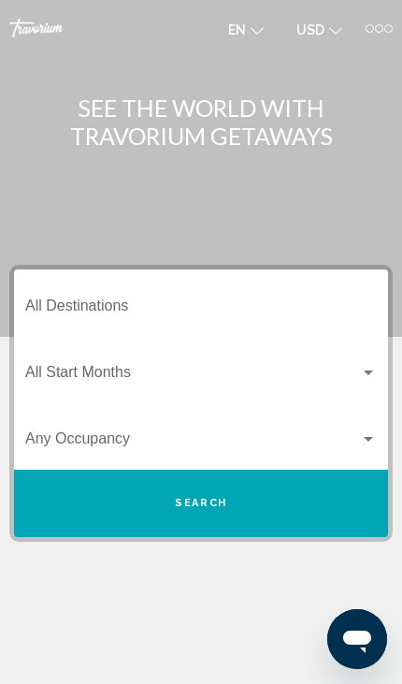
click at [41, 301] on input "Destination All Destinations" at bounding box center [201, 309] width 352 height 17
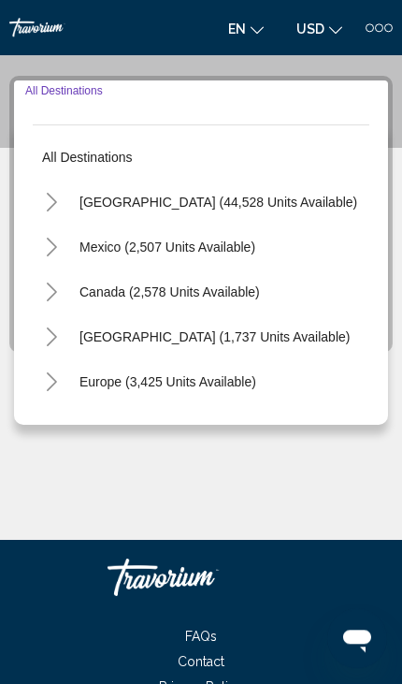
scroll to position [204, 0]
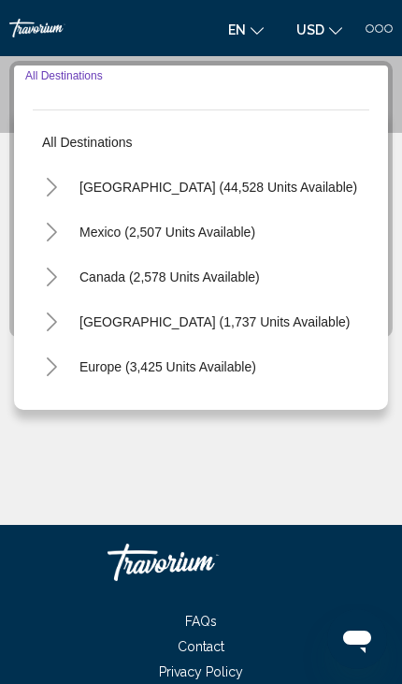
click at [268, 196] on button "United States (44,528 units available)" at bounding box center [218, 187] width 297 height 43
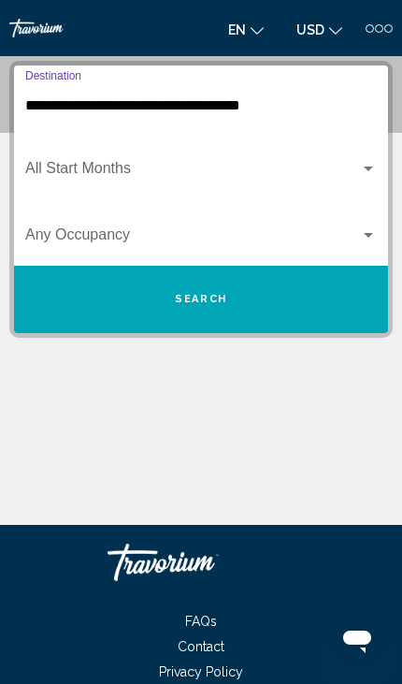
click at [105, 168] on span "Search widget" at bounding box center [192, 172] width 335 height 17
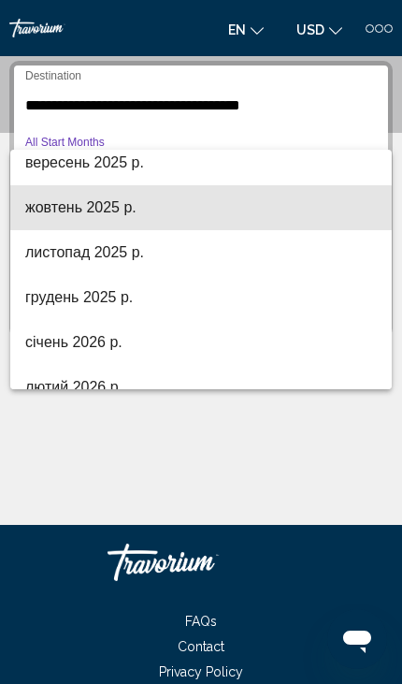
scroll to position [101, 0]
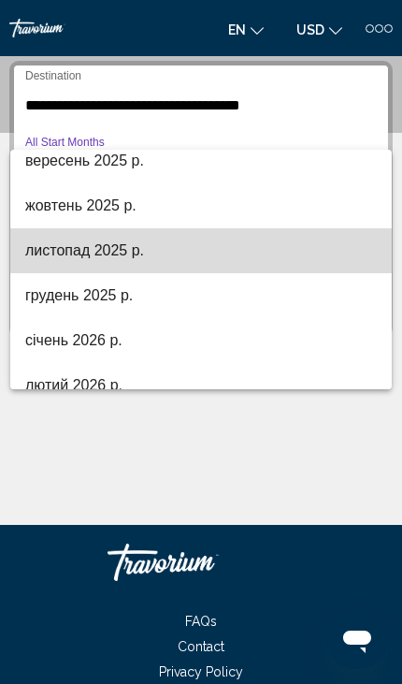
click at [168, 256] on span "листопад 2025 р." at bounding box center [201, 250] width 352 height 45
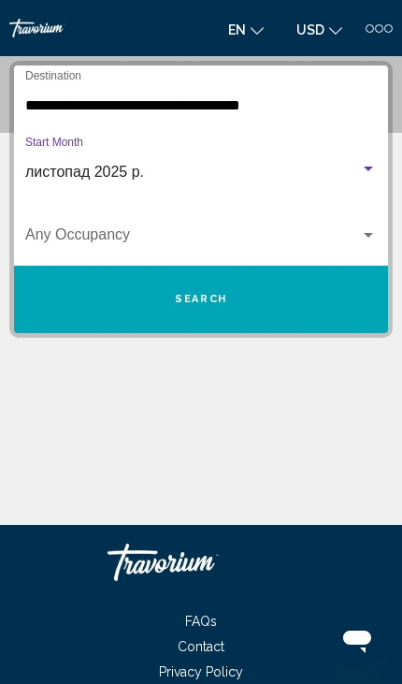
click at [369, 246] on div "Search widget" at bounding box center [201, 238] width 352 height 17
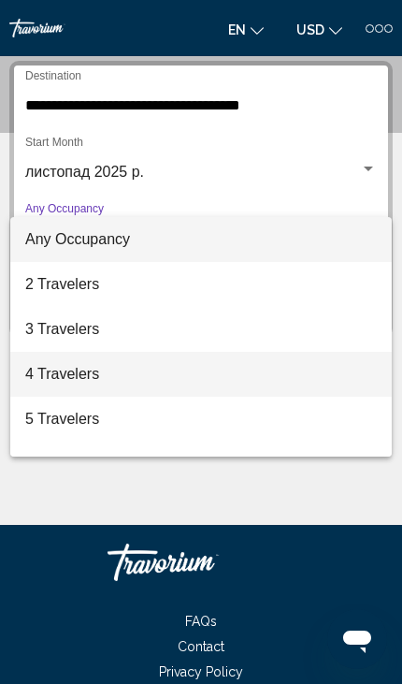
click at [132, 381] on span "4 Travelers" at bounding box center [201, 374] width 352 height 45
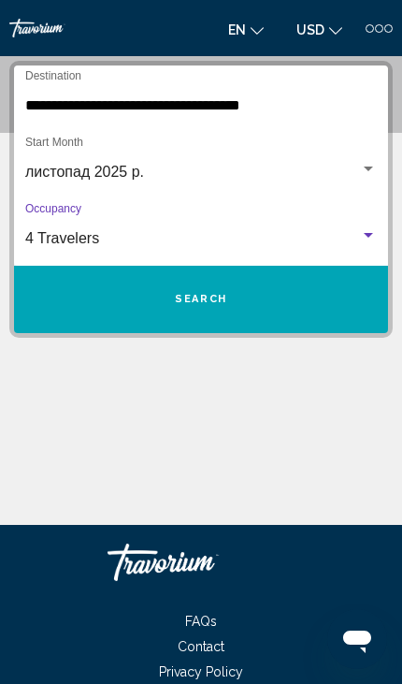
click at [236, 105] on input "**********" at bounding box center [201, 105] width 352 height 17
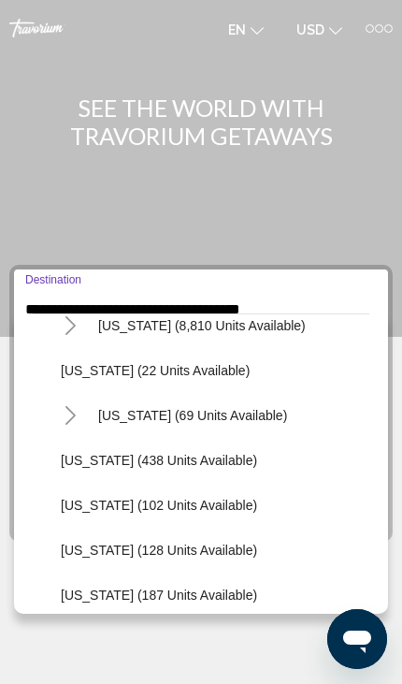
scroll to position [381, 0]
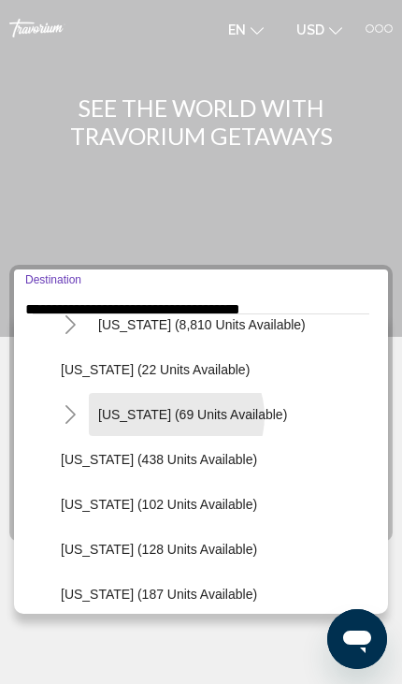
click at [175, 417] on span "Hawaii (69 units available)" at bounding box center [192, 414] width 189 height 15
type input "**********"
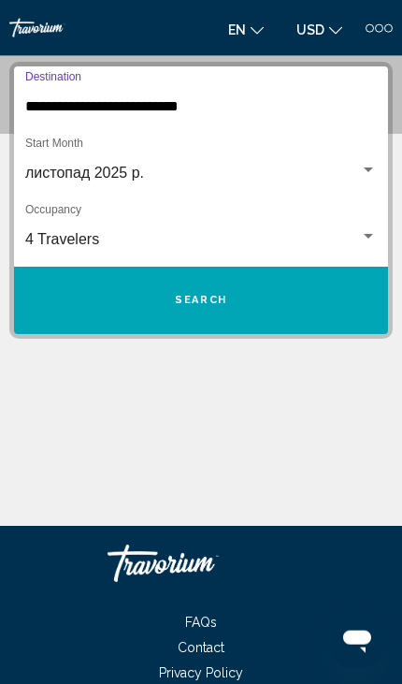
scroll to position [204, 0]
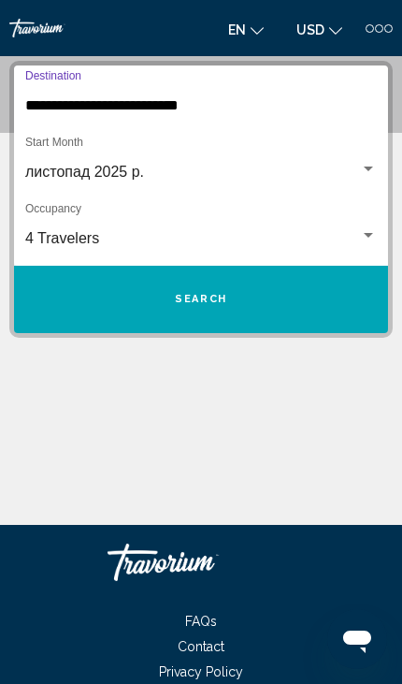
click at [215, 297] on span "Search" at bounding box center [201, 299] width 52 height 12
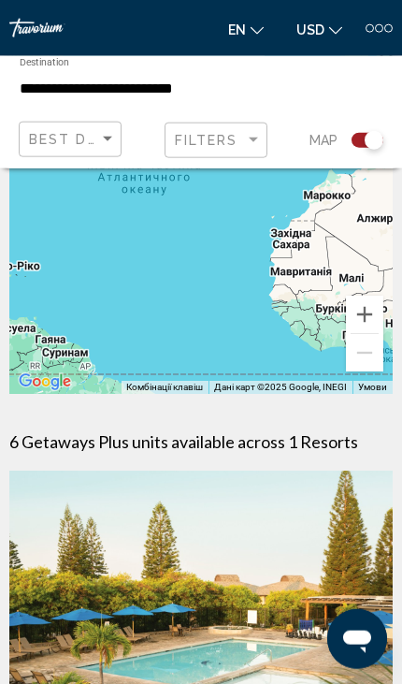
scroll to position [168, 0]
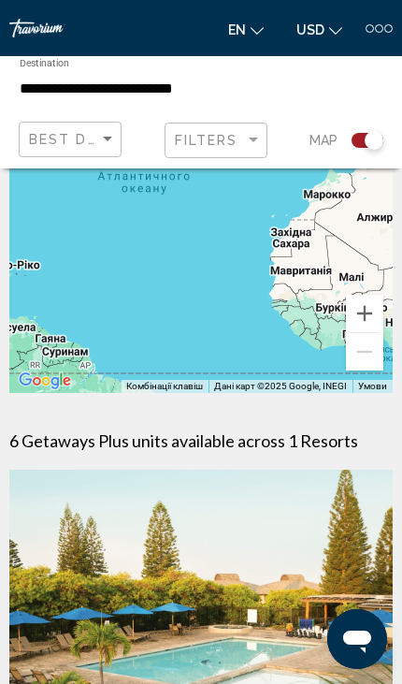
click at [161, 80] on input "**********" at bounding box center [138, 88] width 236 height 17
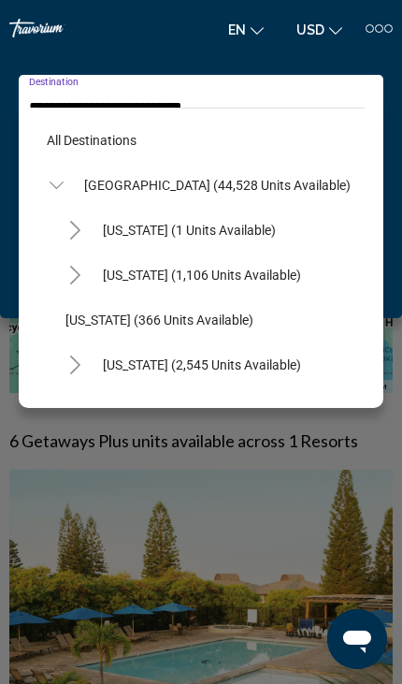
scroll to position [336, 0]
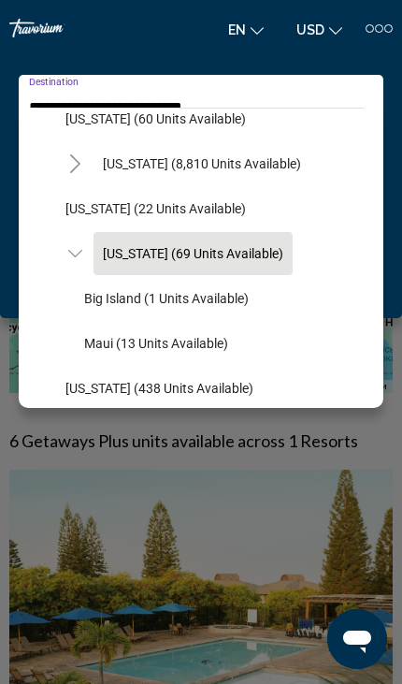
click at [207, 253] on span "Hawaii (69 units available)" at bounding box center [193, 253] width 181 height 15
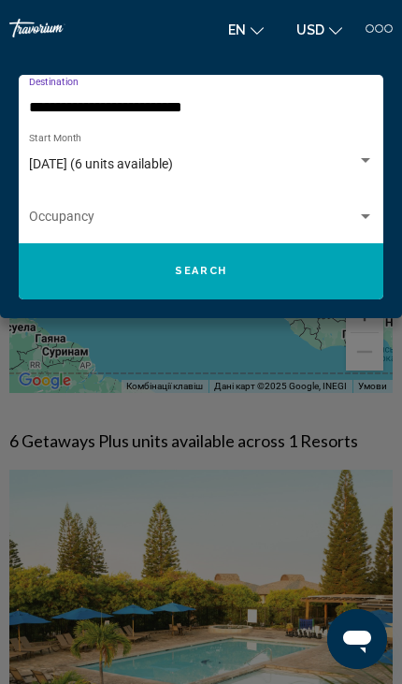
click at [287, 288] on button "Search" at bounding box center [201, 271] width 365 height 56
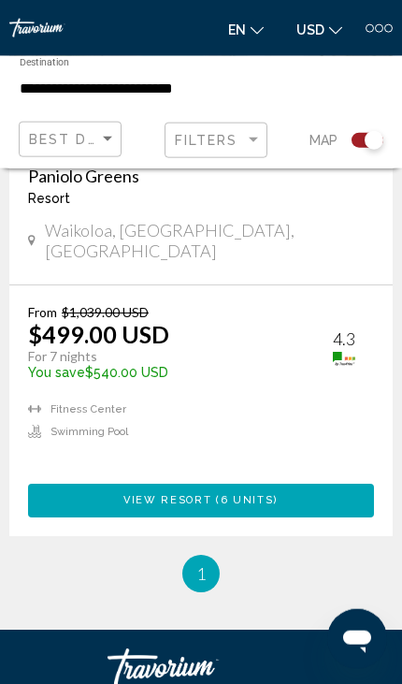
scroll to position [792, 0]
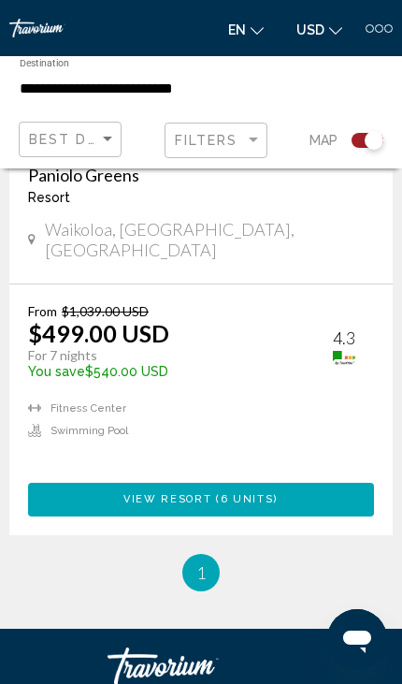
click at [294, 487] on button "View Resort ( 6 units )" at bounding box center [201, 500] width 346 height 34
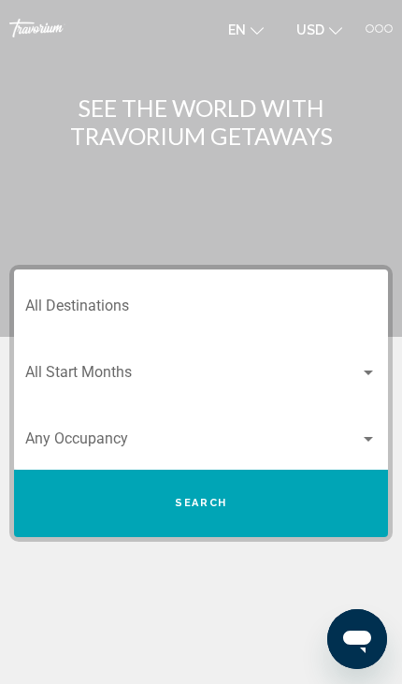
click at [380, 24] on div at bounding box center [379, 28] width 8 height 8
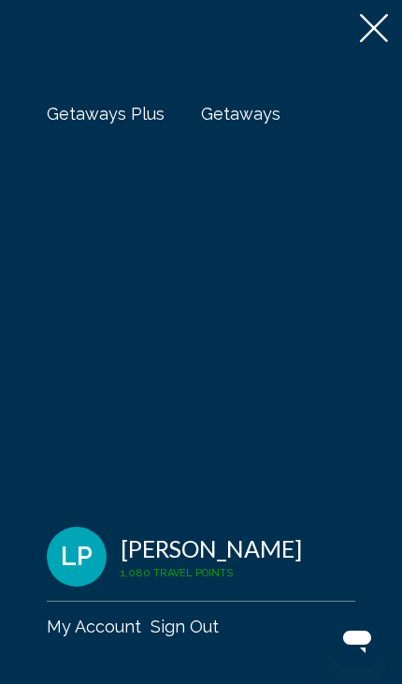
click at [230, 116] on span "Getaways" at bounding box center [241, 114] width 80 height 20
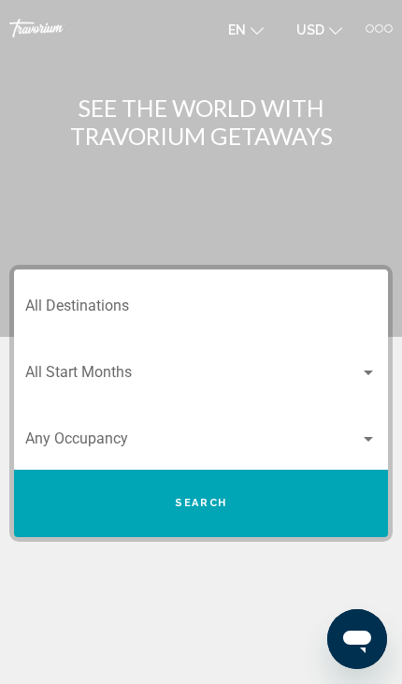
click at [139, 301] on input "Destination All Destinations" at bounding box center [201, 309] width 352 height 17
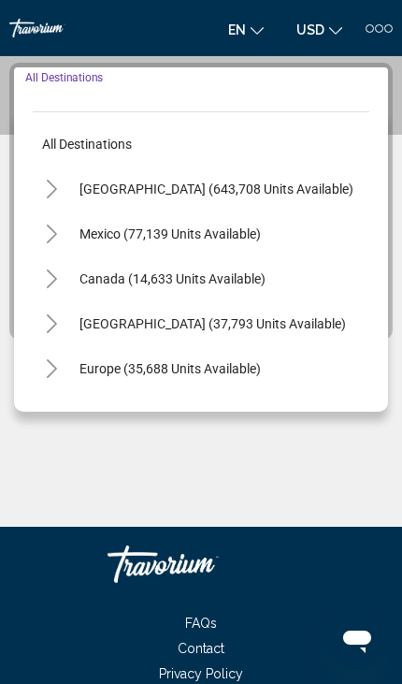
scroll to position [204, 0]
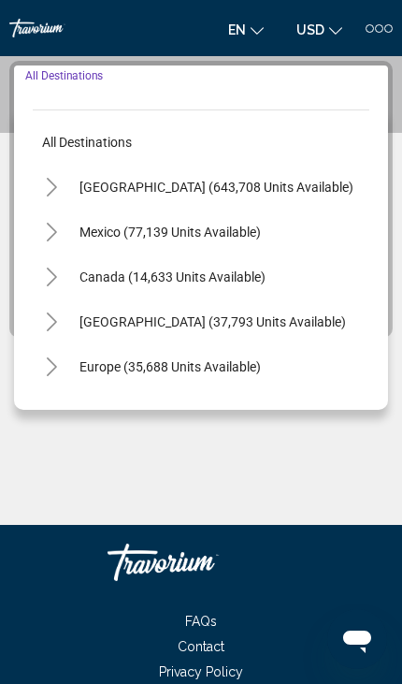
click at [247, 190] on span "United States (643,708 units available)" at bounding box center [217, 187] width 274 height 15
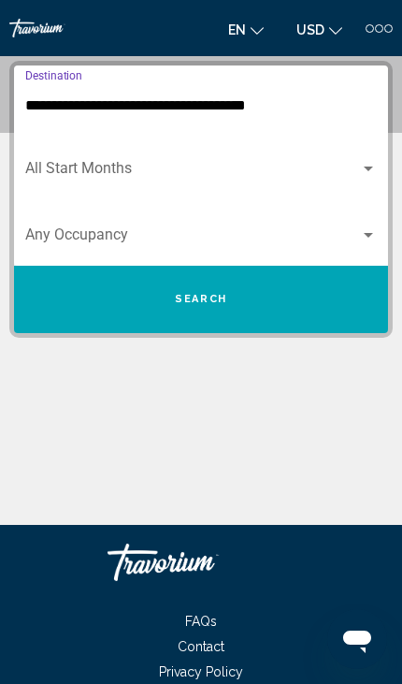
click at [236, 108] on input "**********" at bounding box center [201, 105] width 352 height 17
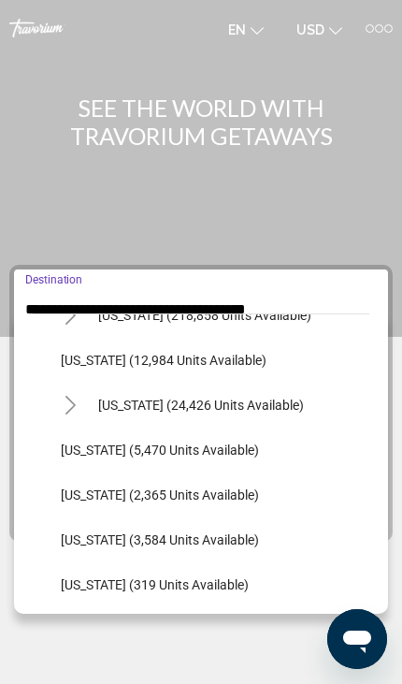
scroll to position [437, 0]
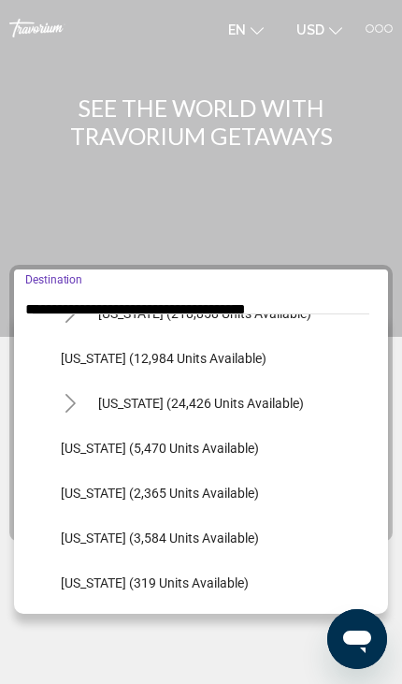
click at [203, 408] on span "Hawaii (24,426 units available)" at bounding box center [201, 403] width 206 height 15
type input "**********"
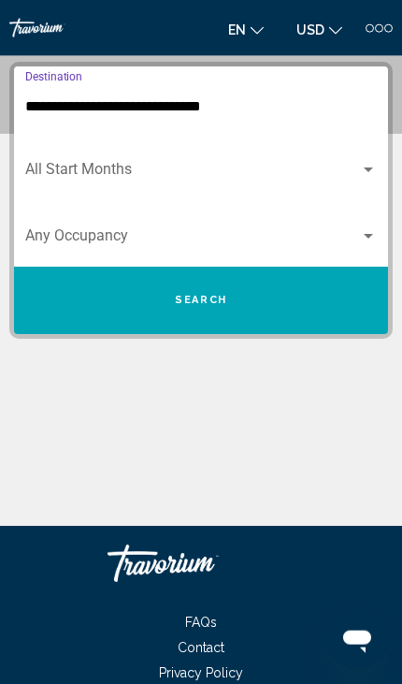
scroll to position [204, 0]
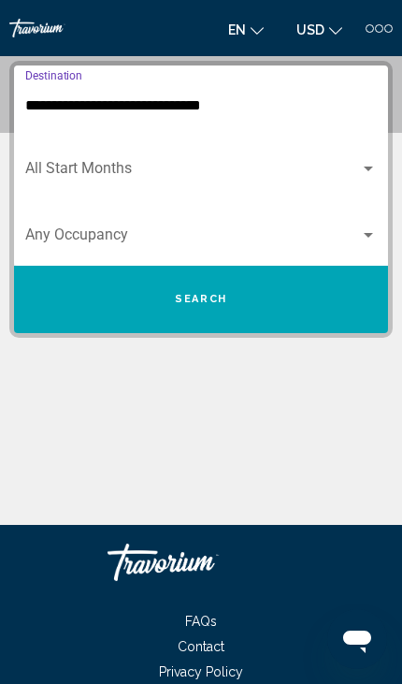
click at [138, 176] on span "Search widget" at bounding box center [192, 172] width 335 height 17
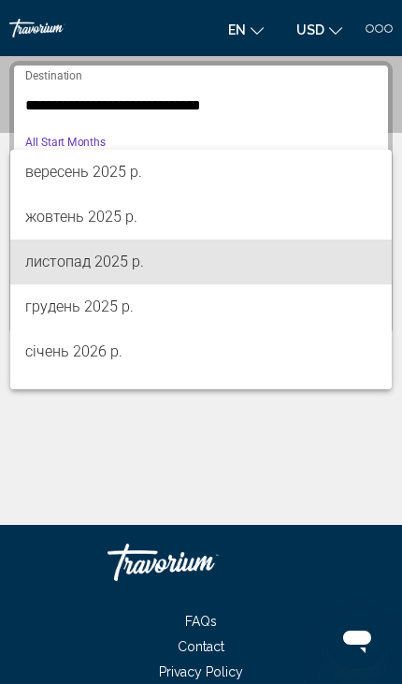
scroll to position [88, 0]
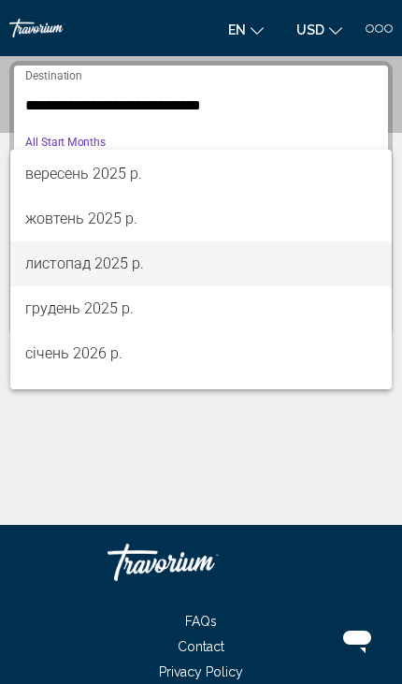
click at [162, 275] on span "листопад 2025 р." at bounding box center [201, 263] width 352 height 45
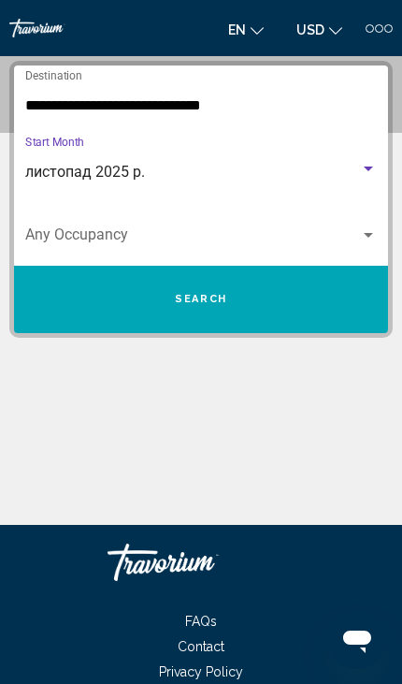
click at [153, 240] on span "Search widget" at bounding box center [192, 238] width 335 height 17
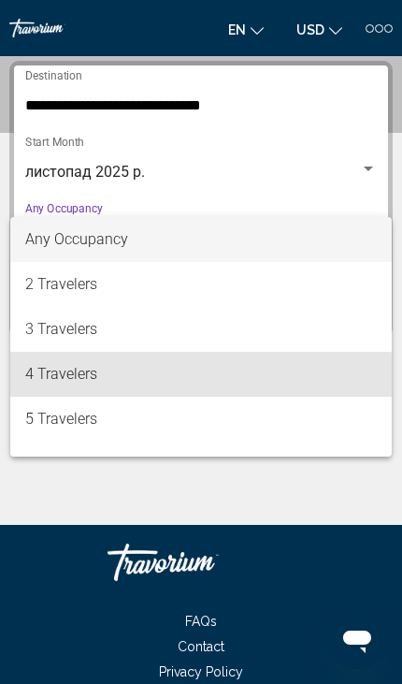
click at [149, 376] on span "4 Travelers" at bounding box center [201, 374] width 352 height 45
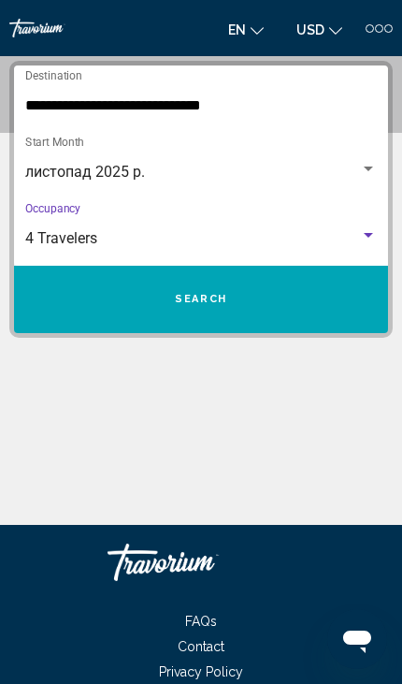
click at [227, 304] on button "Search" at bounding box center [201, 299] width 374 height 67
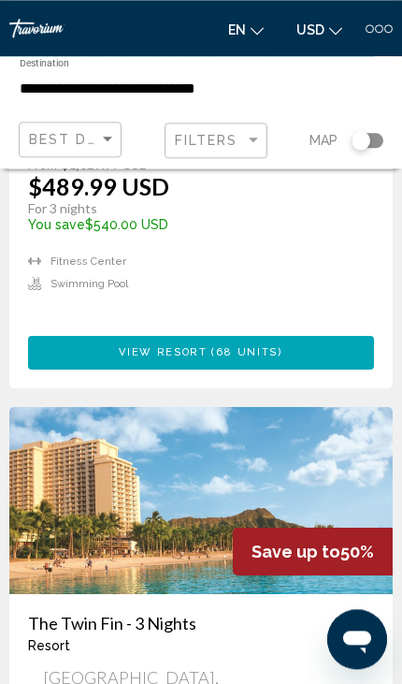
scroll to position [1728, 0]
click at [231, 407] on img "Main content" at bounding box center [201, 500] width 384 height 187
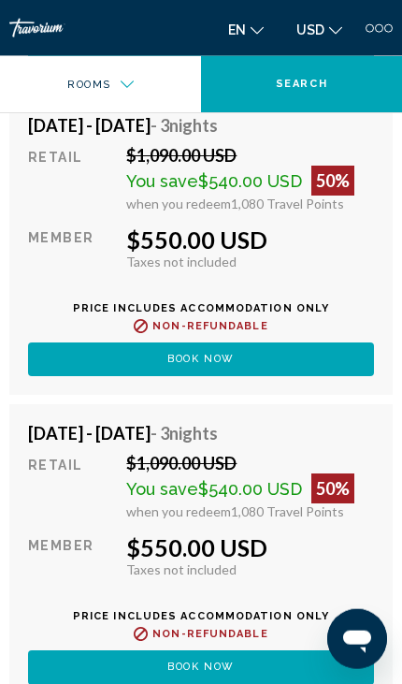
scroll to position [5471, 0]
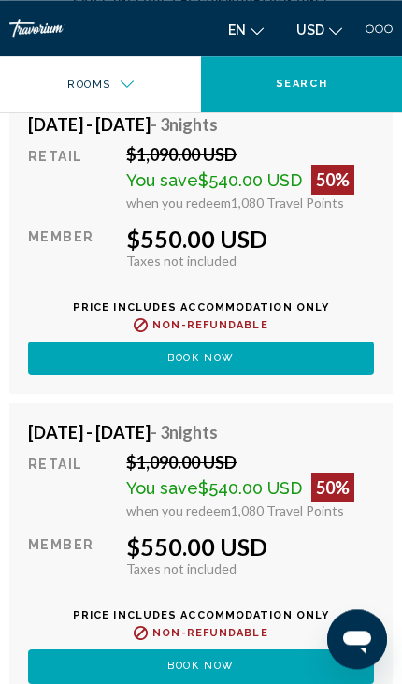
click at [357, 561] on div "Taxes included Taxes not included" at bounding box center [250, 569] width 248 height 16
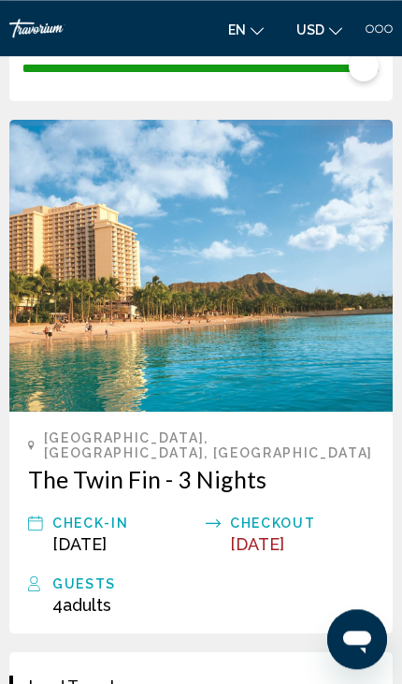
scroll to position [428, 0]
click at [230, 323] on img "Main content" at bounding box center [201, 266] width 384 height 292
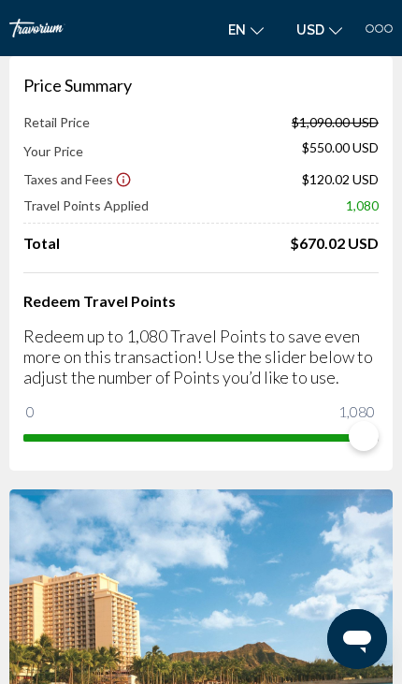
scroll to position [0, 0]
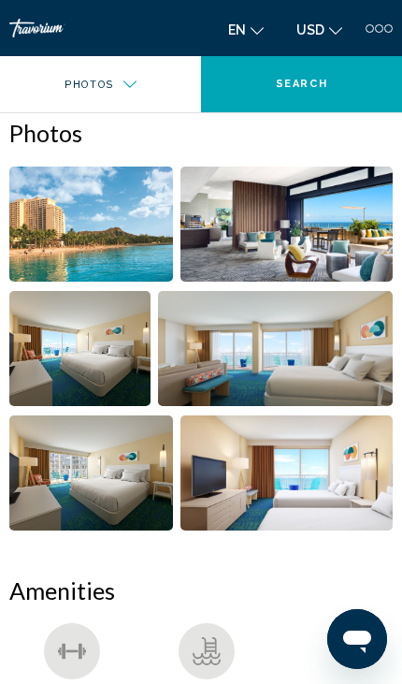
scroll to position [816, 0]
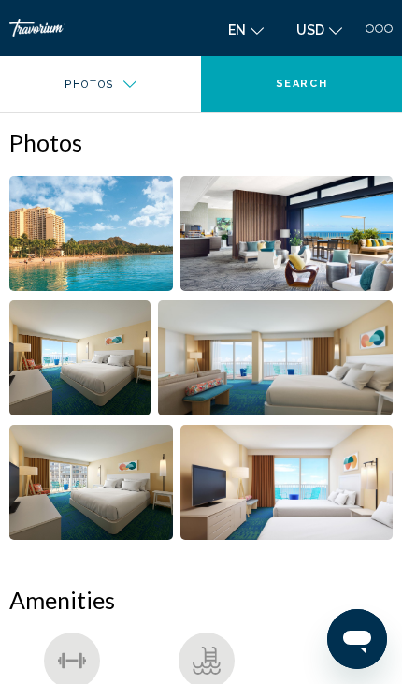
click at [108, 242] on img "Open full-screen image slider" at bounding box center [91, 233] width 164 height 115
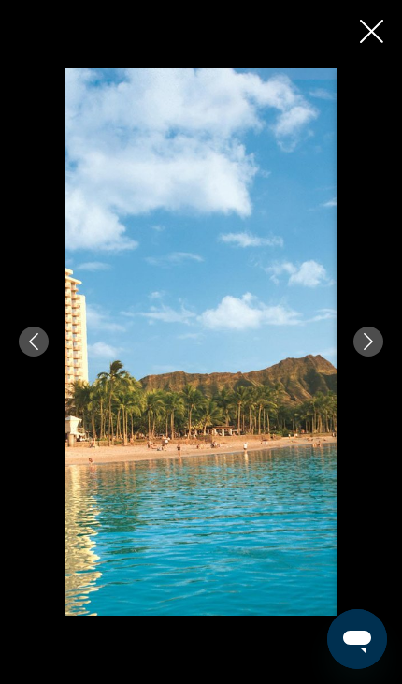
click at [372, 352] on button "Next image" at bounding box center [369, 342] width 30 height 30
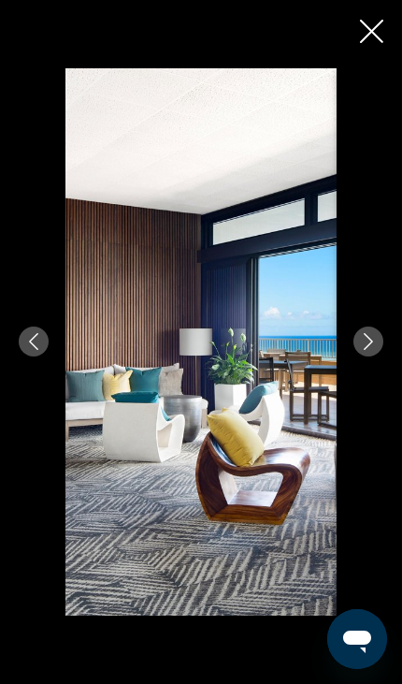
click at [368, 355] on button "Next image" at bounding box center [369, 342] width 30 height 30
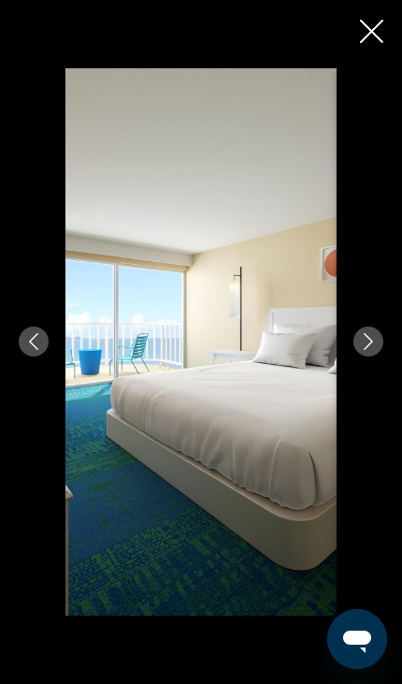
click at [368, 351] on button "Next image" at bounding box center [369, 342] width 30 height 30
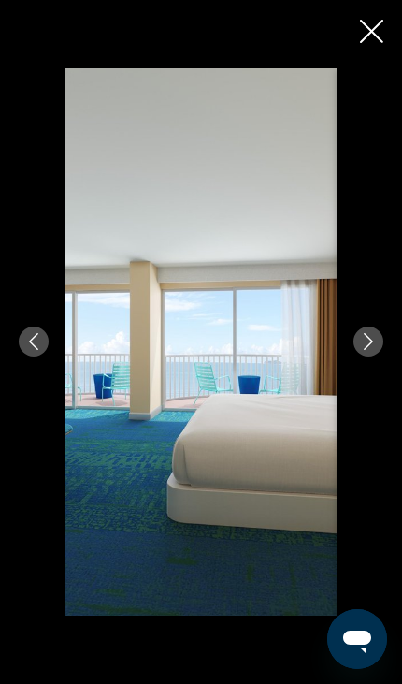
click at [372, 354] on button "Next image" at bounding box center [369, 342] width 30 height 30
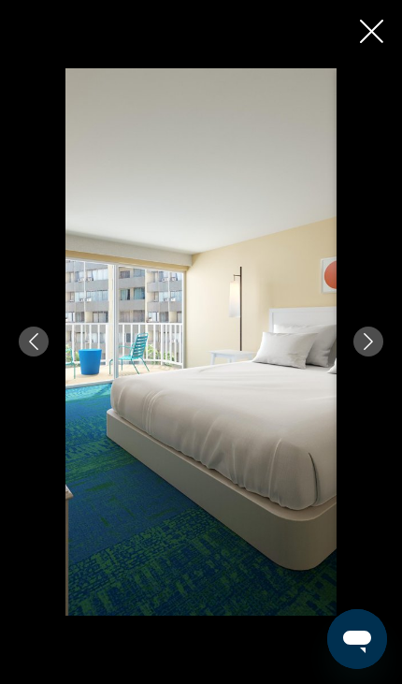
click at [358, 353] on button "Next image" at bounding box center [369, 342] width 30 height 30
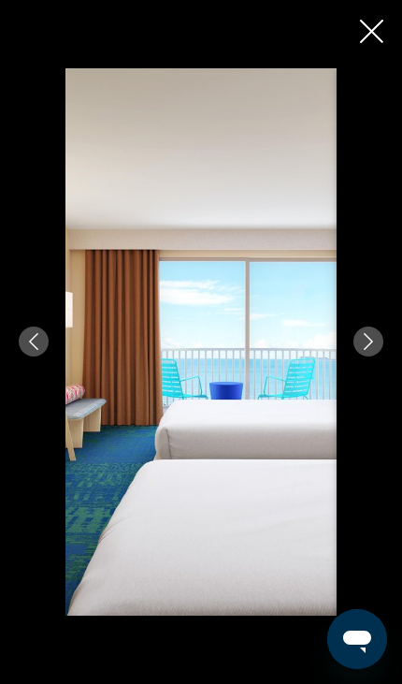
click at [378, 351] on button "Next image" at bounding box center [369, 342] width 30 height 30
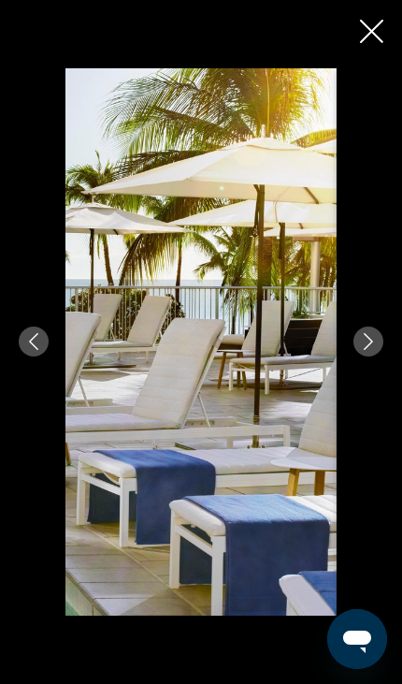
click at [372, 352] on button "Next image" at bounding box center [369, 342] width 30 height 30
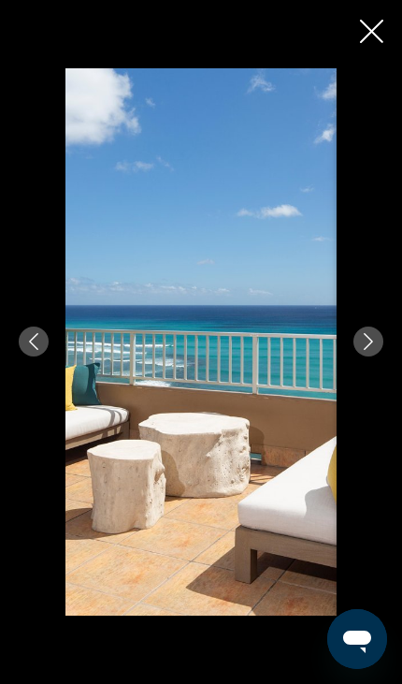
click at [373, 348] on icon "Next image" at bounding box center [368, 341] width 17 height 17
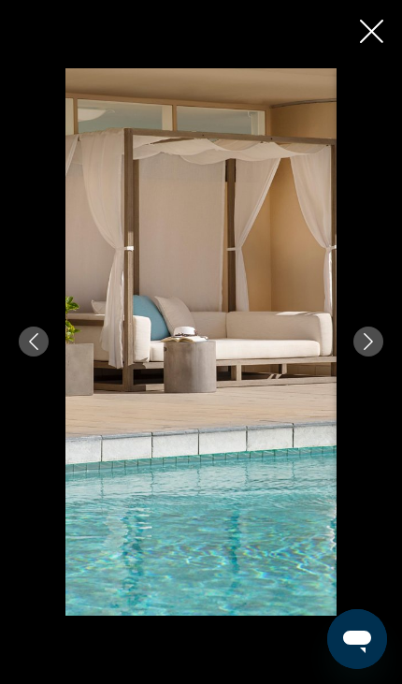
click at [373, 346] on icon "Next image" at bounding box center [368, 341] width 17 height 17
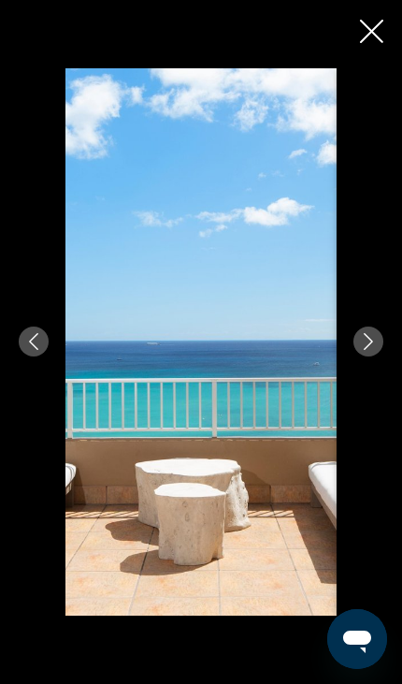
click at [371, 347] on icon "Next image" at bounding box center [368, 341] width 17 height 17
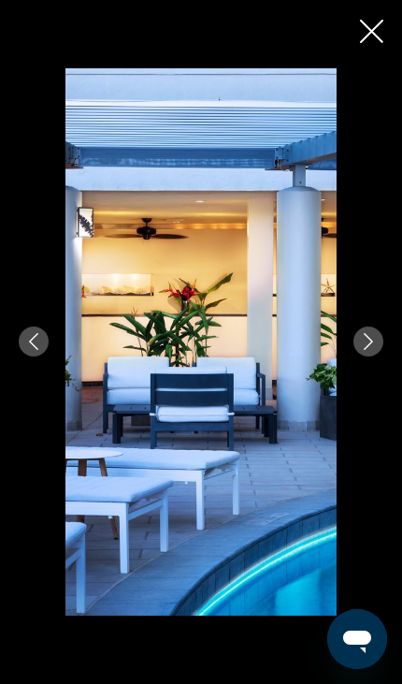
click at [367, 356] on button "Next image" at bounding box center [369, 342] width 30 height 30
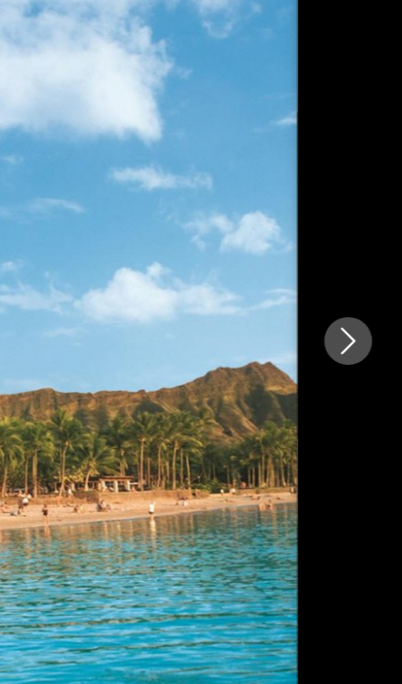
click at [354, 327] on button "Next image" at bounding box center [369, 342] width 30 height 30
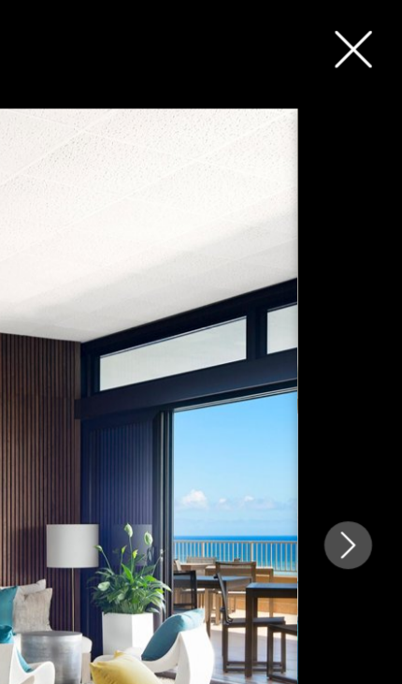
scroll to position [194, 0]
click at [360, 33] on icon "Close slideshow" at bounding box center [371, 31] width 23 height 23
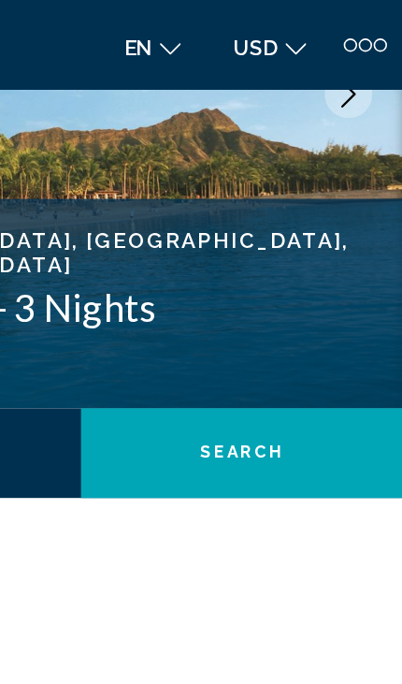
click at [366, 31] on div at bounding box center [379, 28] width 27 height 8
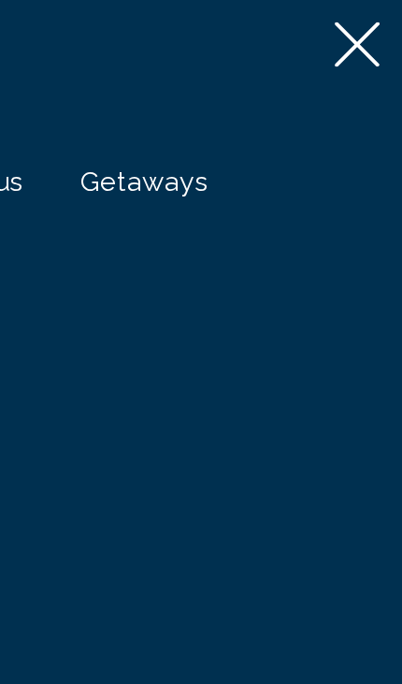
click at [360, 29] on icon at bounding box center [374, 28] width 28 height 28
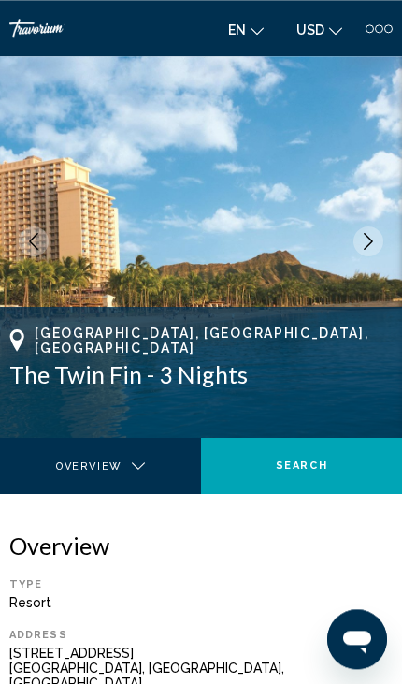
scroll to position [10, 0]
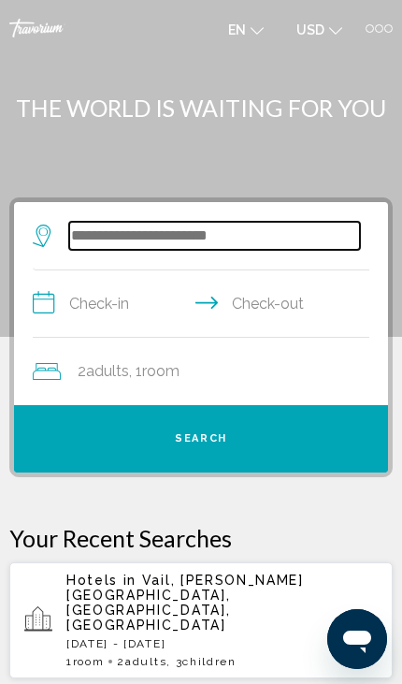
click at [124, 236] on input "Search widget" at bounding box center [214, 236] width 291 height 28
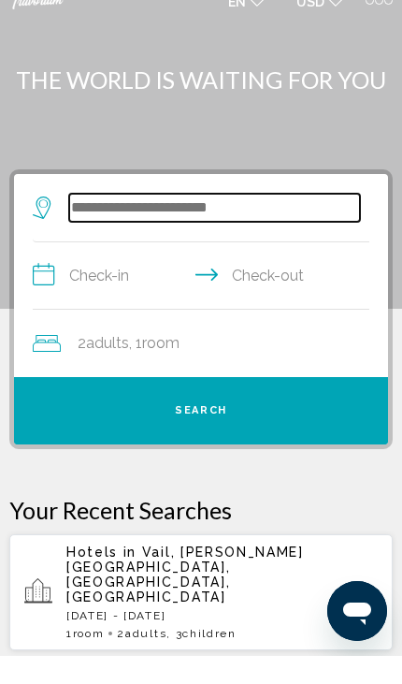
click at [82, 222] on input "Search widget" at bounding box center [214, 236] width 291 height 28
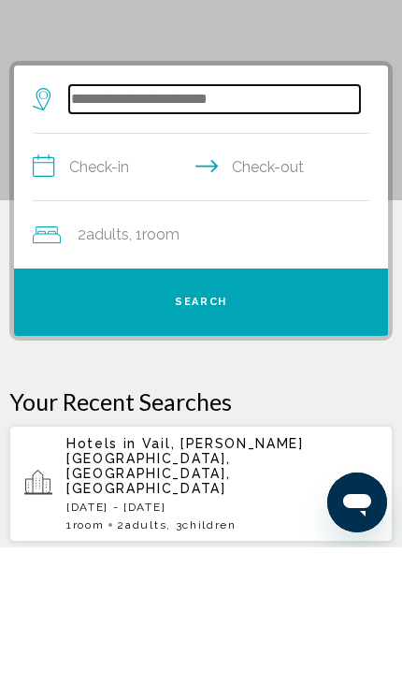
paste input "*"
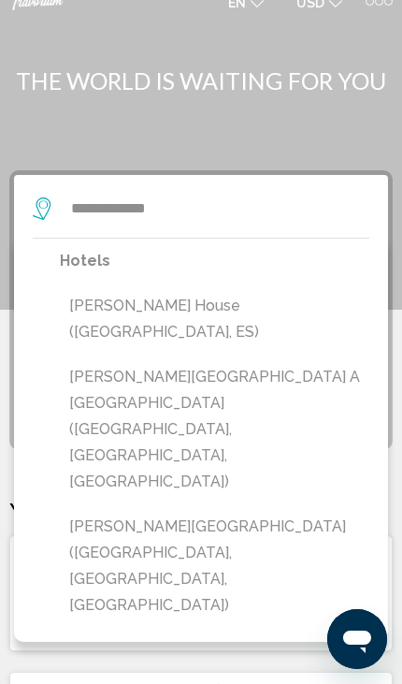
click at [102, 359] on button "Palmer House a Hilton Hotel (Chicago, IL, US)" at bounding box center [215, 429] width 310 height 140
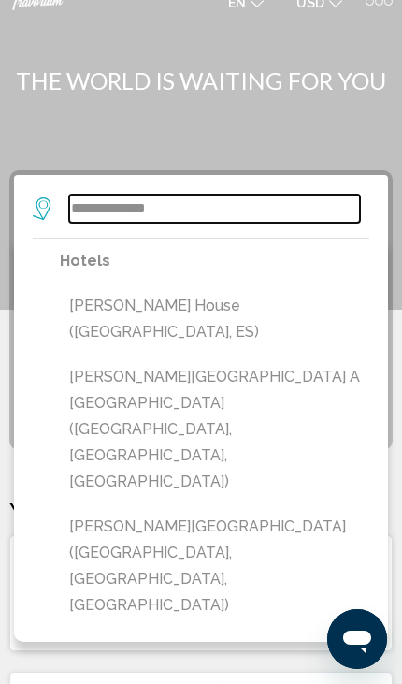
type input "**********"
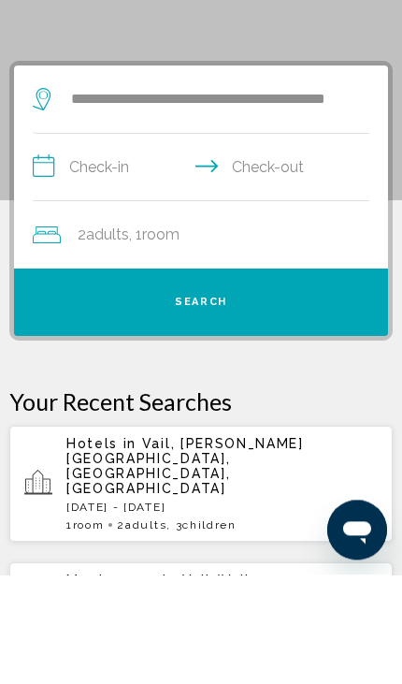
click at [69, 243] on input "**********" at bounding box center [205, 279] width 344 height 72
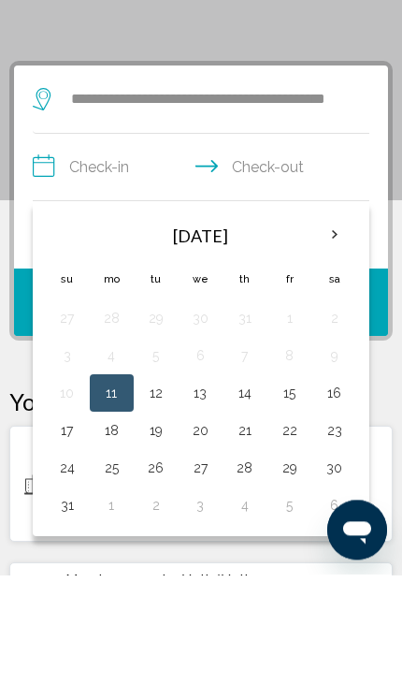
scroll to position [136, 0]
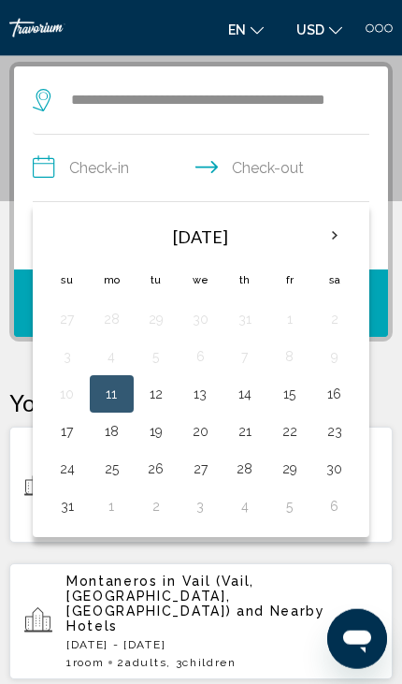
click at [339, 234] on th "Next month" at bounding box center [334, 235] width 41 height 41
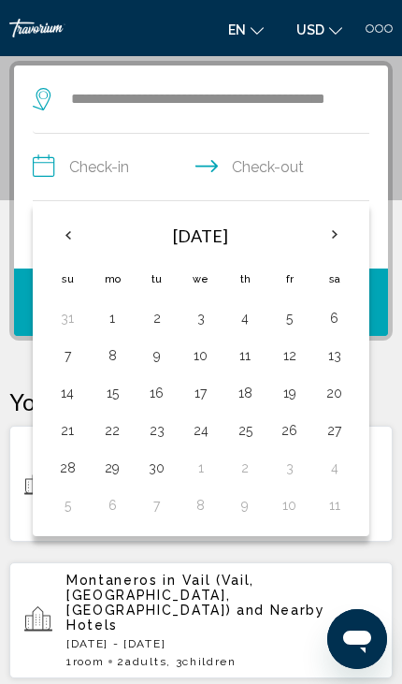
click at [292, 360] on button "12" at bounding box center [289, 356] width 23 height 26
click at [329, 361] on button "13" at bounding box center [334, 356] width 25 height 26
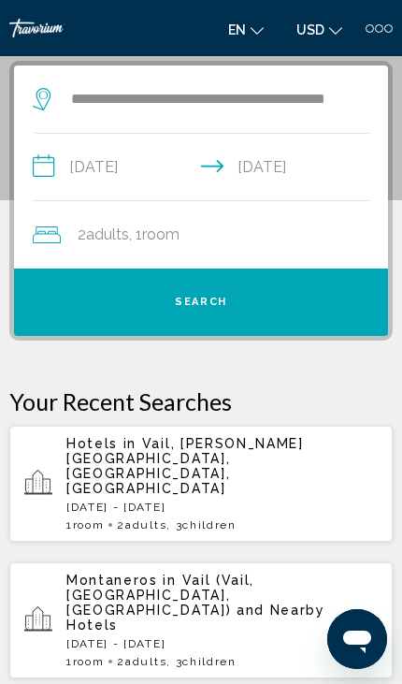
click at [119, 180] on input "**********" at bounding box center [205, 170] width 344 height 72
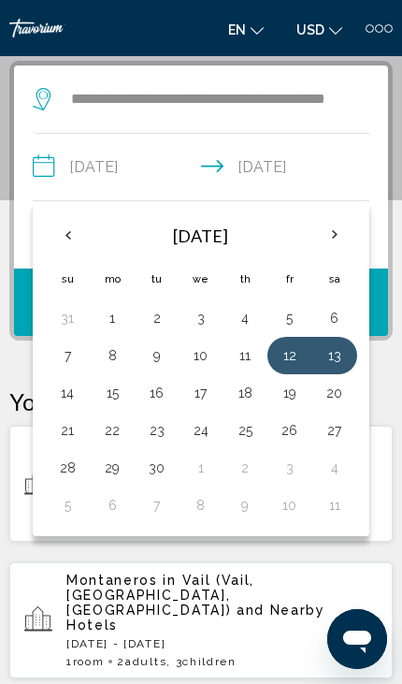
click at [341, 358] on button "13" at bounding box center [334, 356] width 25 height 26
click at [105, 396] on button "15" at bounding box center [112, 393] width 23 height 26
type input "**********"
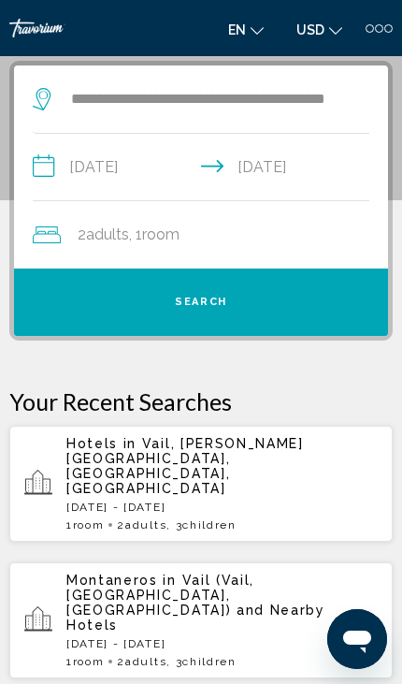
click at [85, 303] on button "Search" at bounding box center [201, 302] width 374 height 67
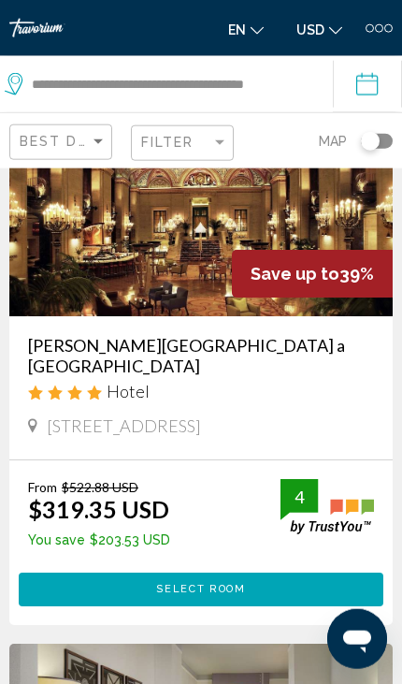
scroll to position [119, 0]
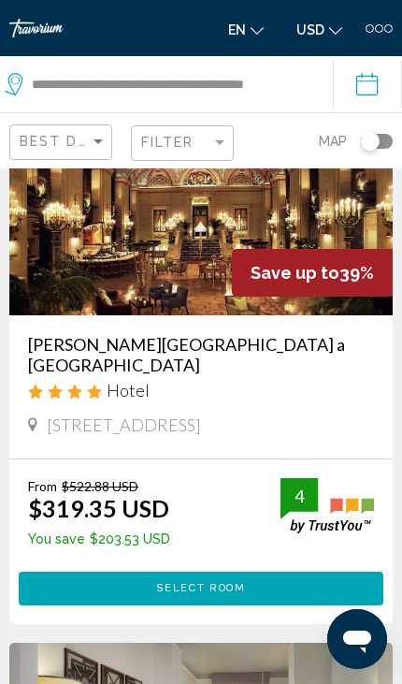
click at [182, 572] on button "Select Room" at bounding box center [201, 589] width 365 height 34
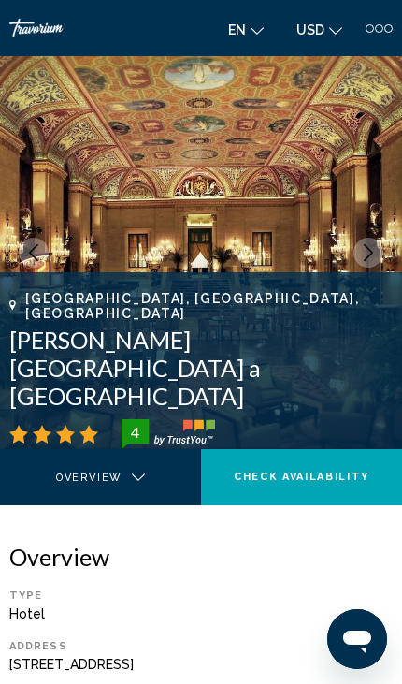
click at [373, 250] on icon "Next image" at bounding box center [368, 252] width 17 height 17
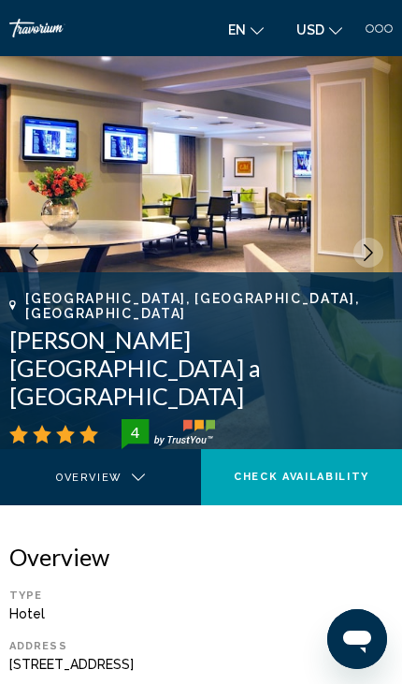
click at [367, 250] on icon "Next image" at bounding box center [368, 252] width 17 height 17
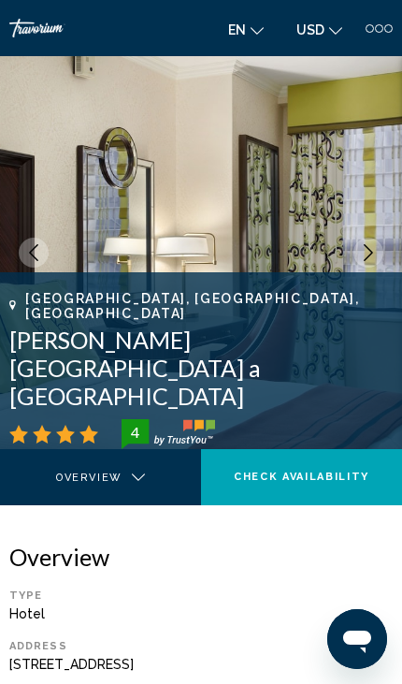
click at [370, 245] on icon "Next image" at bounding box center [368, 252] width 17 height 17
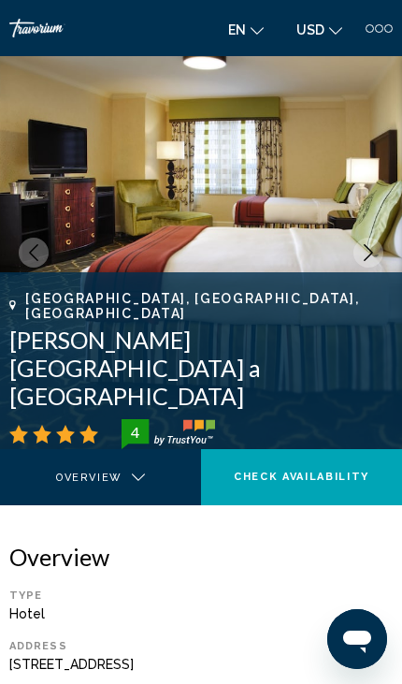
click at [372, 246] on icon "Next image" at bounding box center [368, 252] width 17 height 17
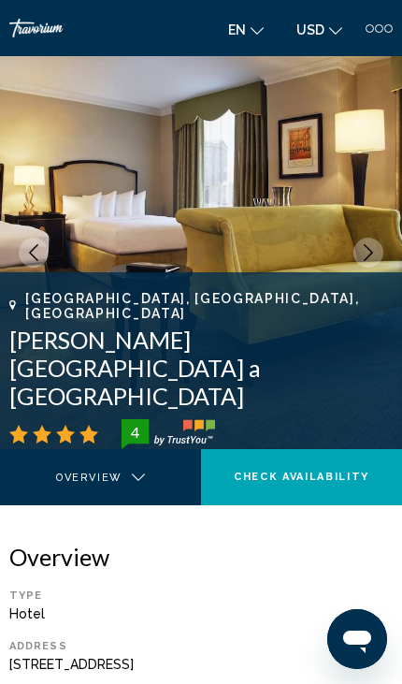
click at [386, 234] on img "Main content" at bounding box center [201, 252] width 402 height 393
click at [364, 245] on icon "Next image" at bounding box center [368, 252] width 17 height 17
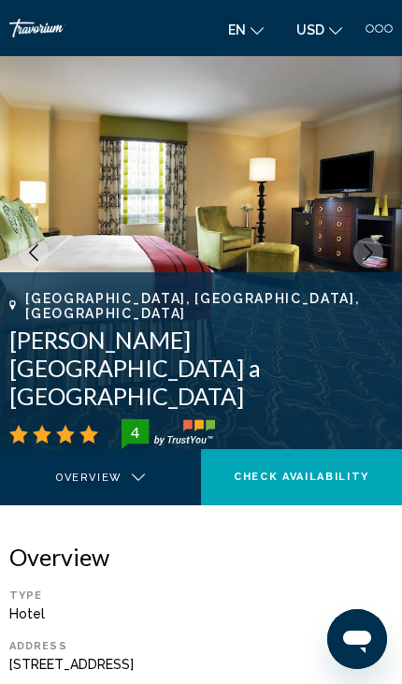
click at [366, 247] on icon "Next image" at bounding box center [368, 252] width 17 height 17
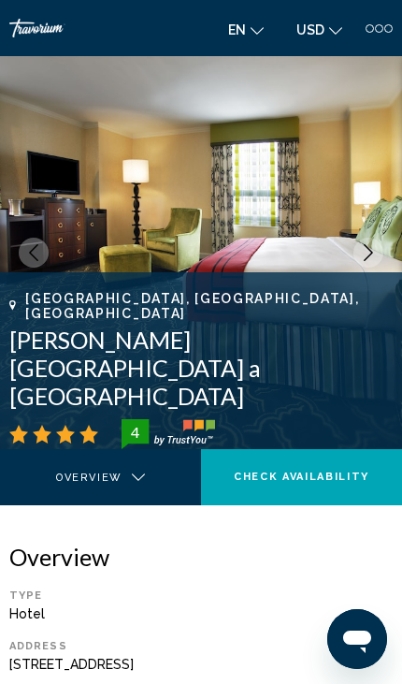
click at [363, 248] on icon "Next image" at bounding box center [368, 252] width 17 height 17
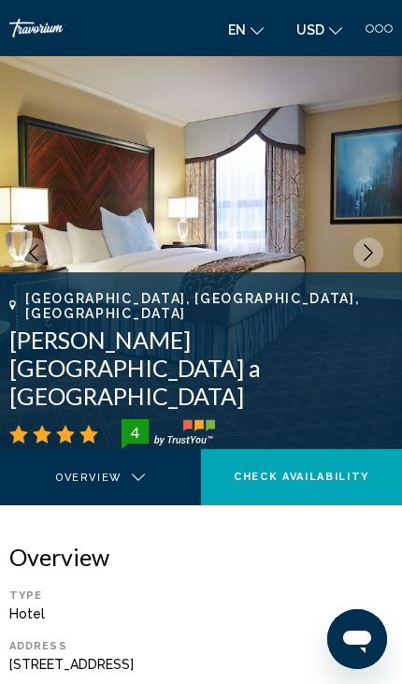
click at [364, 235] on img "Main content" at bounding box center [201, 252] width 402 height 393
click at [358, 239] on img "Main content" at bounding box center [201, 252] width 402 height 393
click at [367, 248] on icon "Next image" at bounding box center [368, 252] width 17 height 17
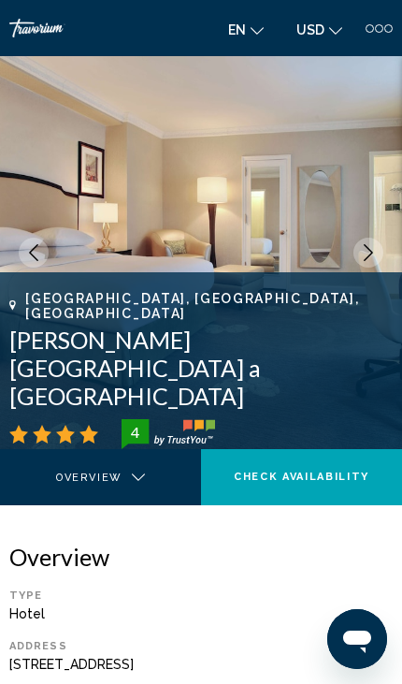
click at [362, 250] on icon "Next image" at bounding box center [368, 252] width 17 height 17
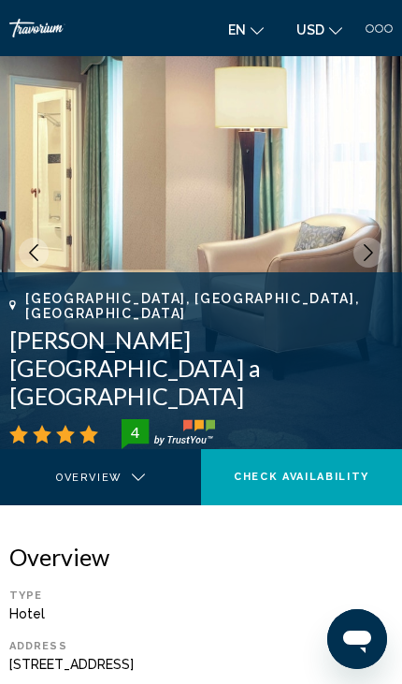
click at [387, 249] on img "Main content" at bounding box center [201, 252] width 402 height 393
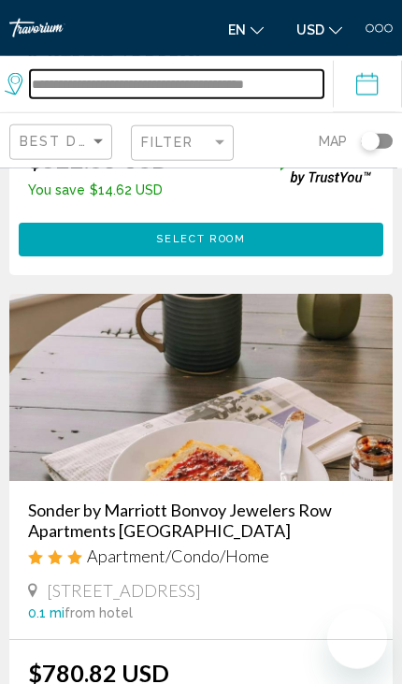
click at [218, 82] on input "**********" at bounding box center [177, 84] width 294 height 28
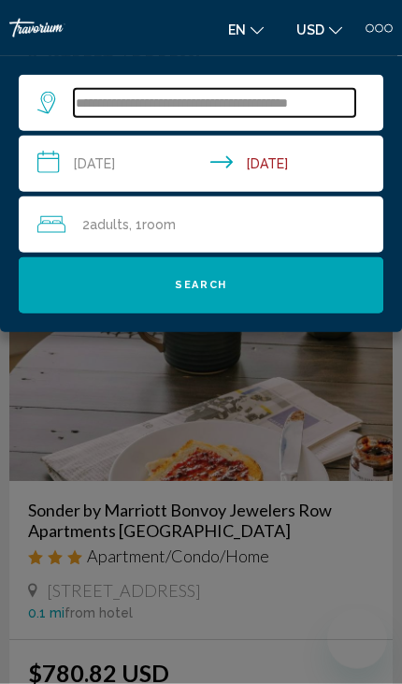
scroll to position [1409, 0]
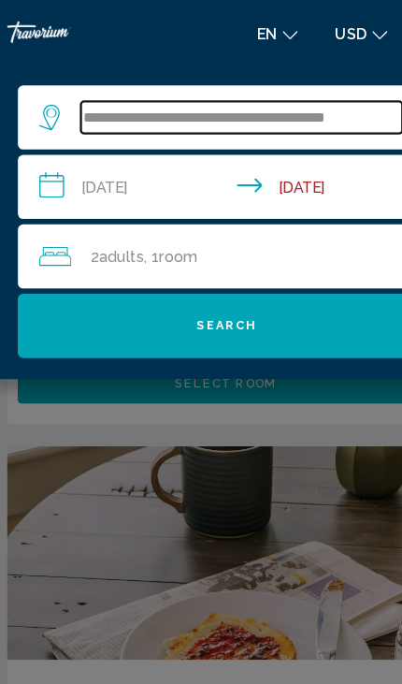
click at [339, 107] on input "**********" at bounding box center [215, 103] width 282 height 28
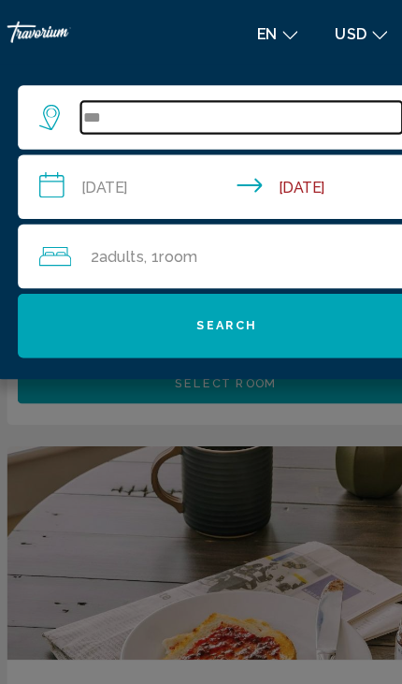
click at [169, 117] on input "***" at bounding box center [215, 103] width 282 height 28
type input "*"
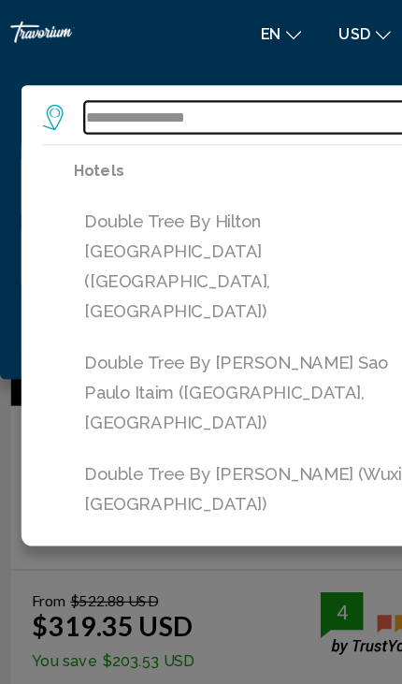
scroll to position [0, 0]
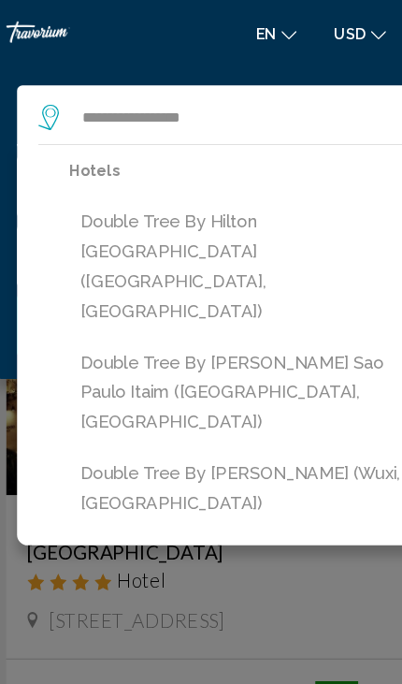
click at [208, 409] on div "Main content" at bounding box center [201, 342] width 402 height 684
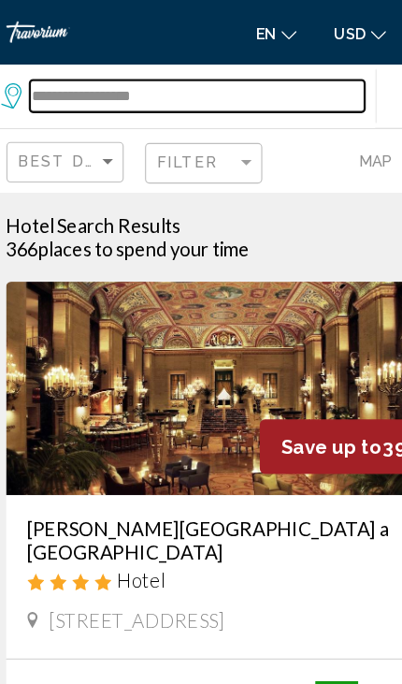
click at [182, 80] on input "**********" at bounding box center [177, 84] width 294 height 28
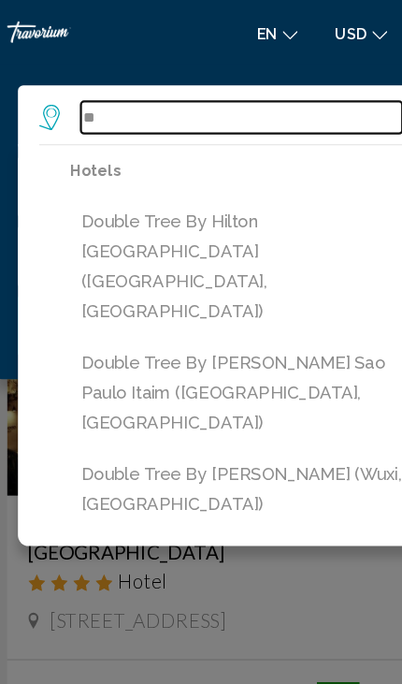
type input "*"
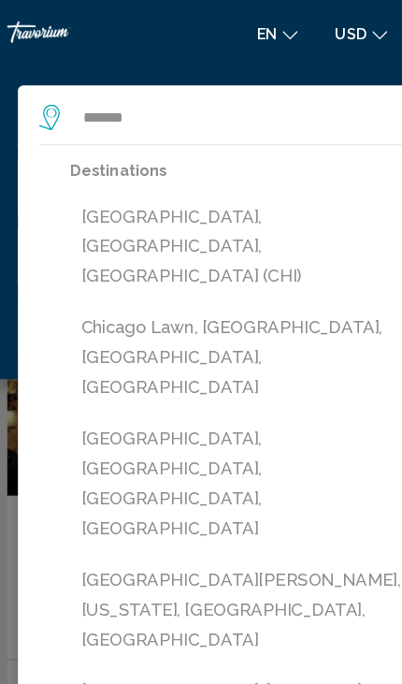
click at [109, 194] on button "[GEOGRAPHIC_DATA], [GEOGRAPHIC_DATA], [GEOGRAPHIC_DATA] (CHI)" at bounding box center [215, 216] width 300 height 88
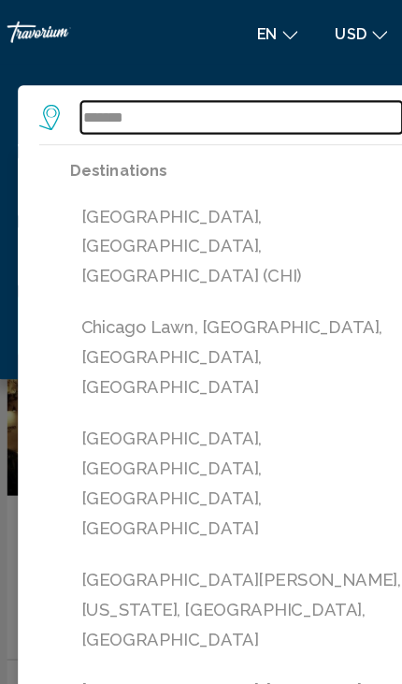
type input "**********"
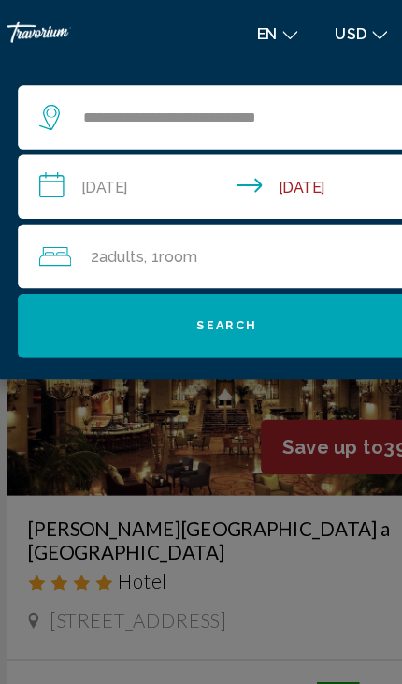
click at [254, 305] on button "Search" at bounding box center [201, 285] width 365 height 56
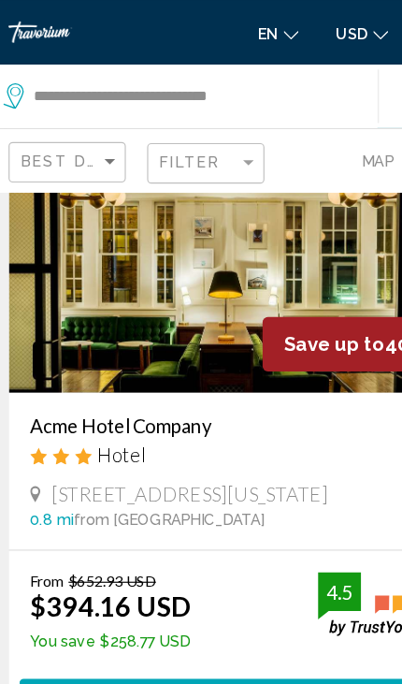
scroll to position [619, 0]
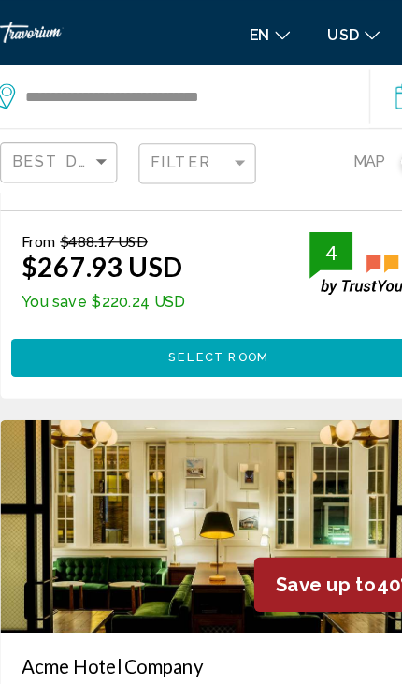
click at [223, 307] on span "Select Room" at bounding box center [200, 313] width 89 height 12
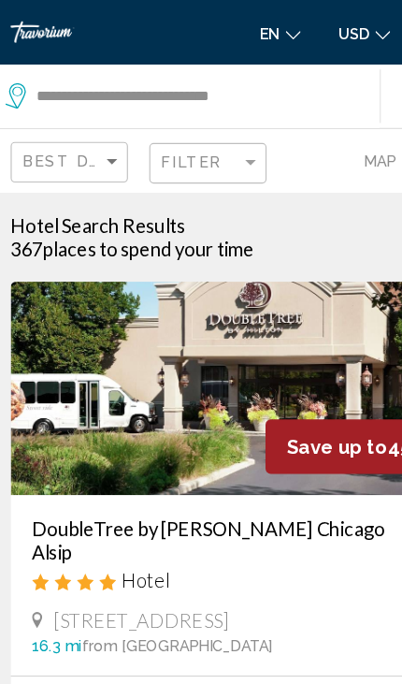
click at [336, 147] on span "Map" at bounding box center [333, 141] width 28 height 26
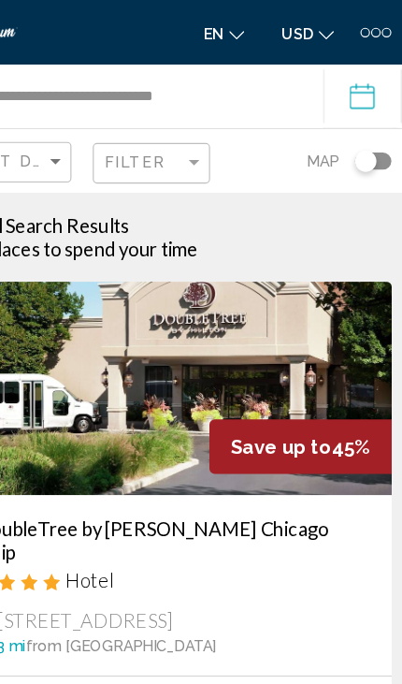
click at [361, 141] on div "Toggle map" at bounding box center [377, 141] width 32 height 15
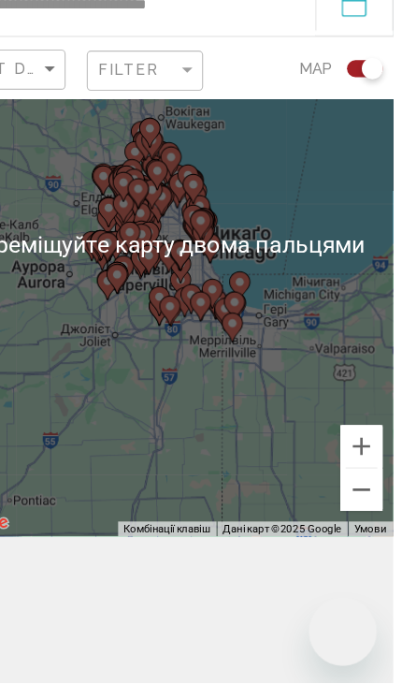
scroll to position [130, 0]
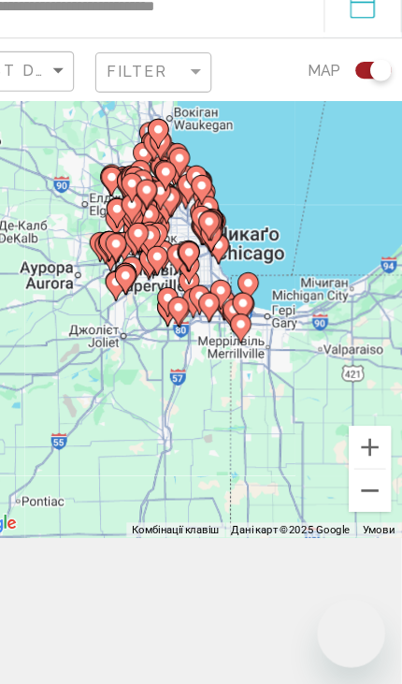
click at [356, 518] on button "Зменшити" at bounding box center [374, 512] width 37 height 37
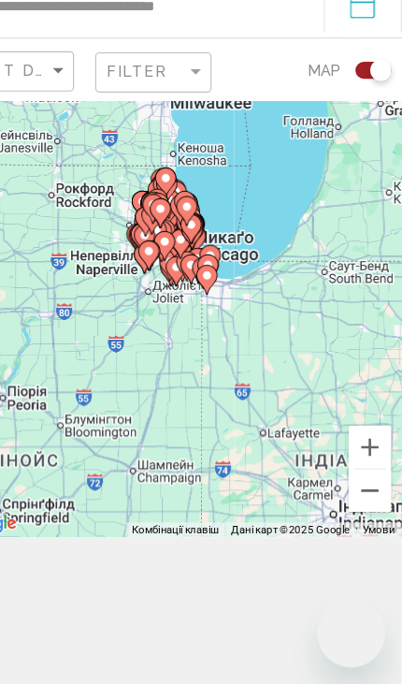
click at [356, 474] on button "Збільшити" at bounding box center [374, 474] width 37 height 37
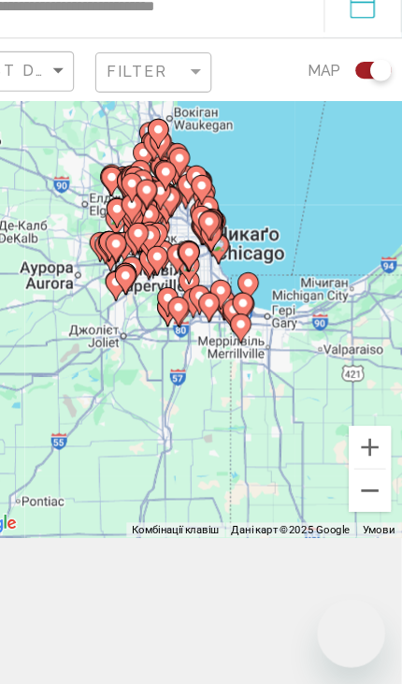
click at [356, 467] on button "Збільшити" at bounding box center [374, 474] width 37 height 37
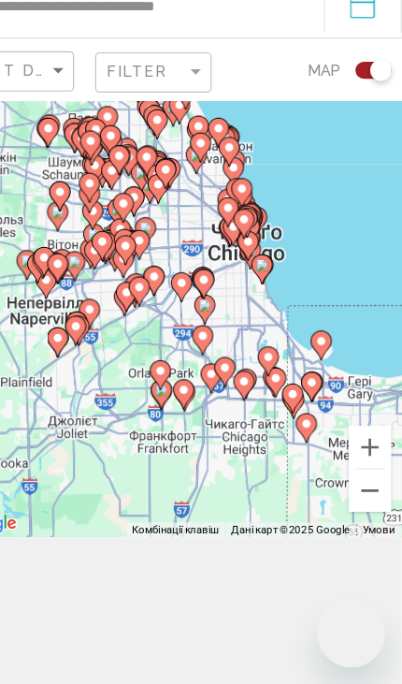
click at [356, 470] on button "Збільшити" at bounding box center [374, 474] width 37 height 37
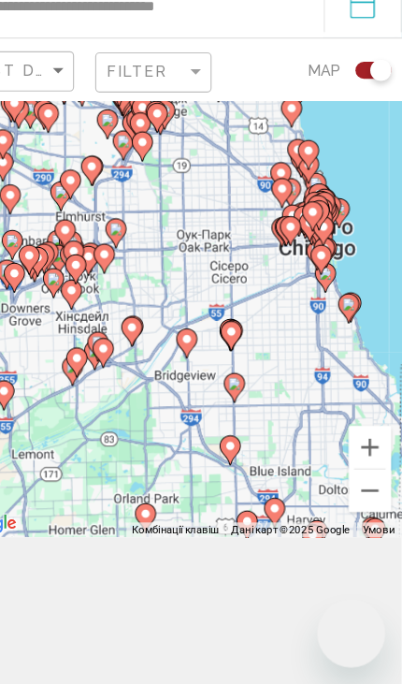
click at [356, 477] on button "Збільшити" at bounding box center [374, 474] width 37 height 37
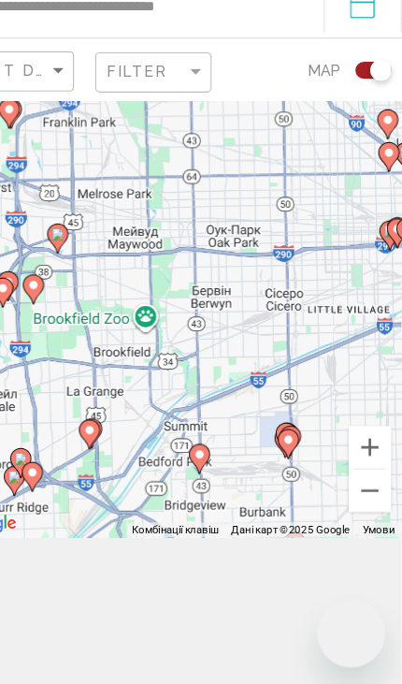
click at [356, 475] on button "Збільшити" at bounding box center [374, 474] width 37 height 37
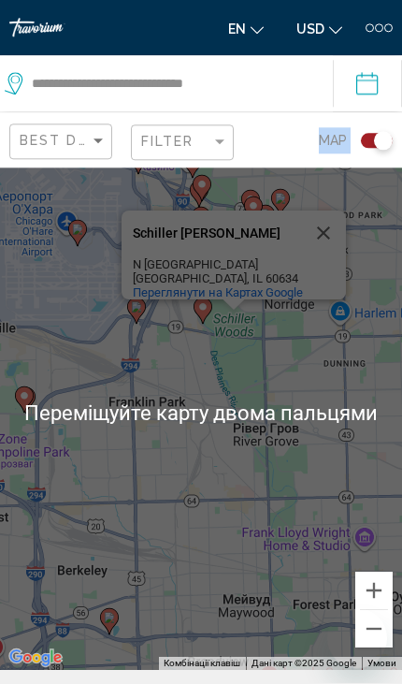
scroll to position [15, 0]
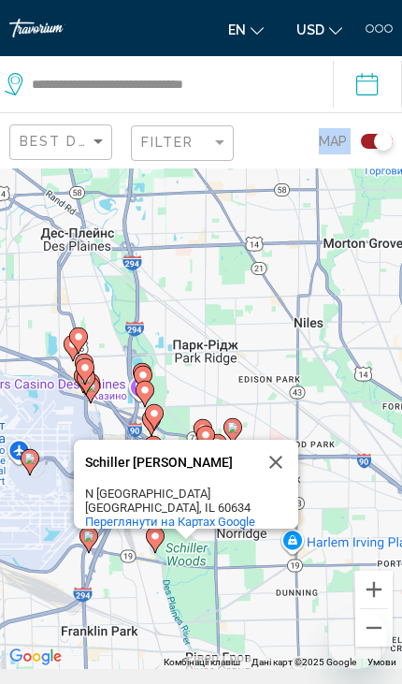
click at [269, 485] on button "Закрити" at bounding box center [276, 462] width 45 height 45
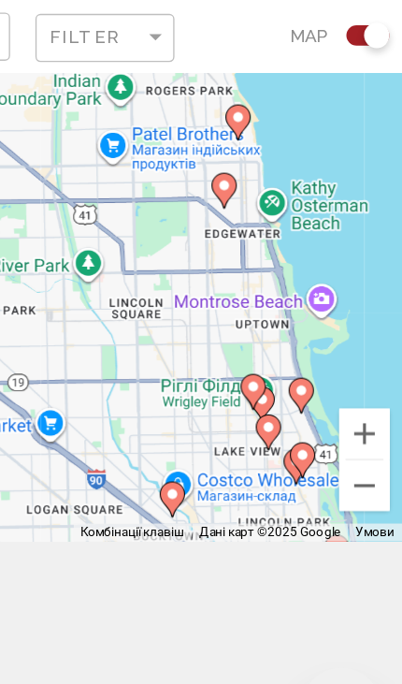
scroll to position [253, 0]
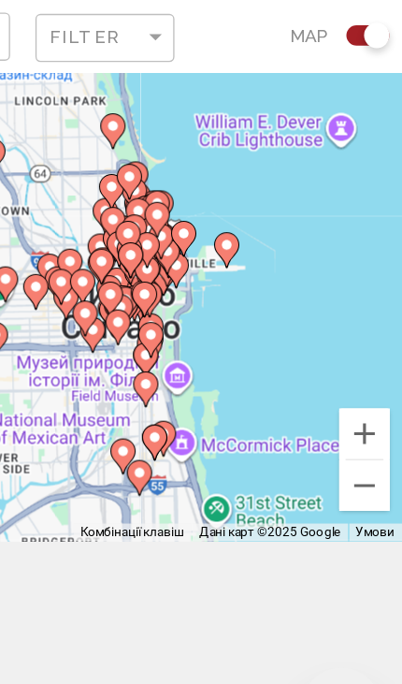
click at [356, 417] on button "Збільшити" at bounding box center [374, 435] width 37 height 37
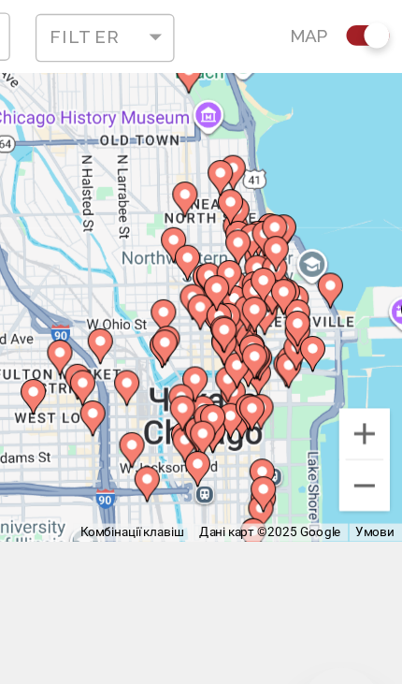
click at [356, 417] on button "Збільшити" at bounding box center [374, 435] width 37 height 37
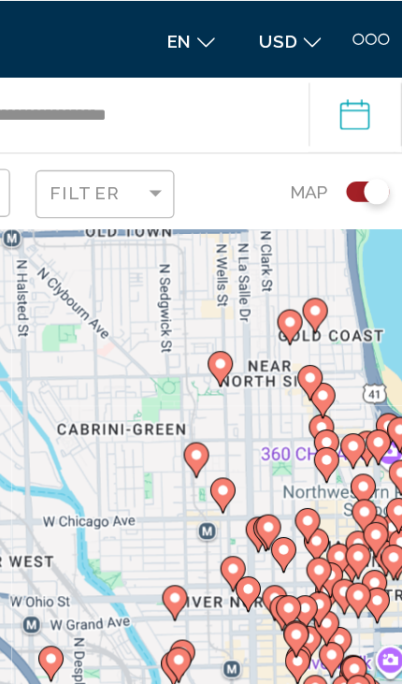
scroll to position [0, 0]
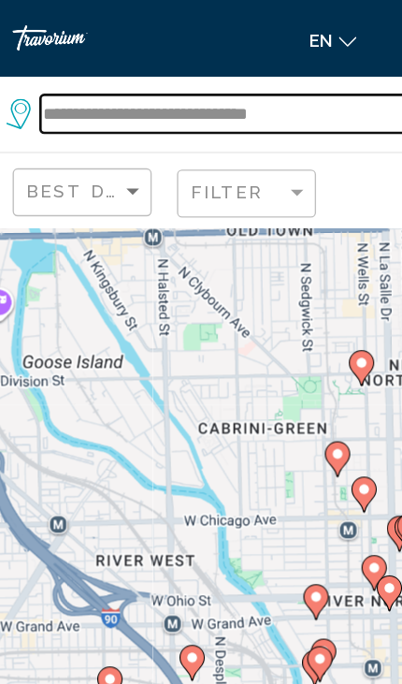
click at [69, 89] on input "**********" at bounding box center [177, 84] width 294 height 28
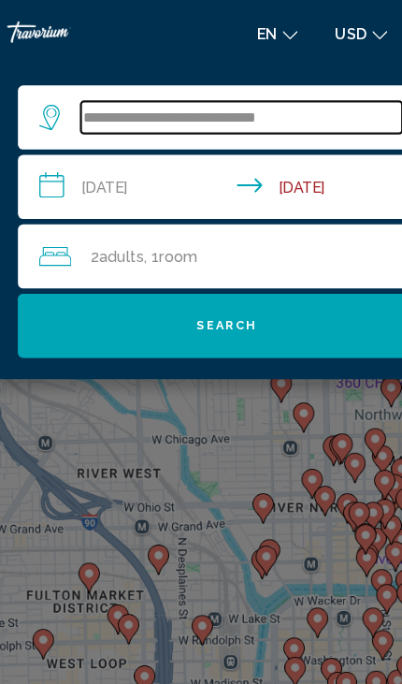
click at [269, 108] on input "**********" at bounding box center [215, 103] width 282 height 28
type input "**********"
click at [106, 109] on input "Search widget" at bounding box center [215, 103] width 282 height 28
click at [109, 105] on input "Search widget" at bounding box center [215, 103] width 282 height 28
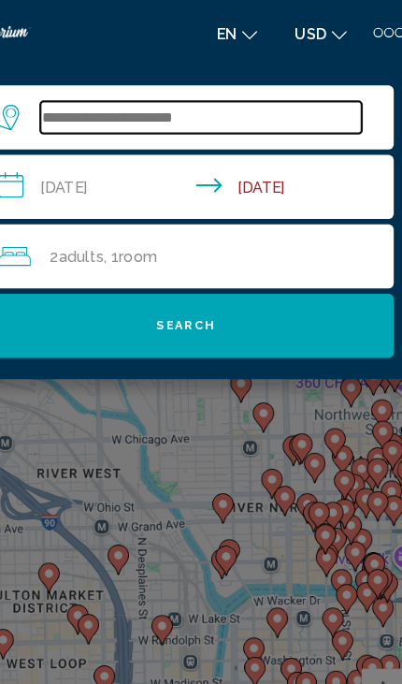
click at [74, 97] on input "Search widget" at bounding box center [215, 103] width 282 height 28
paste input "**********"
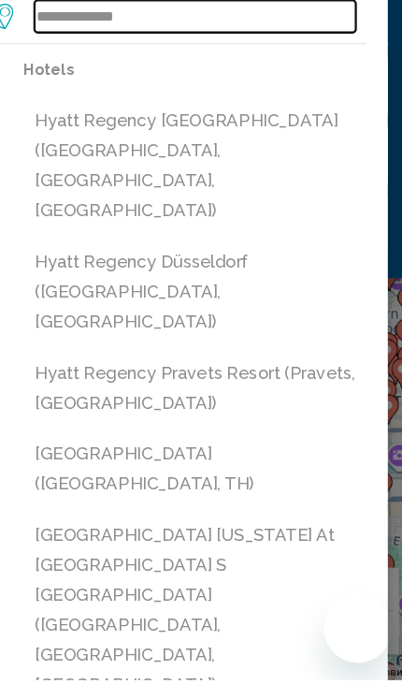
click at [180, 89] on input "**********" at bounding box center [215, 103] width 282 height 28
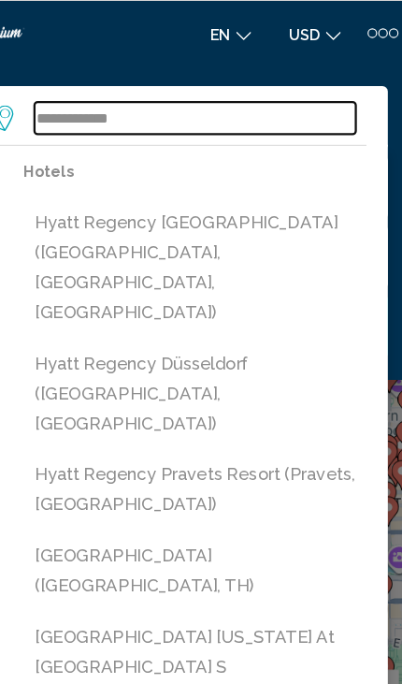
click at [193, 99] on input "**********" at bounding box center [215, 103] width 282 height 28
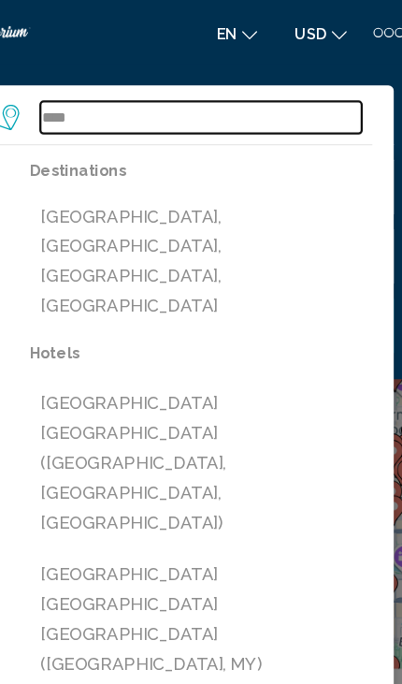
type input "****"
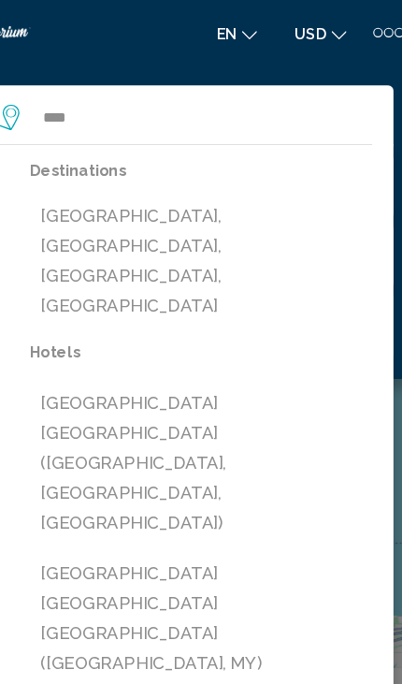
scroll to position [7, 0]
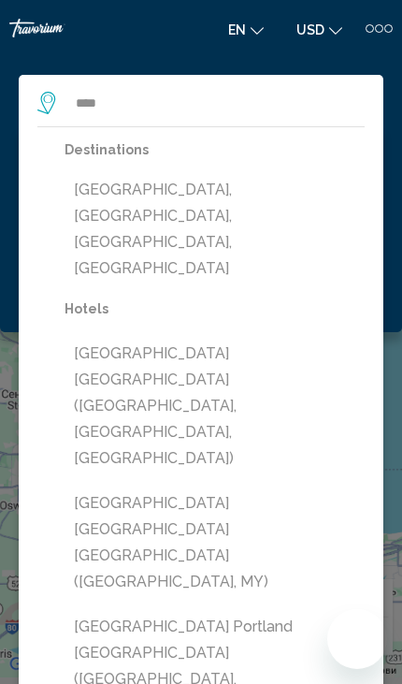
click at [131, 60] on div "**********" at bounding box center [201, 194] width 402 height 276
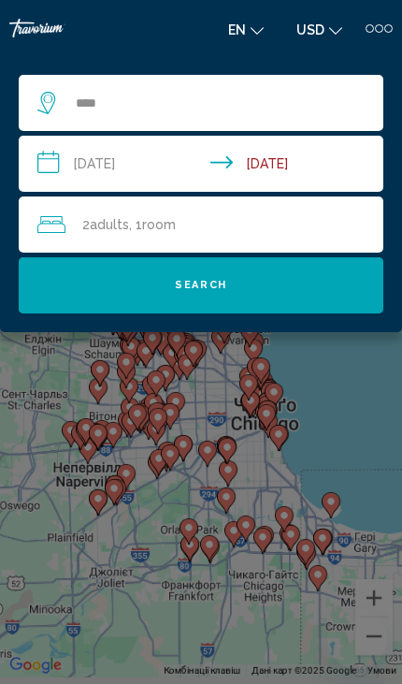
click at [348, 401] on div "Main content" at bounding box center [201, 342] width 402 height 684
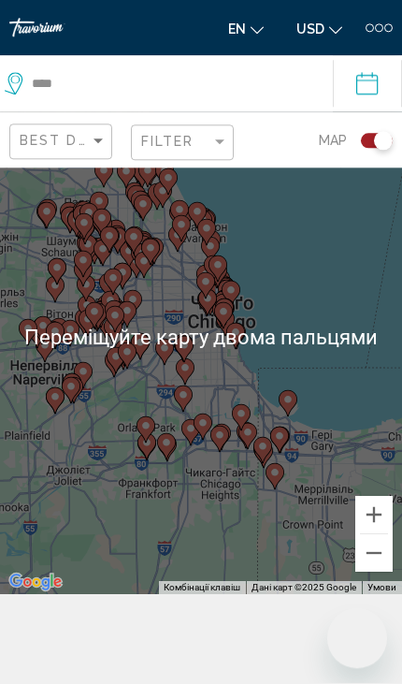
scroll to position [88, 0]
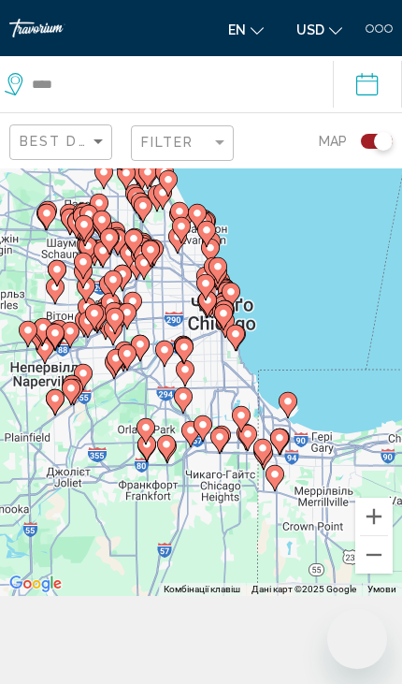
click at [364, 535] on button "Збільшити" at bounding box center [374, 516] width 37 height 37
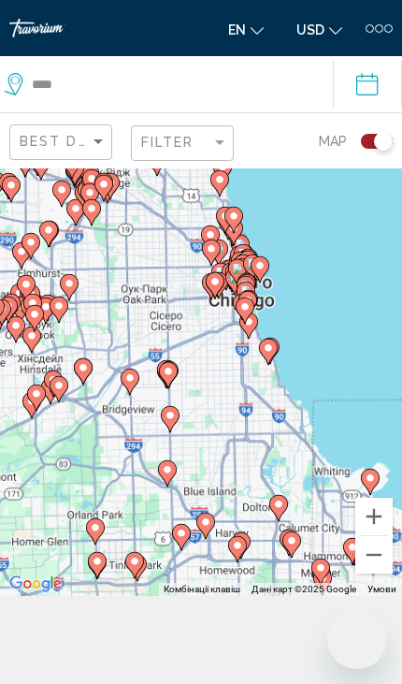
click at [364, 566] on gmp-advanced-marker "Main content" at bounding box center [355, 552] width 19 height 28
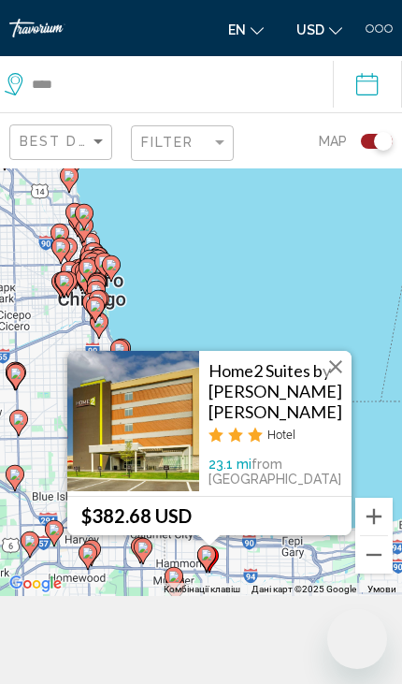
click at [341, 381] on button "Закрити" at bounding box center [336, 367] width 28 height 28
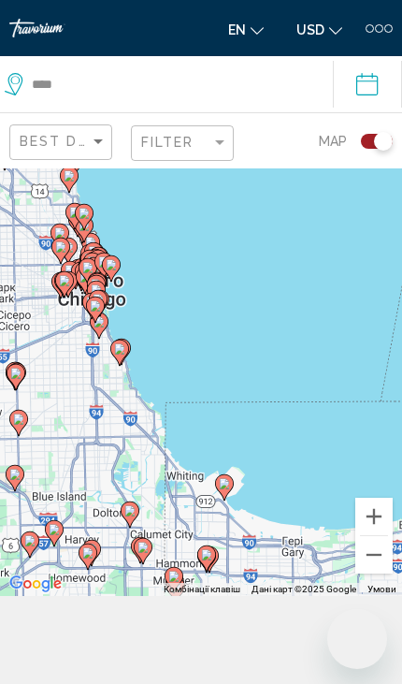
click at [368, 535] on button "Збільшити" at bounding box center [374, 516] width 37 height 37
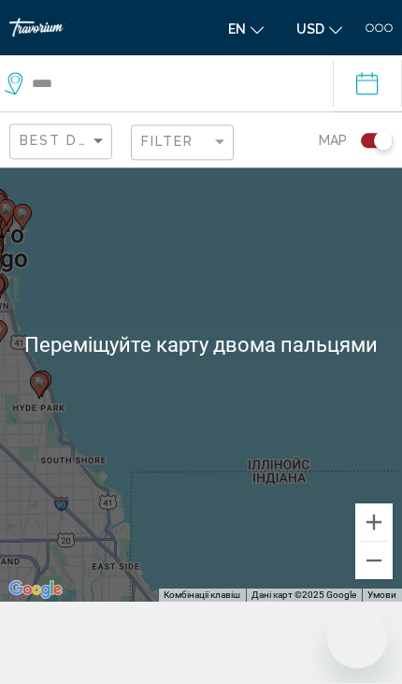
scroll to position [82, 0]
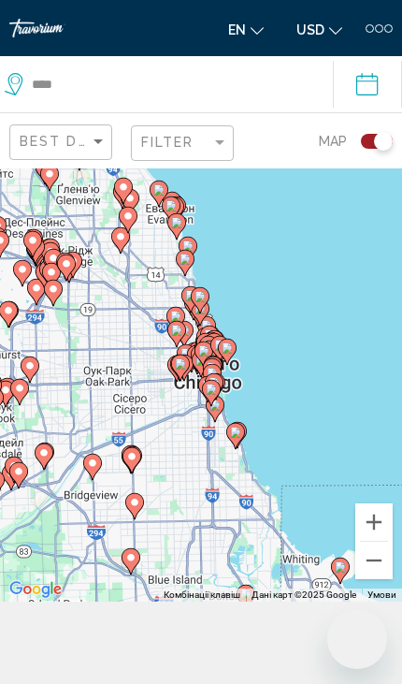
click at [379, 541] on button "Збільшити" at bounding box center [374, 521] width 37 height 37
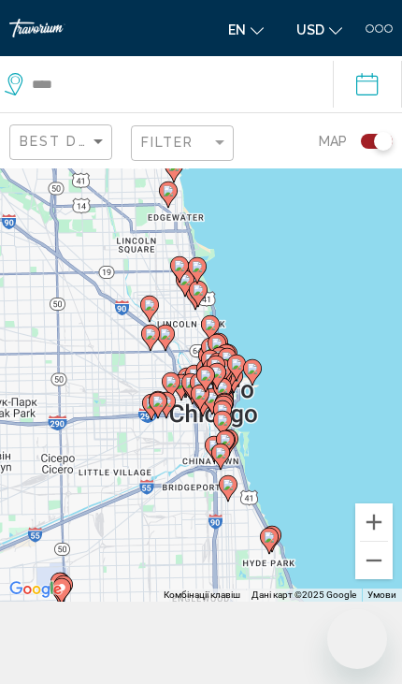
click at [372, 541] on button "Збільшити" at bounding box center [374, 521] width 37 height 37
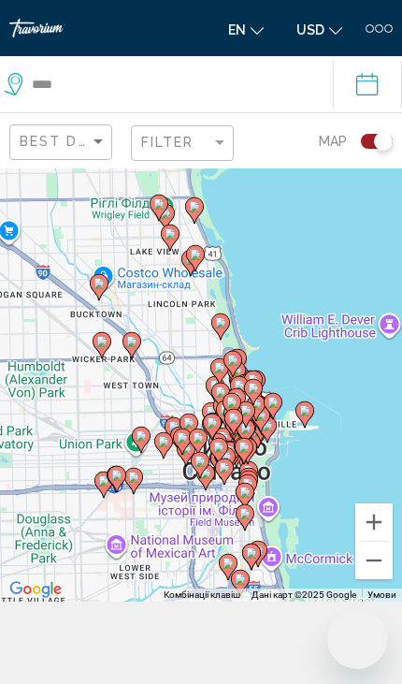
click at [372, 541] on button "Збільшити" at bounding box center [374, 521] width 37 height 37
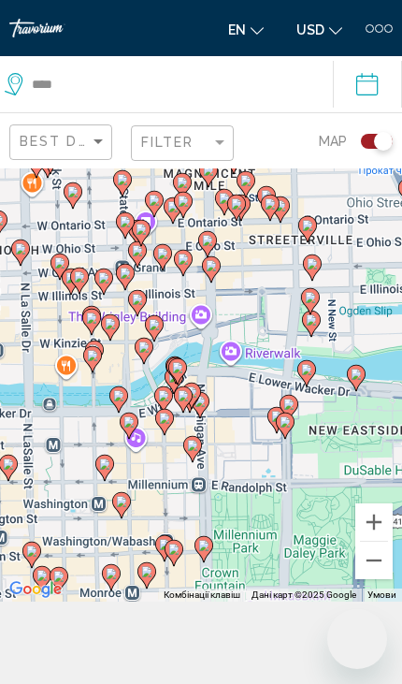
scroll to position [81, 0]
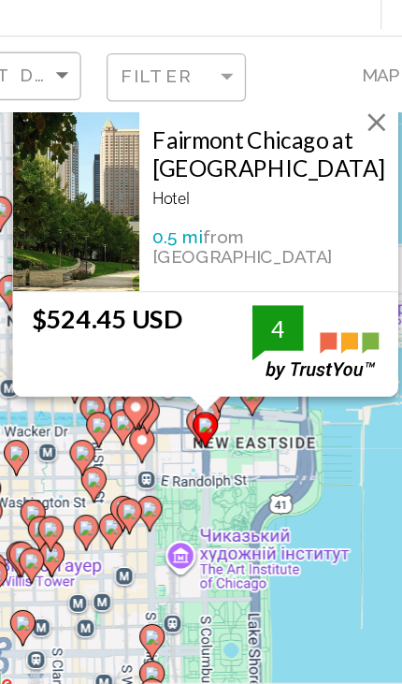
click at [316, 162] on button "Закрити" at bounding box center [330, 176] width 28 height 28
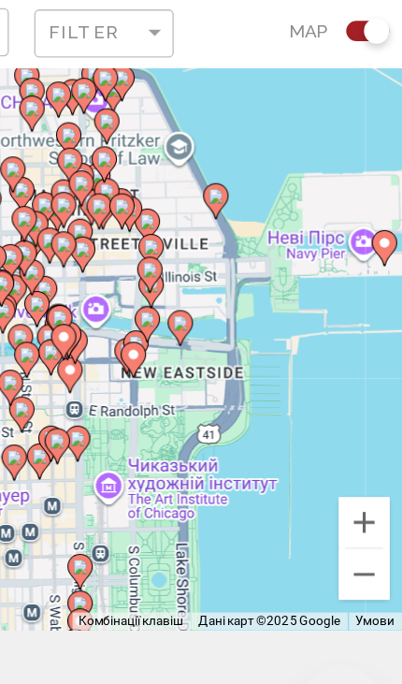
scroll to position [102, 0]
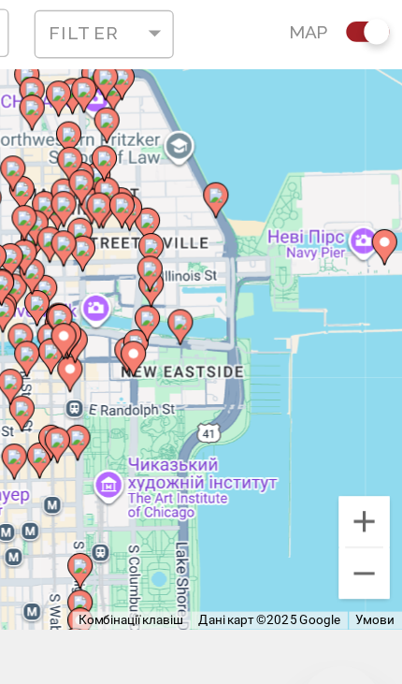
click at [356, 484] on button "Збільшити" at bounding box center [374, 502] width 37 height 37
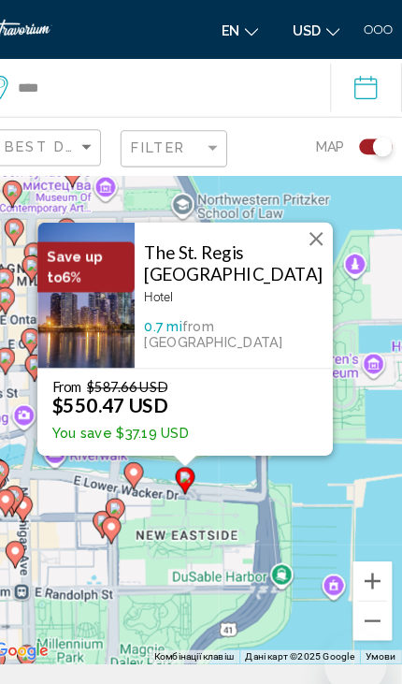
scroll to position [45, 0]
click at [306, 244] on button "Закрити" at bounding box center [320, 230] width 28 height 28
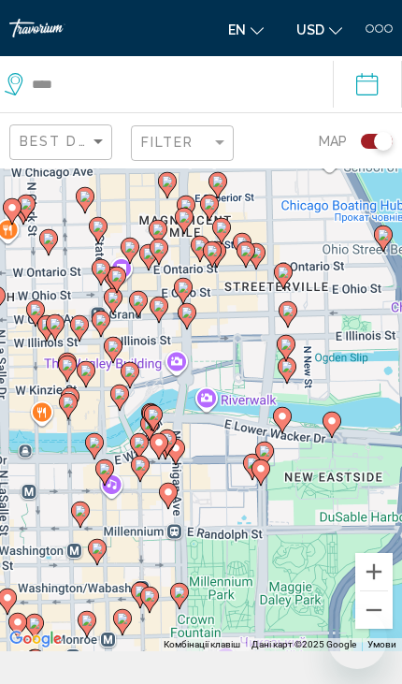
scroll to position [32, 0]
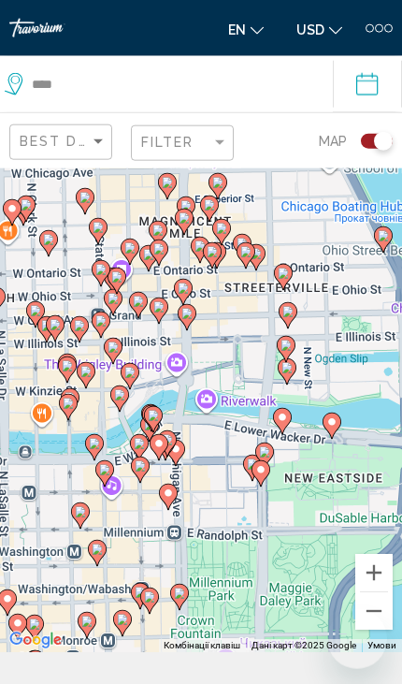
click at [373, 591] on button "Збільшити" at bounding box center [374, 572] width 37 height 37
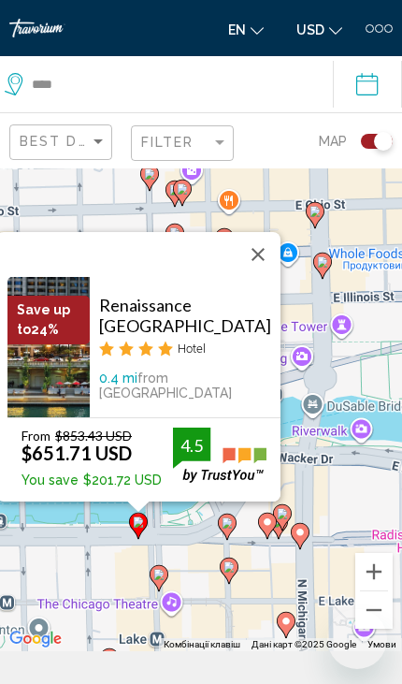
scroll to position [84, 0]
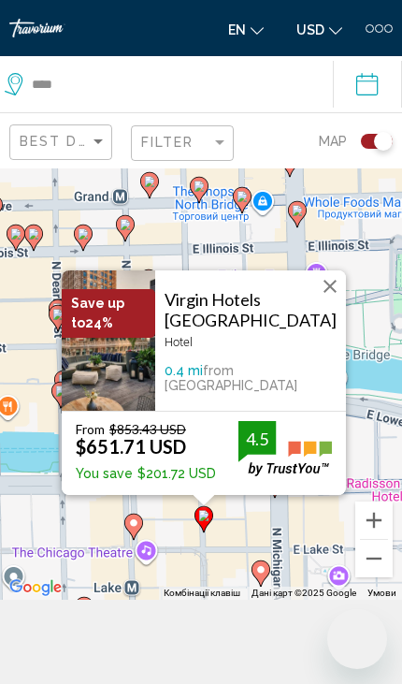
click at [326, 300] on button "Закрити" at bounding box center [330, 286] width 28 height 28
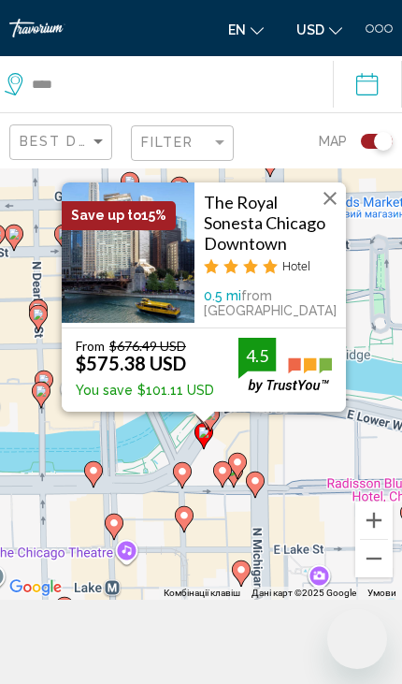
click at [333, 212] on button "Закрити" at bounding box center [330, 198] width 28 height 28
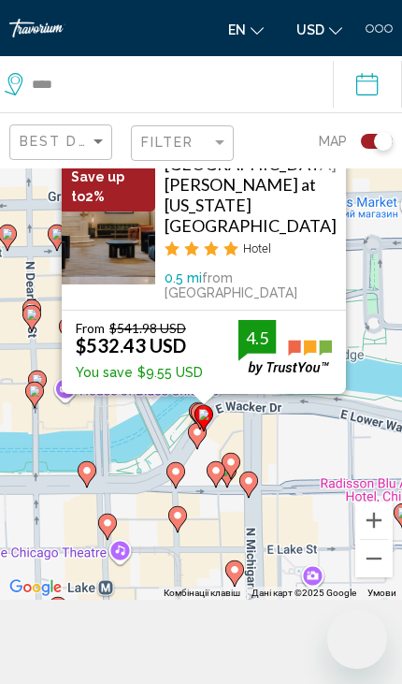
click at [333, 174] on button "Закрити" at bounding box center [330, 160] width 28 height 28
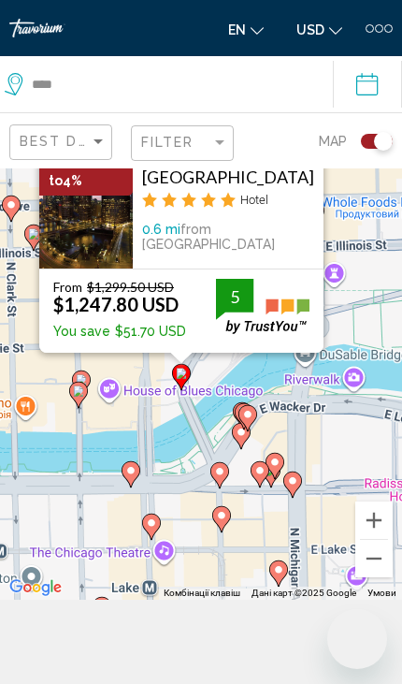
click at [307, 158] on button "Закрити" at bounding box center [308, 144] width 28 height 28
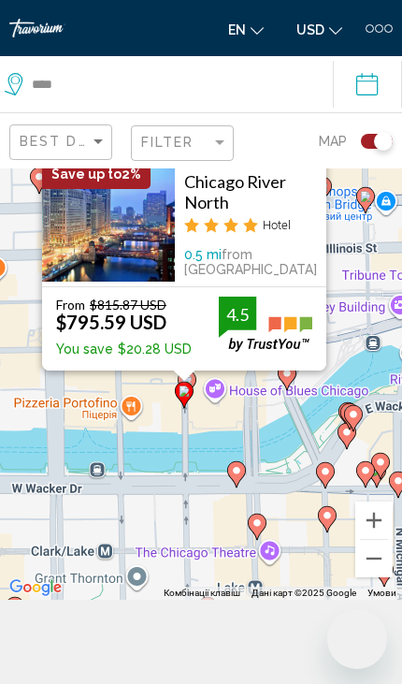
click at [309, 171] on button "Закрити" at bounding box center [311, 157] width 28 height 28
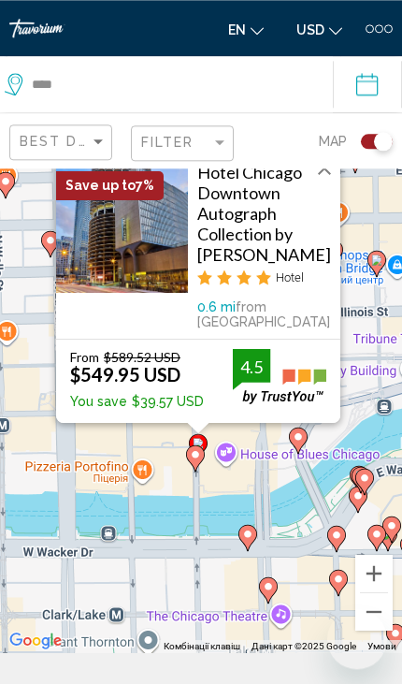
scroll to position [27, 0]
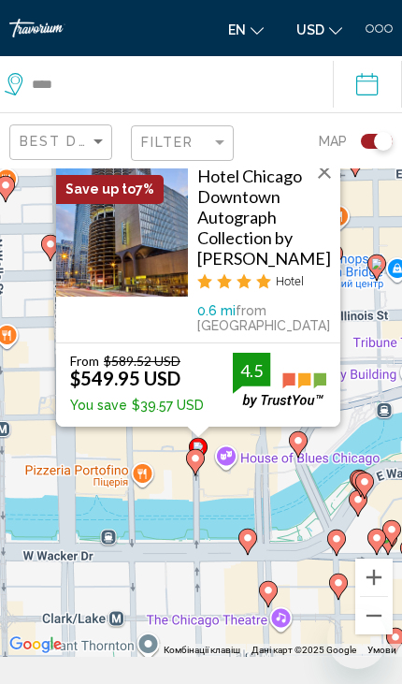
click at [329, 186] on button "Закрити" at bounding box center [325, 172] width 28 height 28
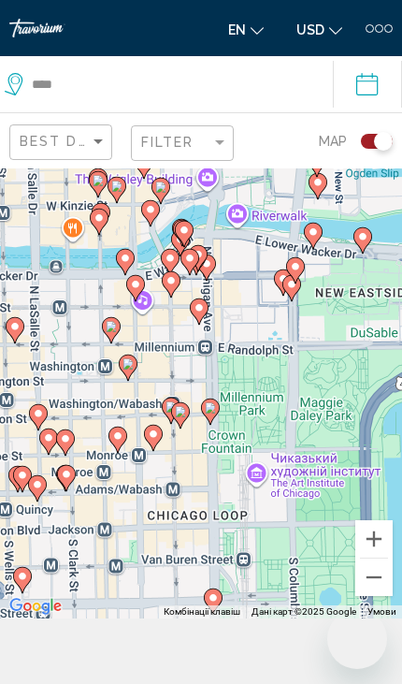
scroll to position [65, 0]
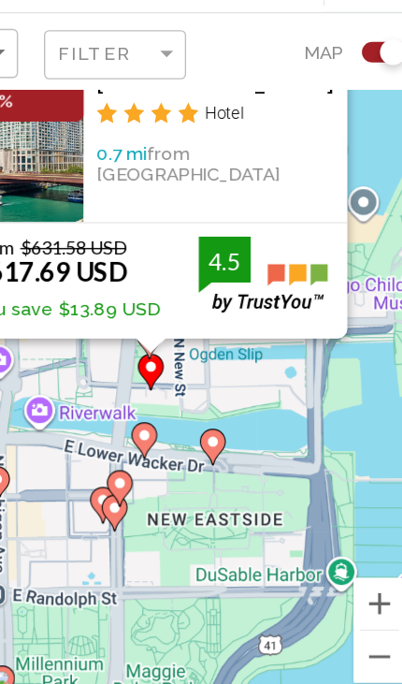
click at [321, 125] on button "Закрити" at bounding box center [335, 139] width 28 height 28
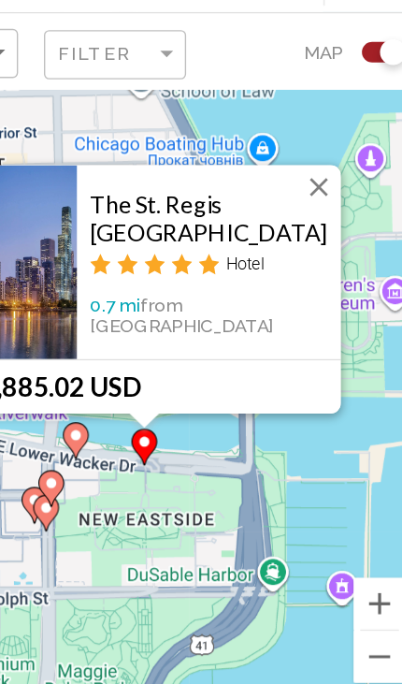
click at [316, 225] on button "Закрити" at bounding box center [330, 239] width 28 height 28
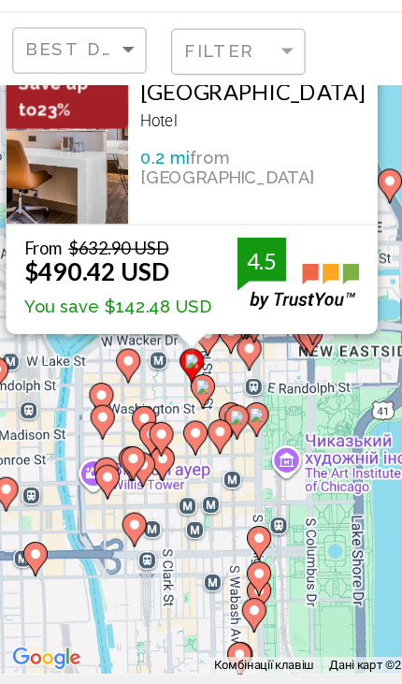
click at [264, 137] on button "Закрити" at bounding box center [273, 151] width 28 height 28
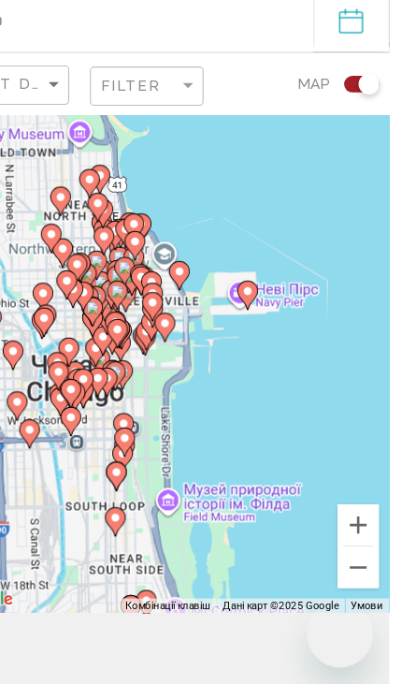
scroll to position [67, 0]
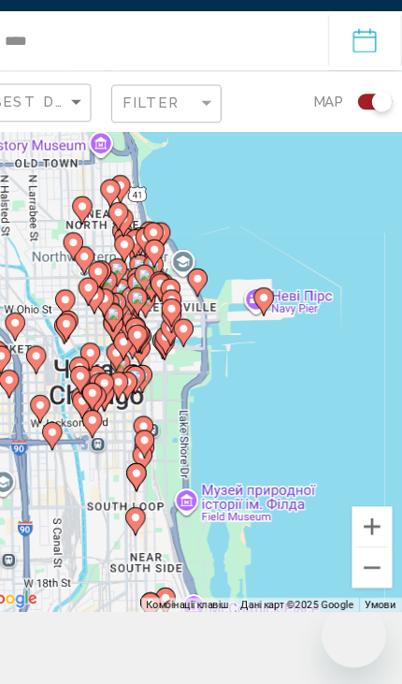
click at [356, 556] on button "Збільшити" at bounding box center [374, 536] width 37 height 37
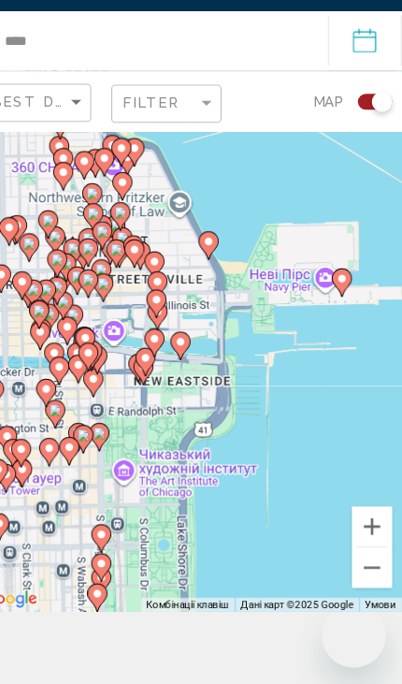
click at [356, 556] on button "Збільшити" at bounding box center [374, 536] width 37 height 37
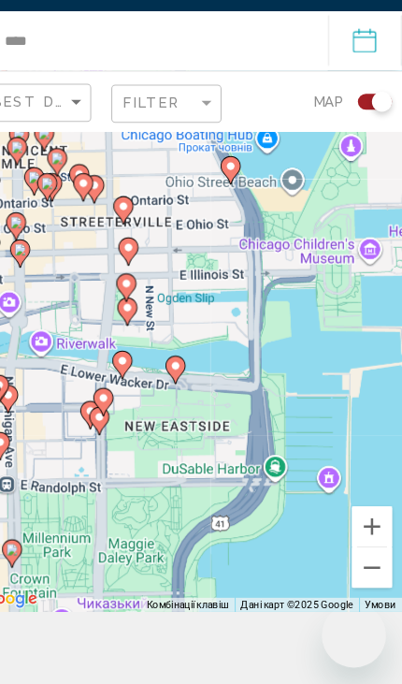
click at [356, 556] on button "Збільшити" at bounding box center [374, 536] width 37 height 37
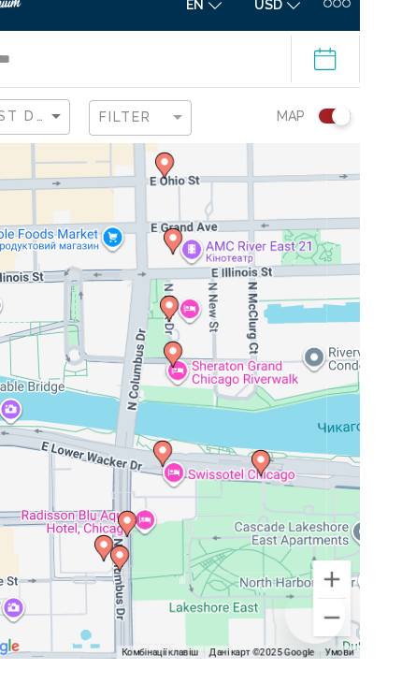
scroll to position [190, 0]
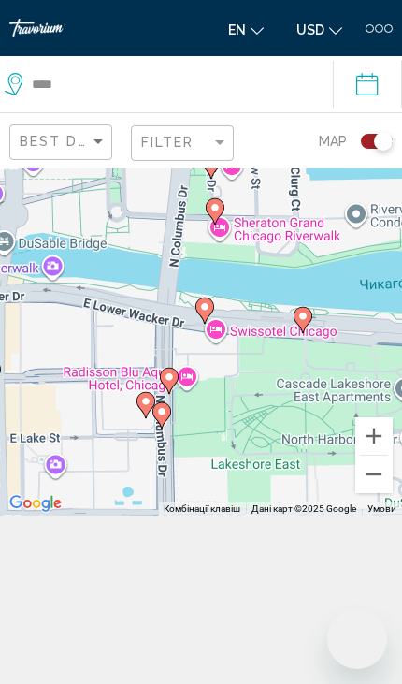
click at [364, 493] on button "Зменшити" at bounding box center [374, 474] width 37 height 37
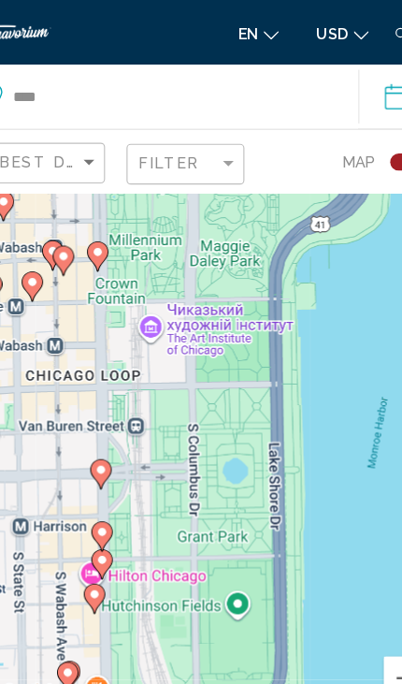
scroll to position [0, 0]
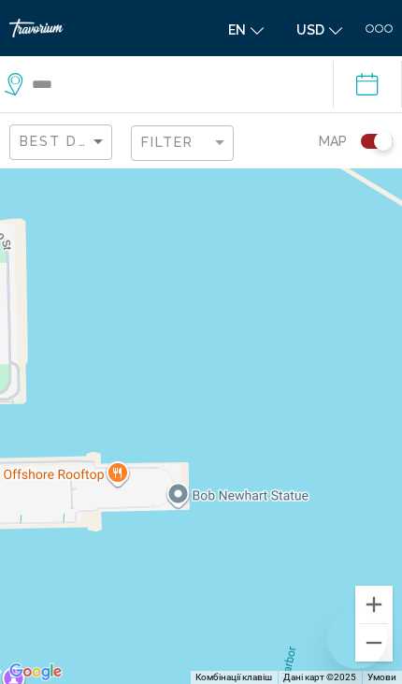
click at [100, 355] on div "Увімкніть режим перетягування за допомогою клавіатури, натиснувши Alt + Enter. …" at bounding box center [201, 426] width 402 height 516
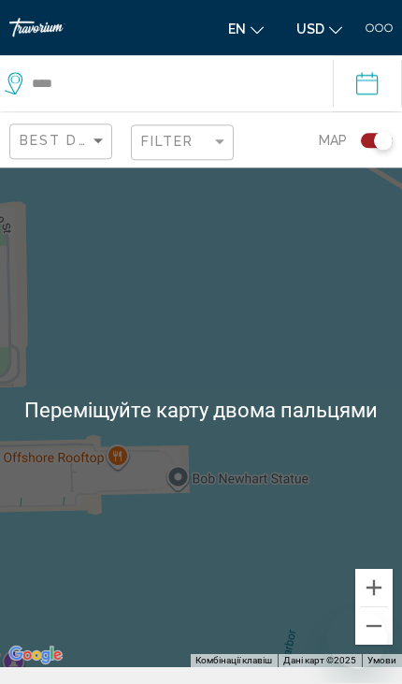
scroll to position [77, 0]
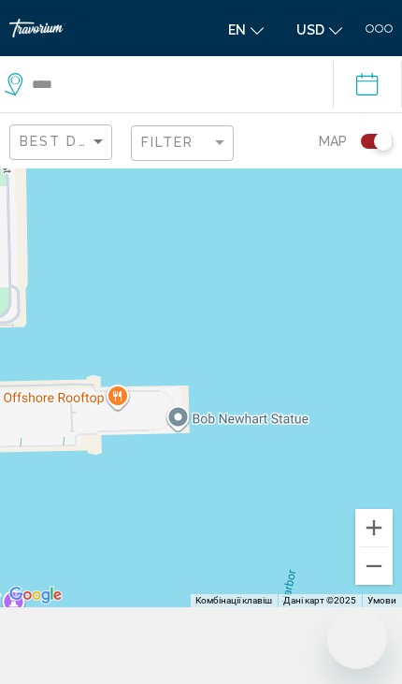
click at [369, 585] on button "Зменшити" at bounding box center [374, 565] width 37 height 37
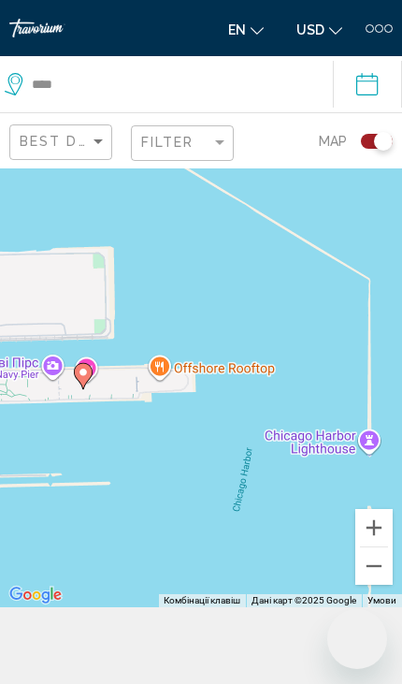
click at [365, 585] on button "Зменшити" at bounding box center [374, 565] width 37 height 37
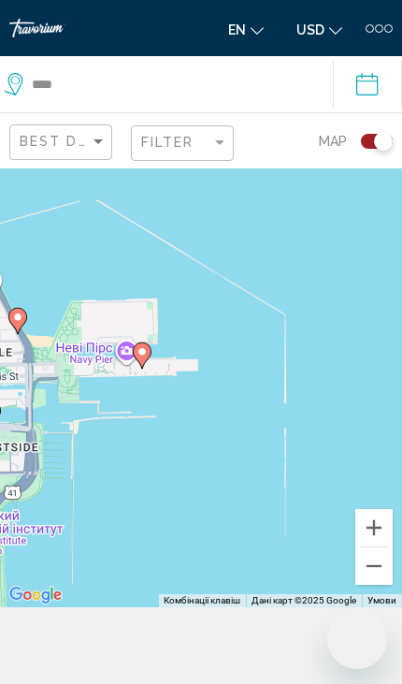
click at [365, 585] on button "Зменшити" at bounding box center [374, 565] width 37 height 37
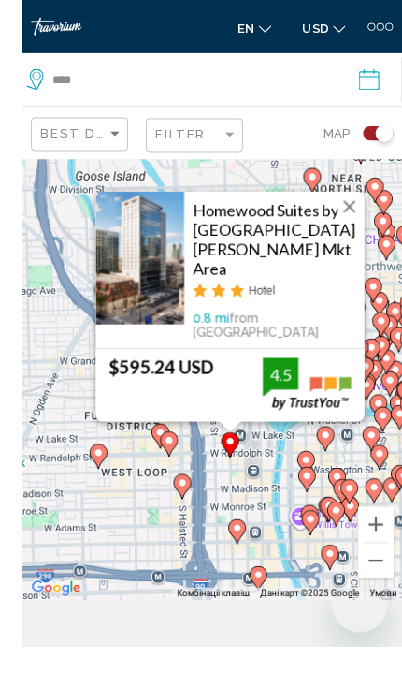
scroll to position [83, 0]
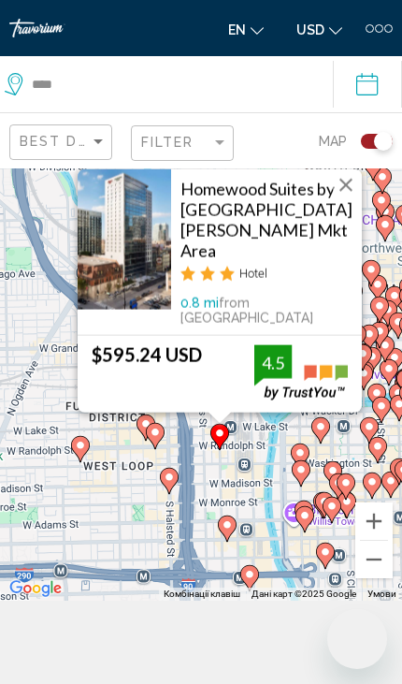
click at [347, 198] on button "Закрити" at bounding box center [346, 184] width 28 height 28
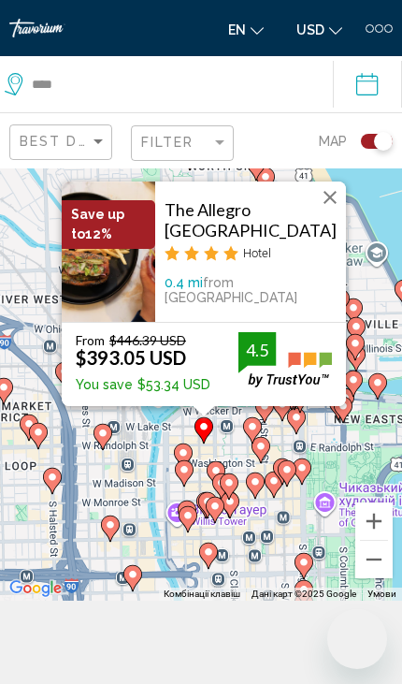
click at [328, 212] on button "Закрити" at bounding box center [330, 197] width 28 height 28
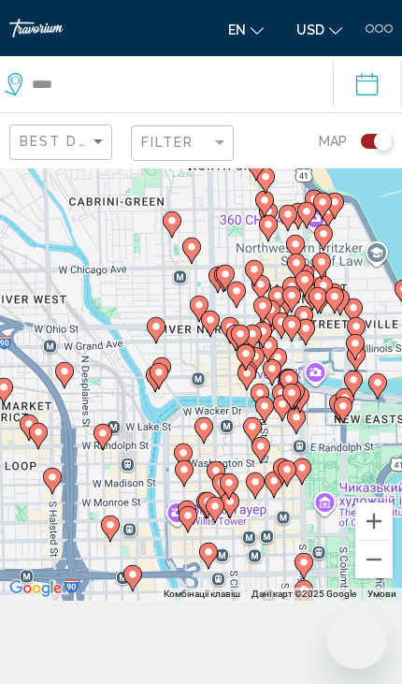
click at [152, 455] on div "Для навігації використовуйте клавіші зі стрілками. Увімкніть режим перетягуванн…" at bounding box center [201, 343] width 402 height 516
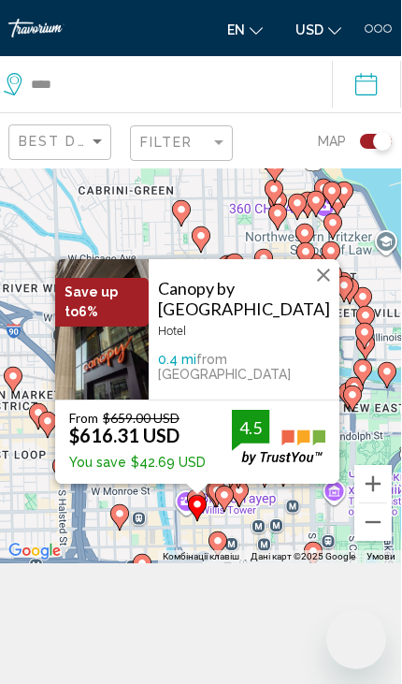
scroll to position [122, 0]
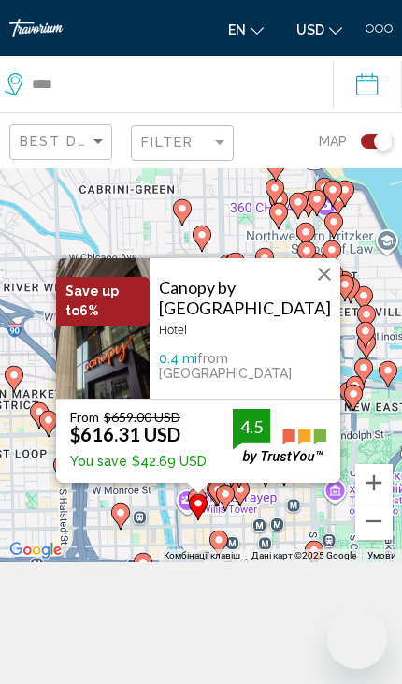
click at [332, 288] on button "Закрити" at bounding box center [325, 274] width 28 height 28
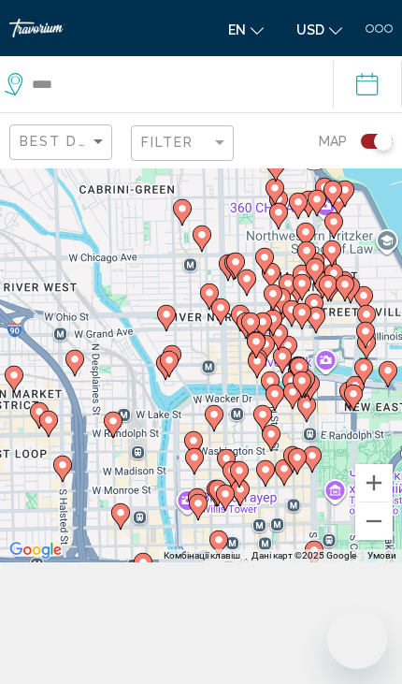
scroll to position [121, 0]
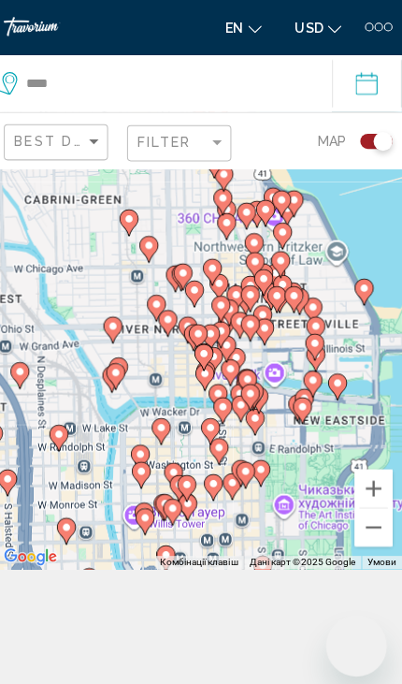
click at [363, 503] on button "Збільшити" at bounding box center [374, 483] width 37 height 37
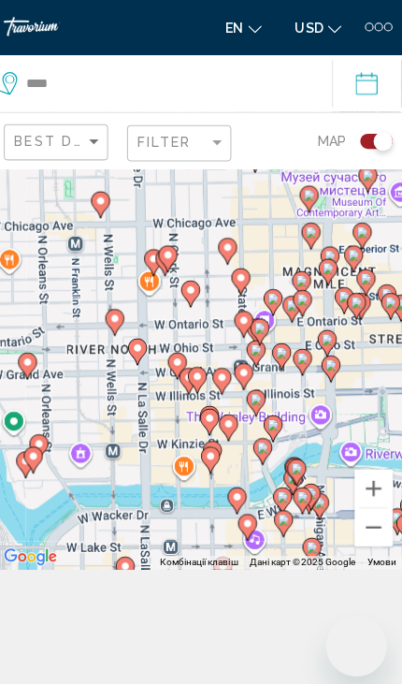
click at [366, 503] on button "Збільшити" at bounding box center [374, 483] width 37 height 37
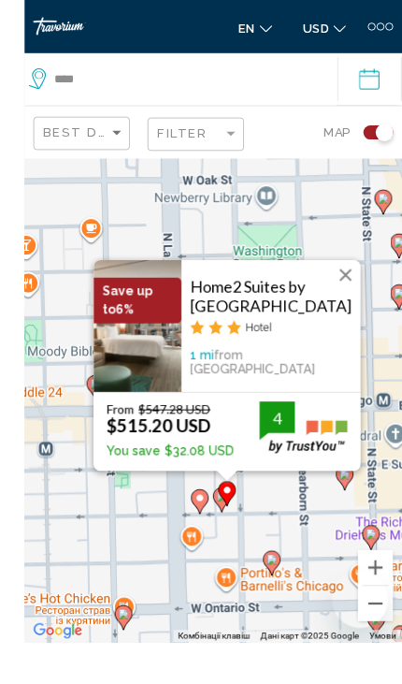
scroll to position [127, 0]
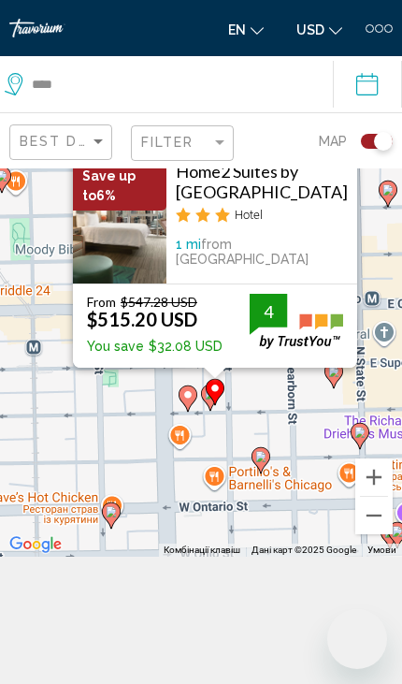
click at [362, 534] on button "Зменшити" at bounding box center [374, 515] width 37 height 37
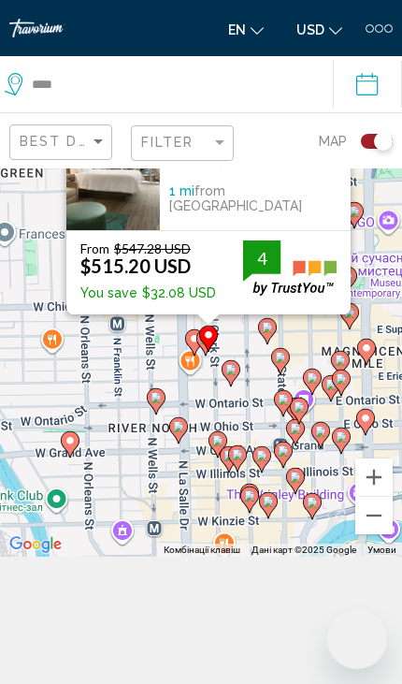
click at [366, 496] on button "Збільшити" at bounding box center [374, 477] width 37 height 37
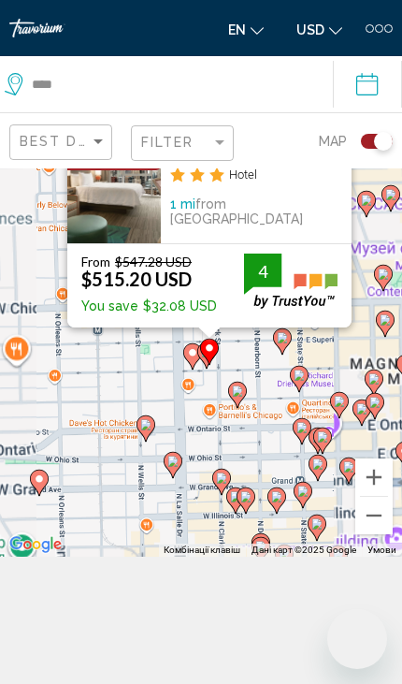
click at [370, 496] on button "Збільшити" at bounding box center [374, 477] width 37 height 37
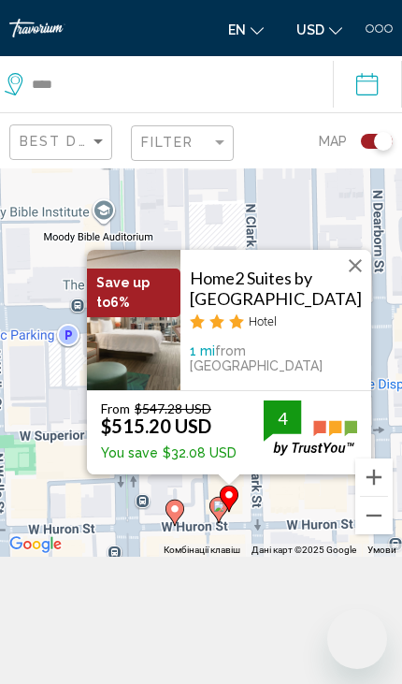
click at [376, 496] on button "Збільшити" at bounding box center [374, 477] width 37 height 37
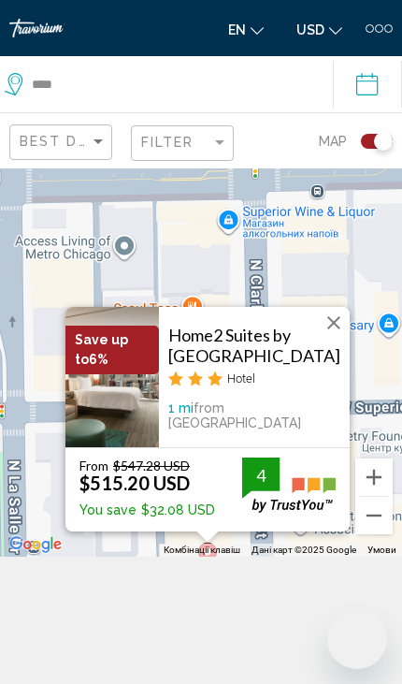
click at [326, 337] on button "Закрити" at bounding box center [334, 323] width 28 height 28
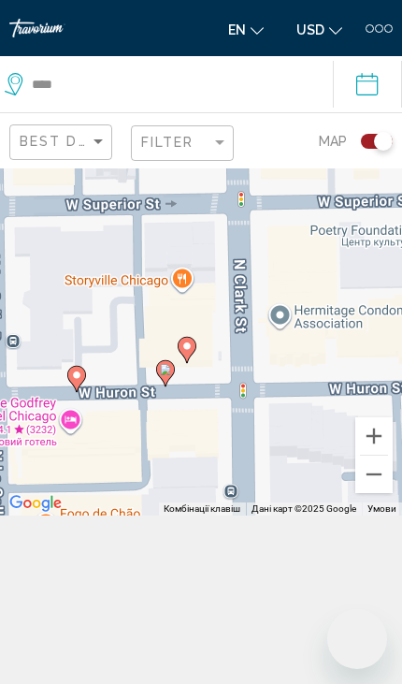
scroll to position [253, 0]
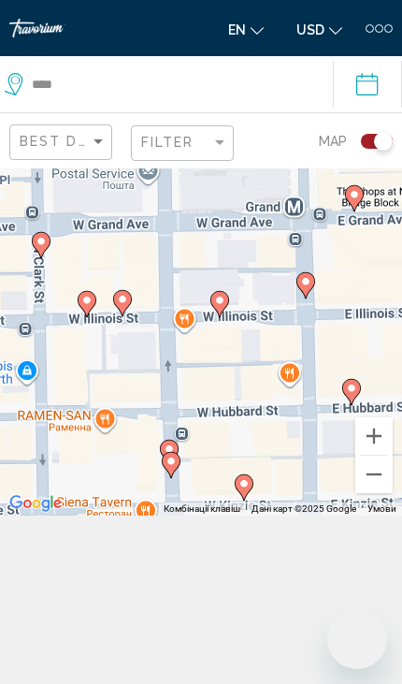
click at [374, 483] on button "Зменшити" at bounding box center [374, 474] width 37 height 37
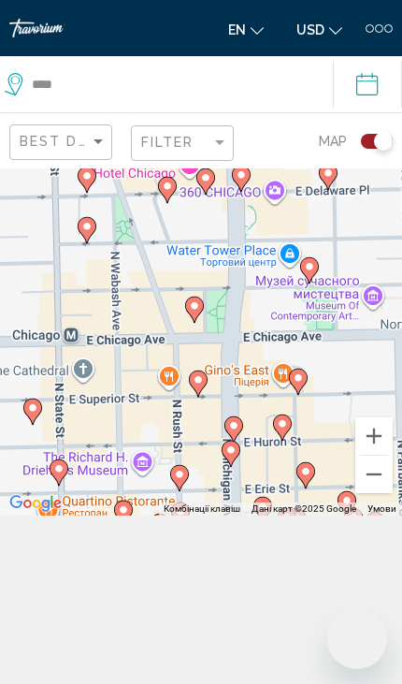
click at [371, 475] on button "Зменшити" at bounding box center [374, 474] width 37 height 37
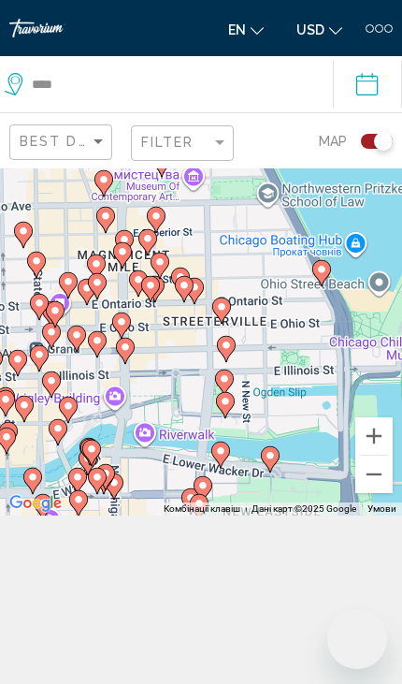
click at [380, 436] on button "Збільшити" at bounding box center [374, 435] width 37 height 37
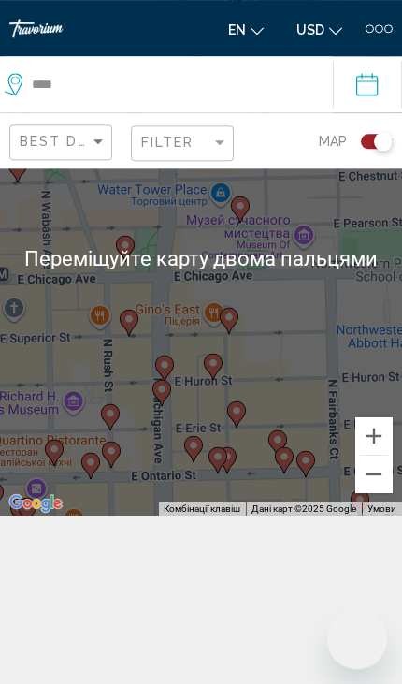
scroll to position [252, 0]
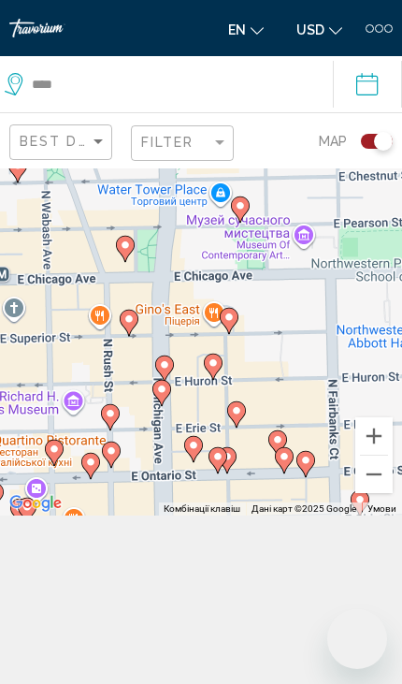
click at [237, 307] on icon "Main content" at bounding box center [229, 320] width 19 height 26
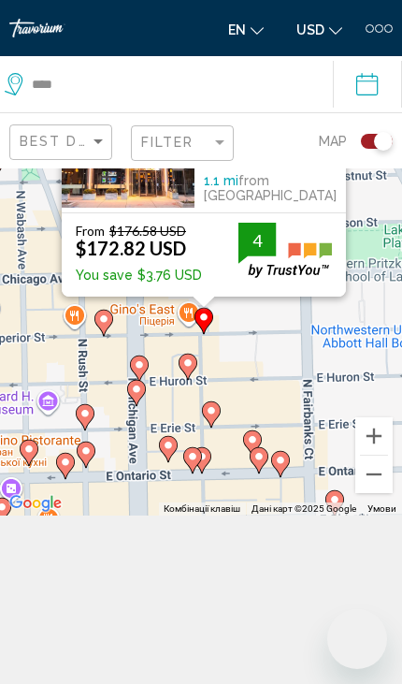
scroll to position [168, 0]
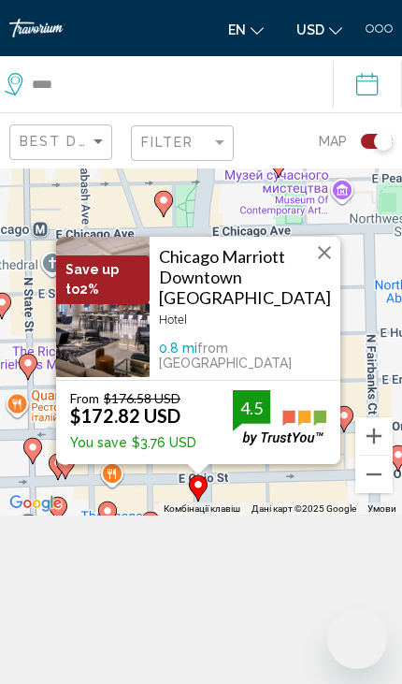
click at [327, 267] on button "Закрити" at bounding box center [325, 253] width 28 height 28
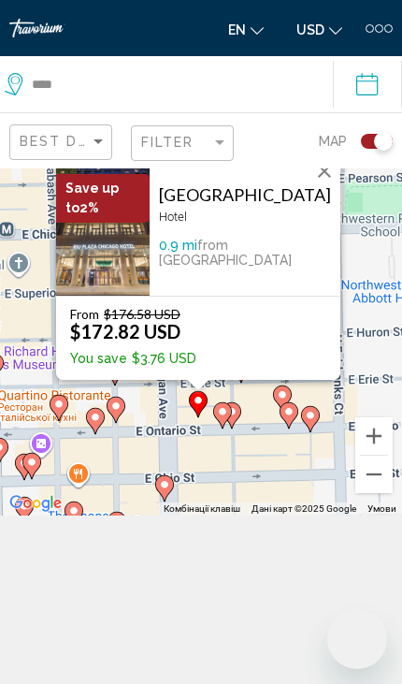
click at [325, 185] on button "Закрити" at bounding box center [325, 171] width 28 height 28
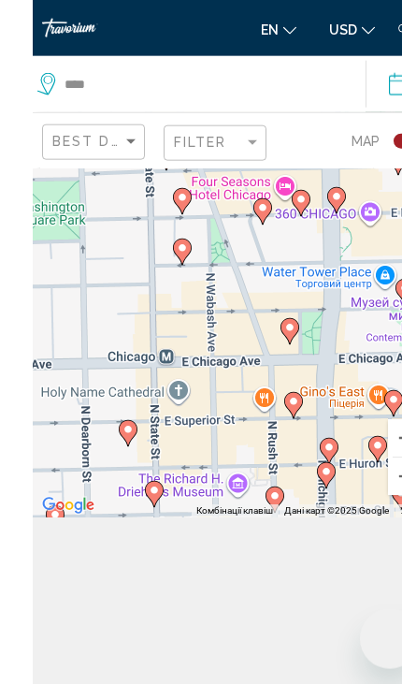
scroll to position [169, 0]
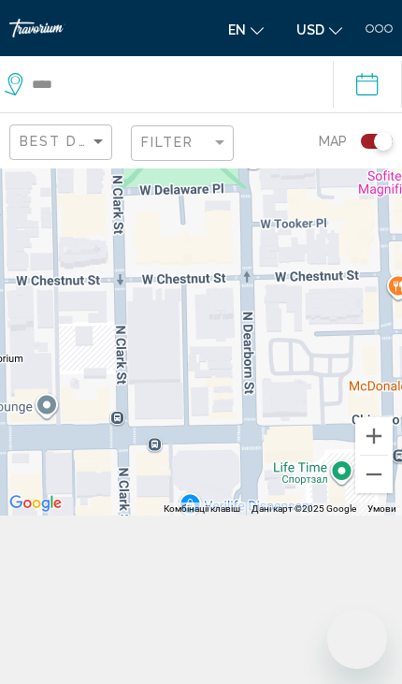
click at [373, 493] on button "Зменшити" at bounding box center [374, 474] width 37 height 37
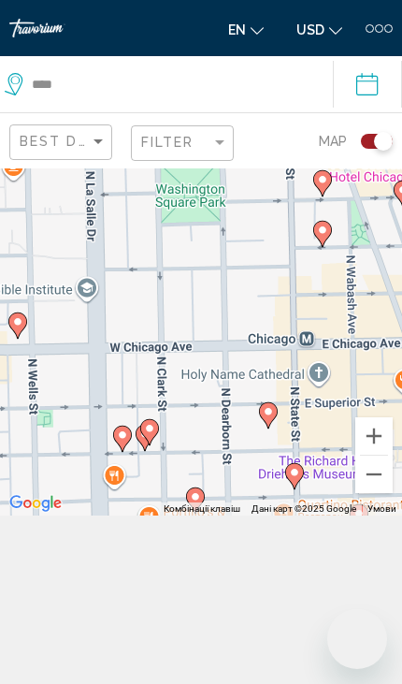
click at [373, 493] on button "Зменшити" at bounding box center [374, 474] width 37 height 37
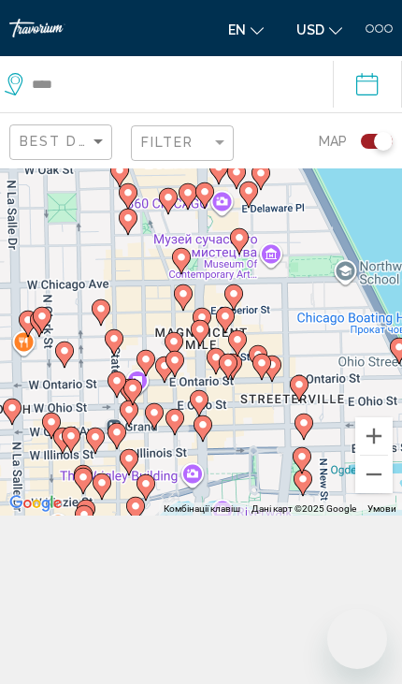
click at [370, 455] on button "Збільшити" at bounding box center [374, 435] width 37 height 37
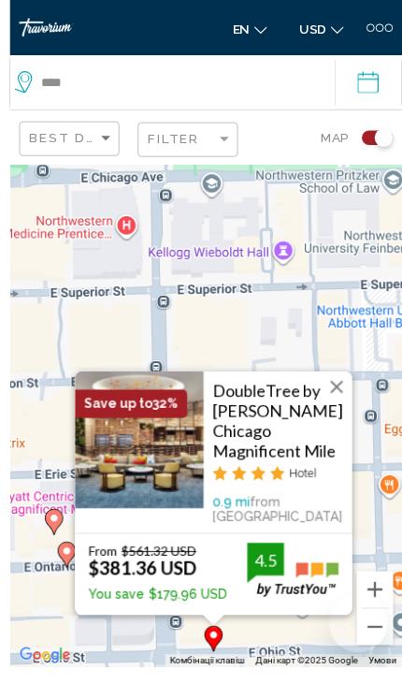
scroll to position [84, 0]
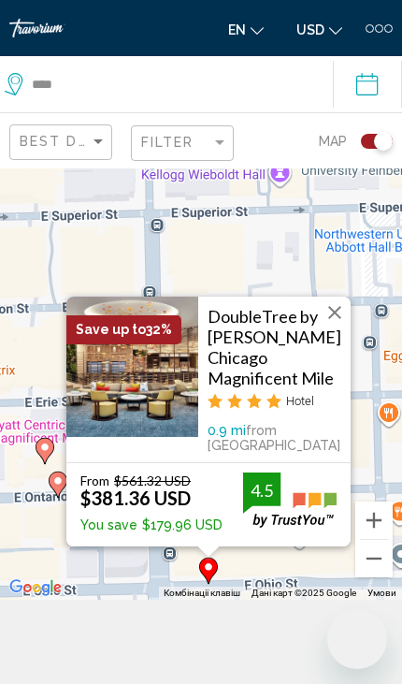
click at [339, 327] on button "Закрити" at bounding box center [335, 313] width 28 height 28
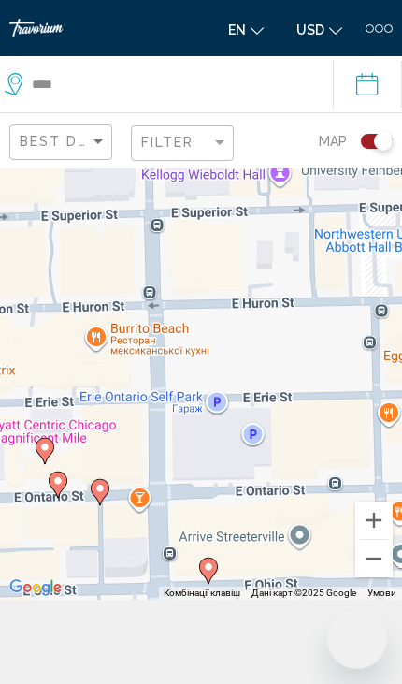
click at [392, 577] on button "Зменшити" at bounding box center [374, 558] width 37 height 37
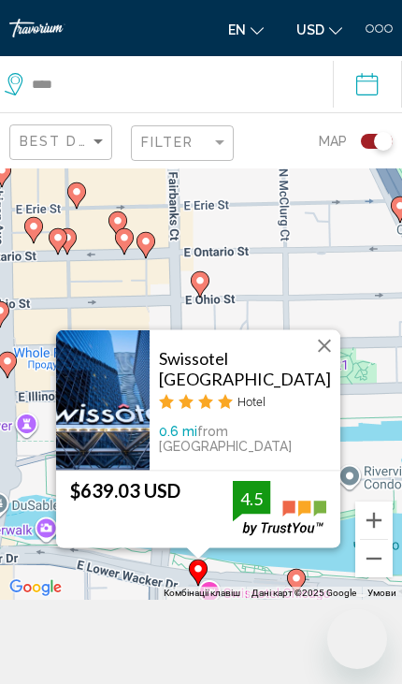
click at [325, 359] on button "Закрити" at bounding box center [325, 345] width 28 height 28
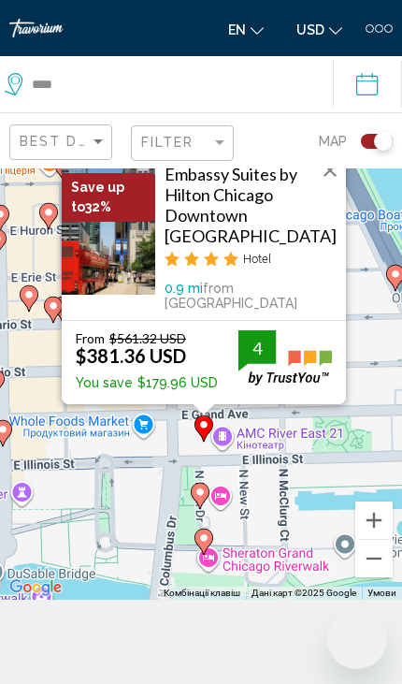
click at [336, 184] on button "Закрити" at bounding box center [330, 170] width 28 height 28
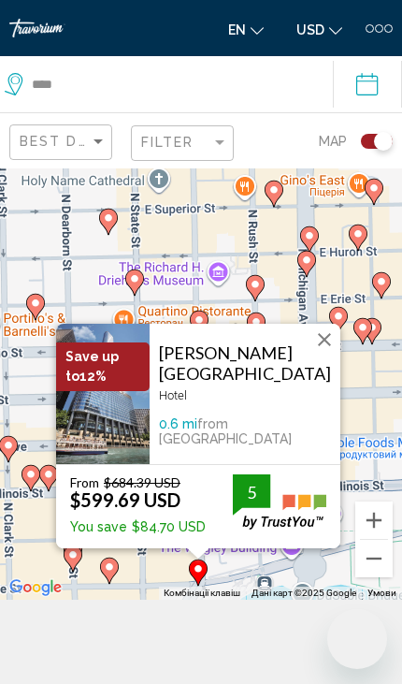
click at [336, 354] on button "Закрити" at bounding box center [325, 340] width 28 height 28
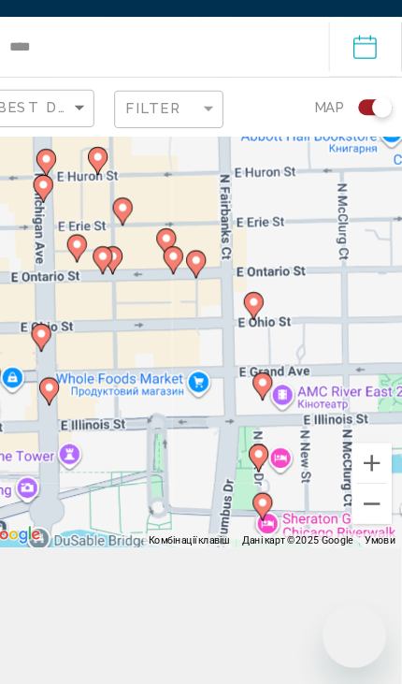
scroll to position [128, 0]
click at [356, 533] on button "Зменшити" at bounding box center [374, 514] width 37 height 37
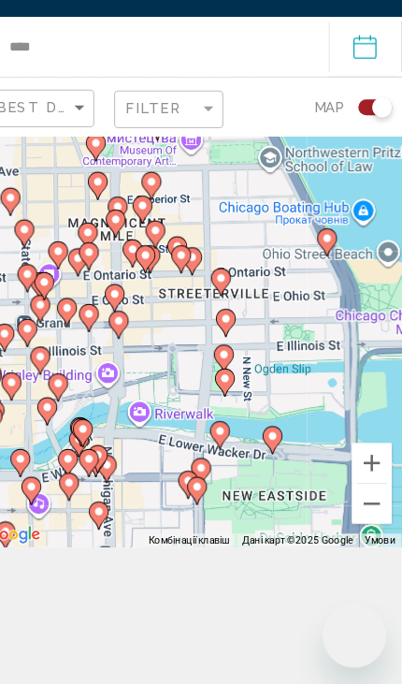
click at [356, 533] on button "Зменшити" at bounding box center [374, 514] width 37 height 37
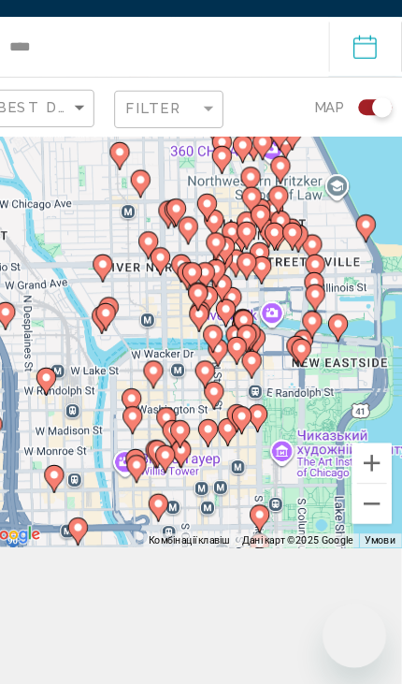
click at [357, 495] on button "Збільшити" at bounding box center [374, 476] width 37 height 37
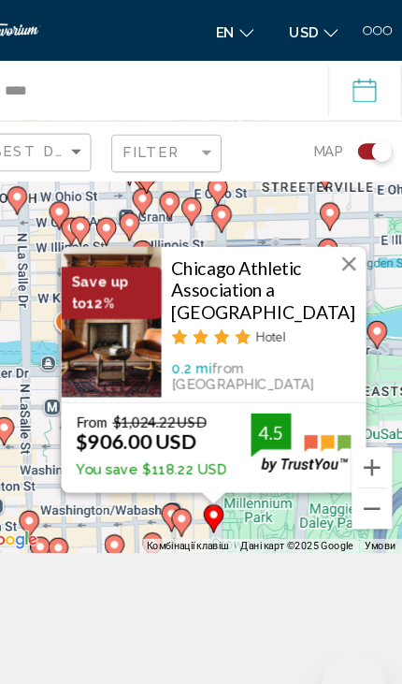
scroll to position [168, 0]
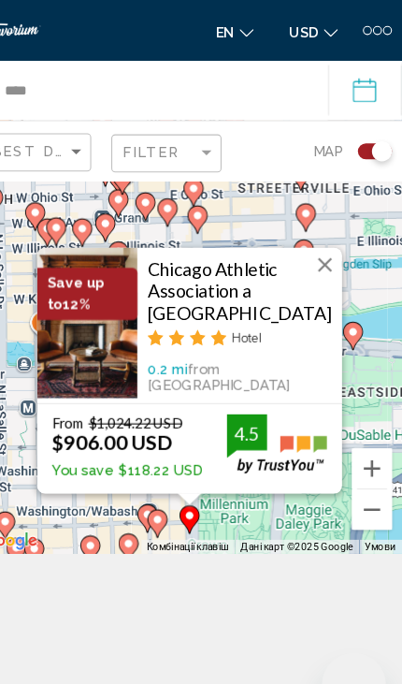
click at [287, 287] on h3 "Chicago Athletic Association a [GEOGRAPHIC_DATA]" at bounding box center [251, 272] width 172 height 62
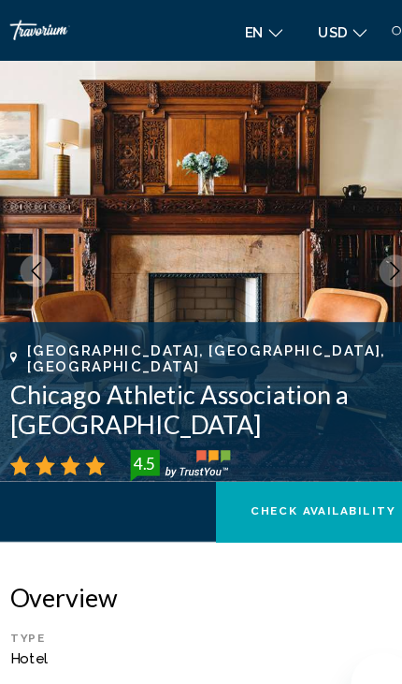
click at [296, 284] on img "Main content" at bounding box center [201, 252] width 402 height 393
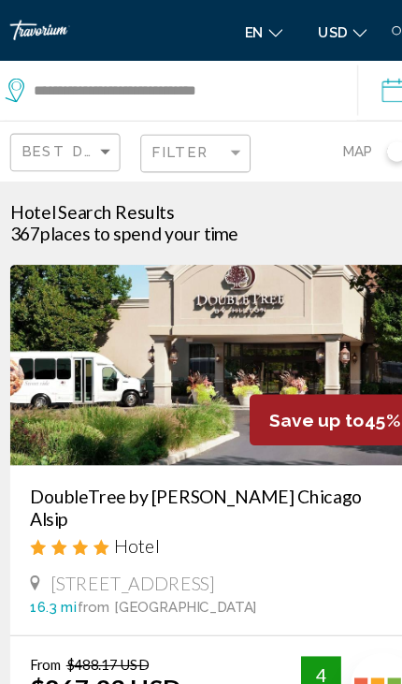
click at [368, 145] on div "Toggle map" at bounding box center [370, 141] width 19 height 19
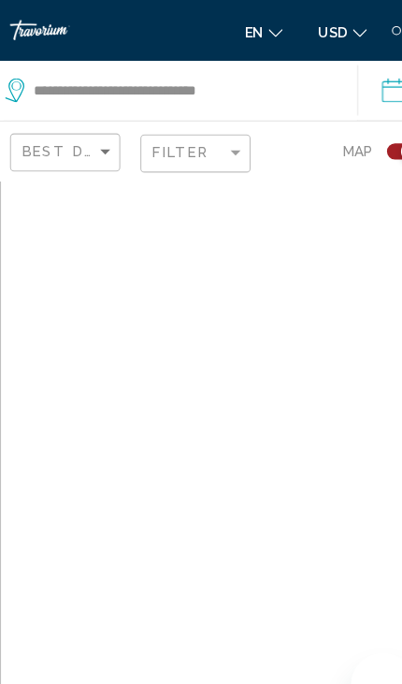
scroll to position [84, 0]
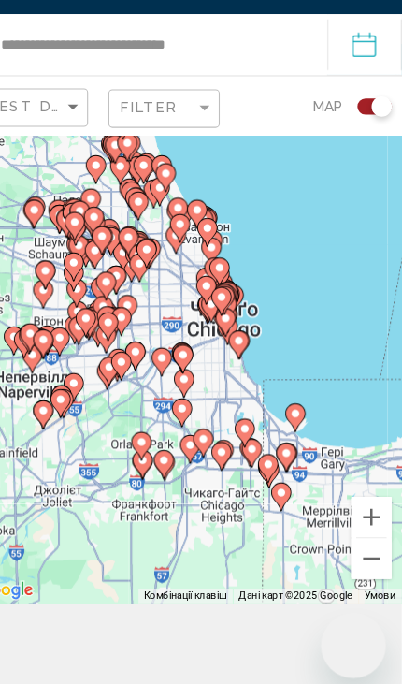
click at [356, 539] on button "Збільшити" at bounding box center [374, 520] width 37 height 37
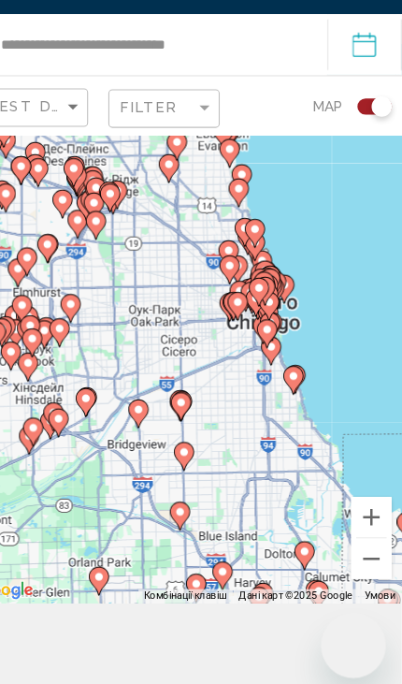
click at [356, 539] on button "Збільшити" at bounding box center [374, 520] width 37 height 37
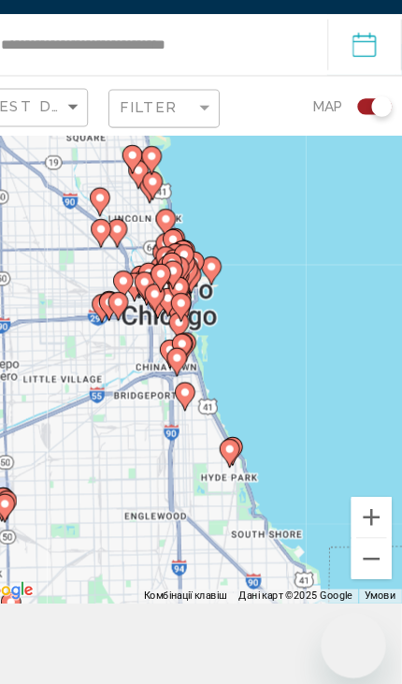
click at [356, 539] on button "Збільшити" at bounding box center [374, 520] width 37 height 37
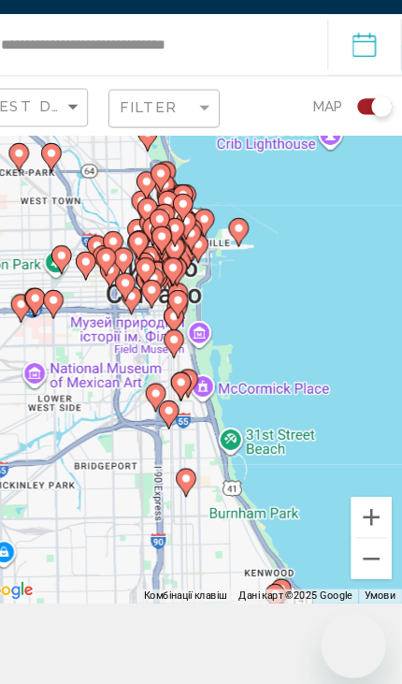
click at [356, 539] on button "Збільшити" at bounding box center [374, 520] width 37 height 37
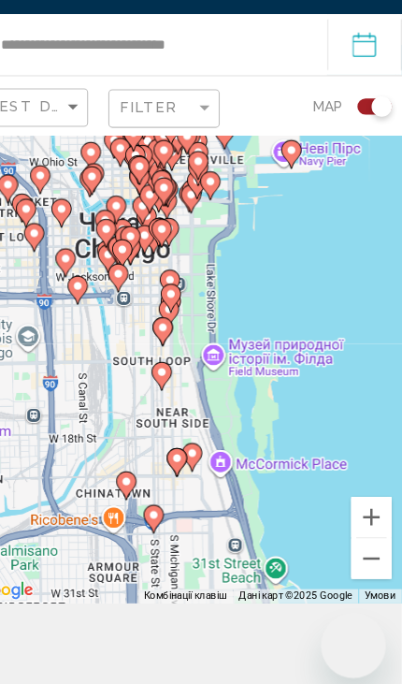
click at [356, 539] on button "Збільшити" at bounding box center [374, 520] width 37 height 37
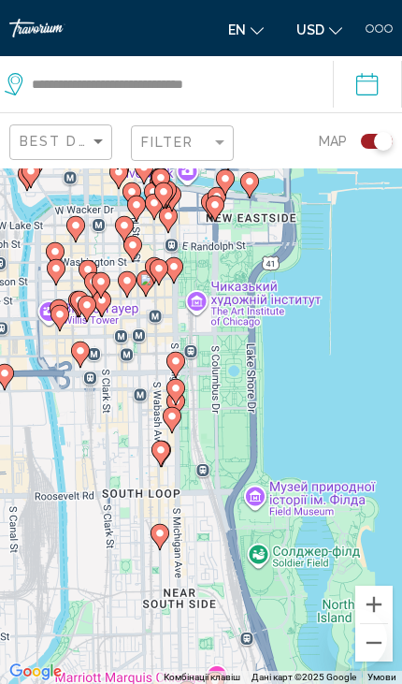
scroll to position [127, 31]
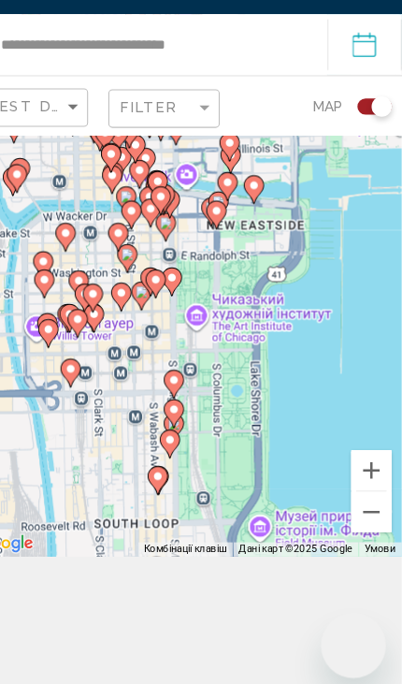
click at [356, 496] on button "Збільшити" at bounding box center [374, 477] width 37 height 37
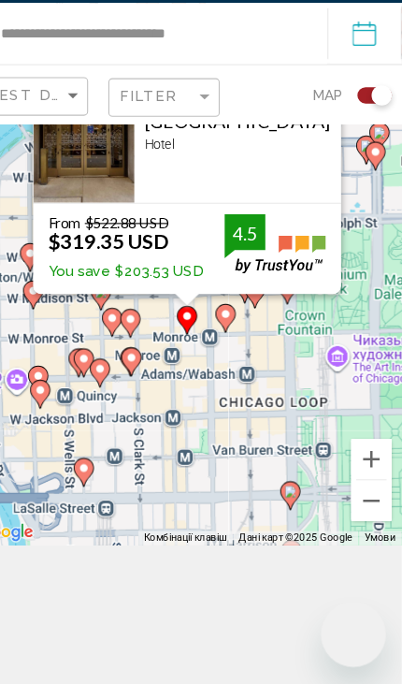
click at [109, 229] on img "Main content" at bounding box center [109, 170] width 94 height 140
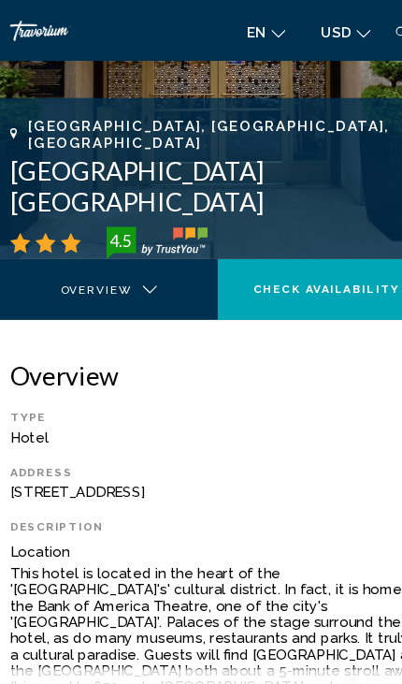
scroll to position [209, 0]
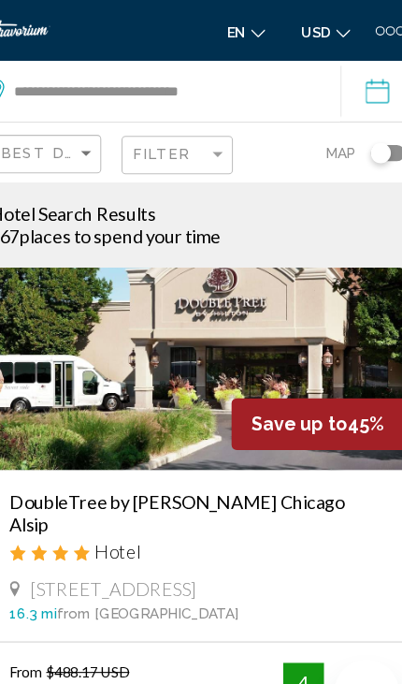
click at [361, 141] on div "Toggle map" at bounding box center [370, 141] width 19 height 19
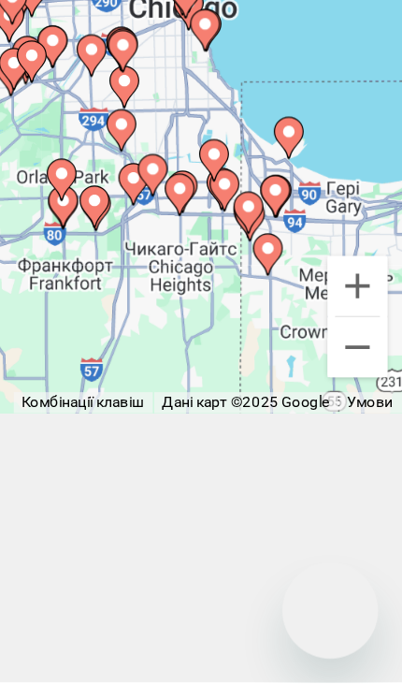
scroll to position [219, 0]
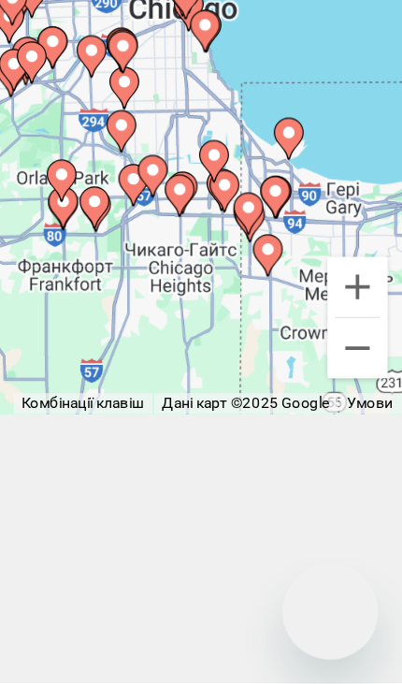
click at [356, 417] on button "Збільшити" at bounding box center [374, 435] width 37 height 37
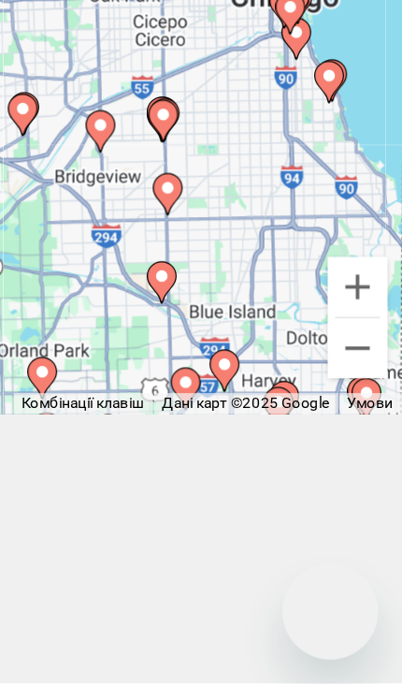
click at [356, 417] on button "Збільшити" at bounding box center [374, 435] width 37 height 37
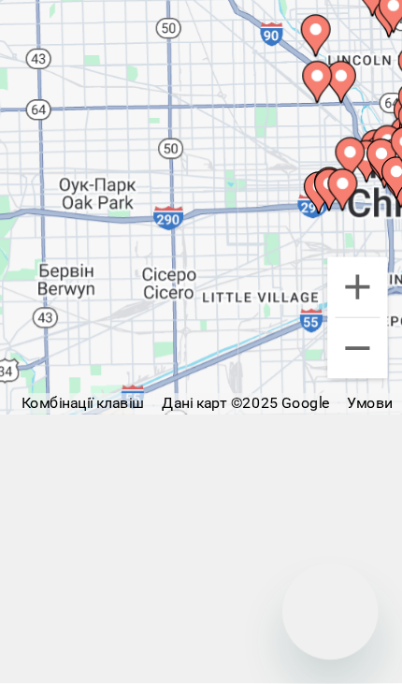
scroll to position [218, 0]
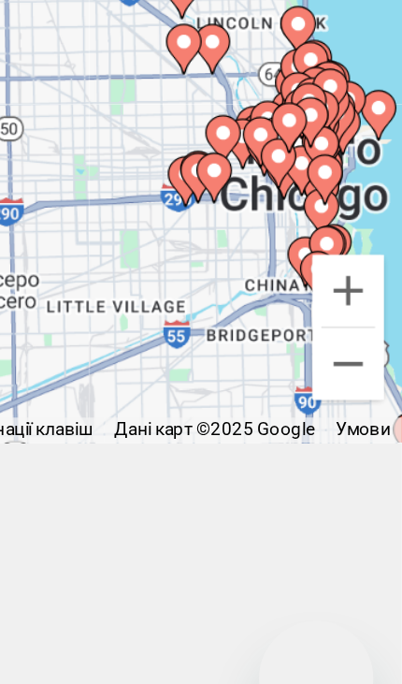
click at [356, 417] on button "Збільшити" at bounding box center [374, 435] width 37 height 37
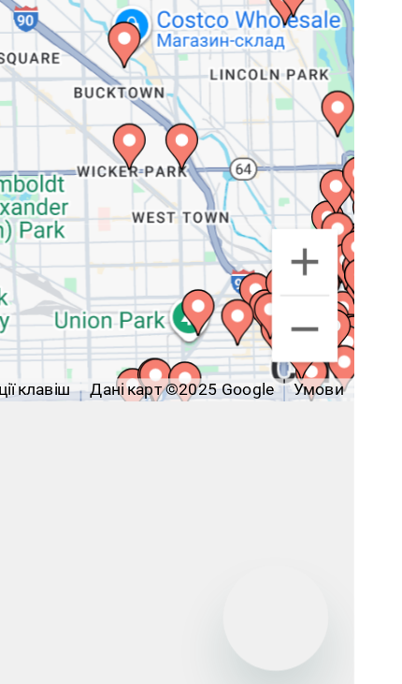
scroll to position [253, 0]
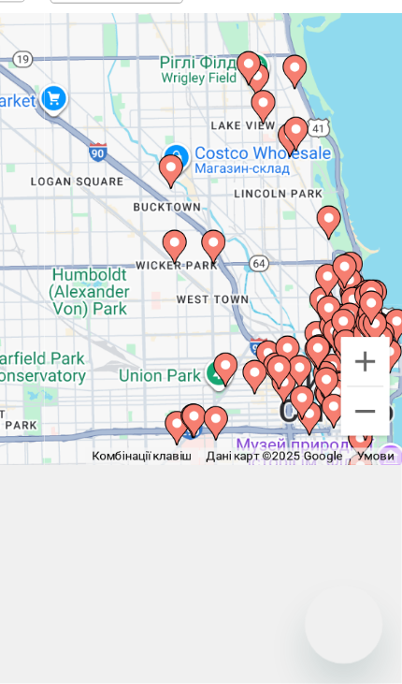
click at [356, 417] on button "Збільшити" at bounding box center [374, 435] width 37 height 37
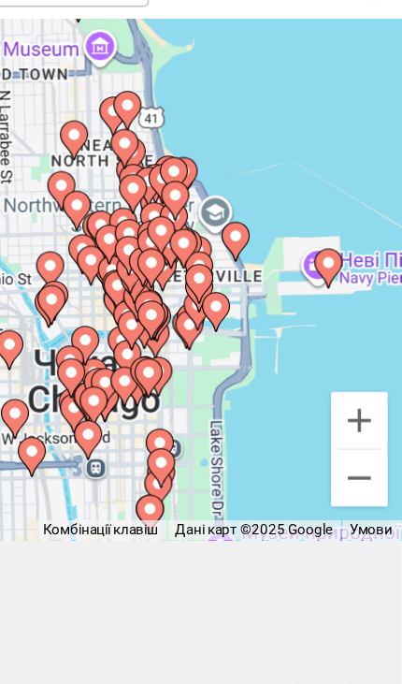
click at [356, 417] on button "Збільшити" at bounding box center [374, 435] width 37 height 37
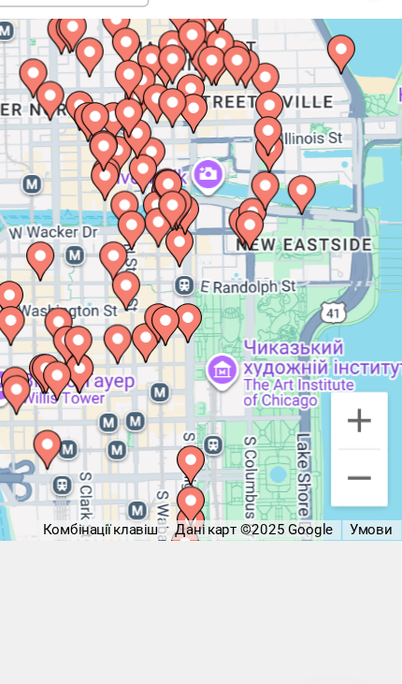
click at [356, 417] on button "Збільшити" at bounding box center [374, 435] width 37 height 37
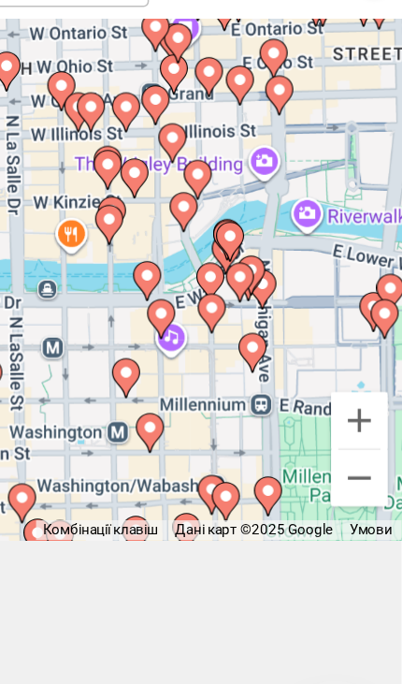
click at [356, 417] on button "Збільшити" at bounding box center [374, 435] width 37 height 37
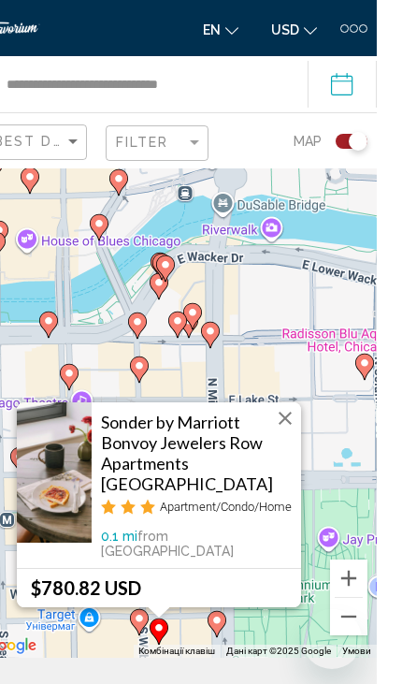
scroll to position [40, 0]
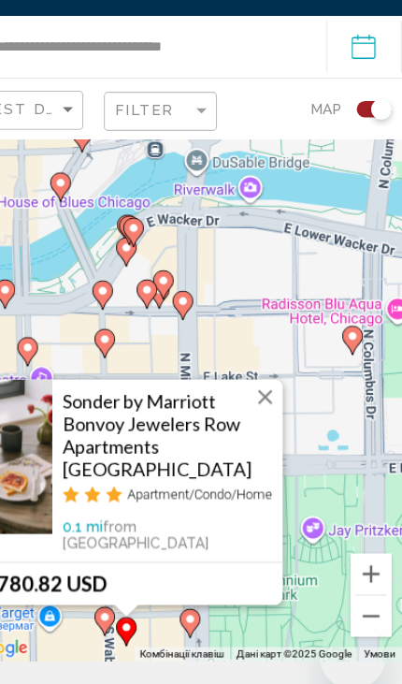
click at [264, 417] on button "Закрити" at bounding box center [278, 403] width 28 height 28
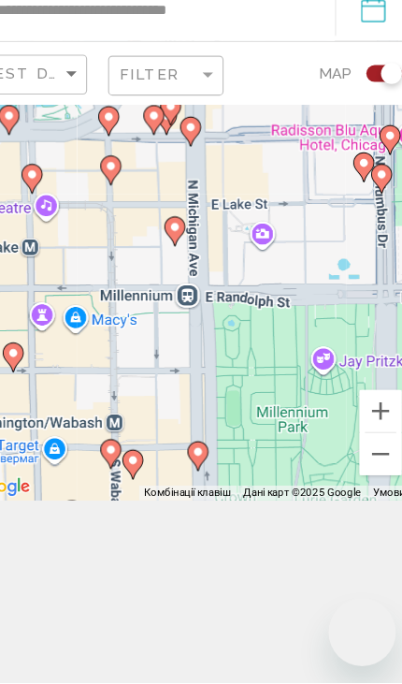
scroll to position [162, 0]
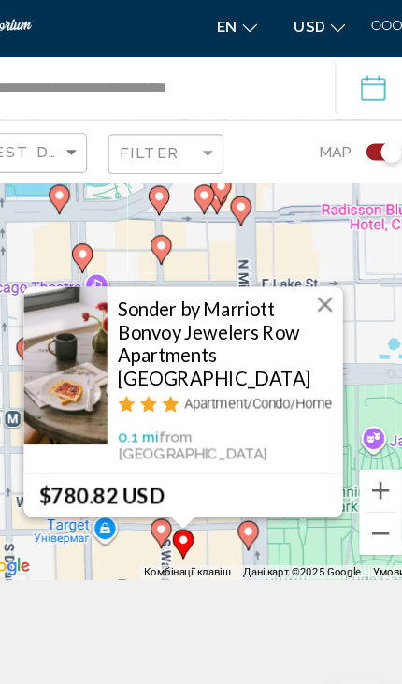
click at [311, 291] on button "Закрити" at bounding box center [325, 277] width 28 height 28
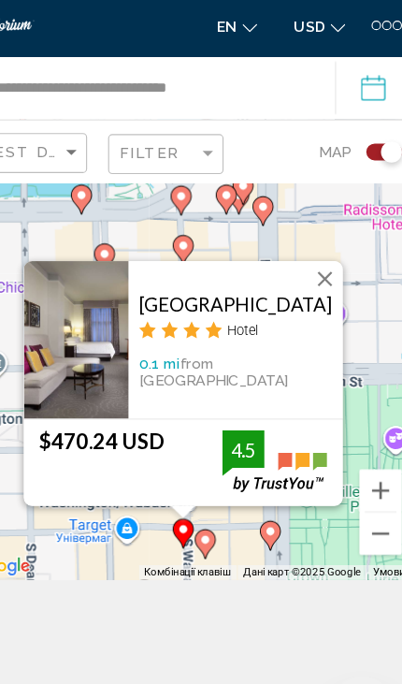
click at [311, 268] on button "Закрити" at bounding box center [325, 254] width 28 height 28
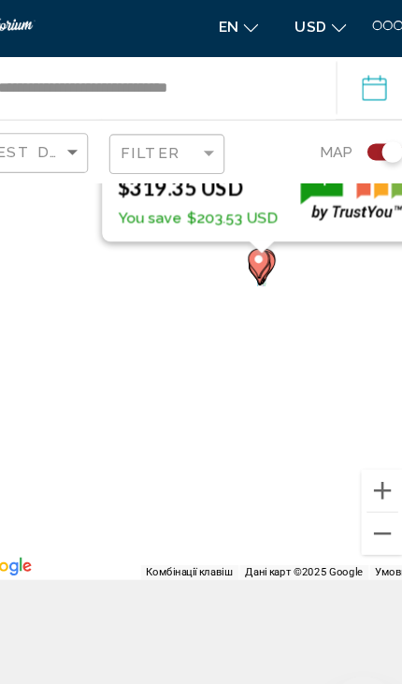
scroll to position [175, 0]
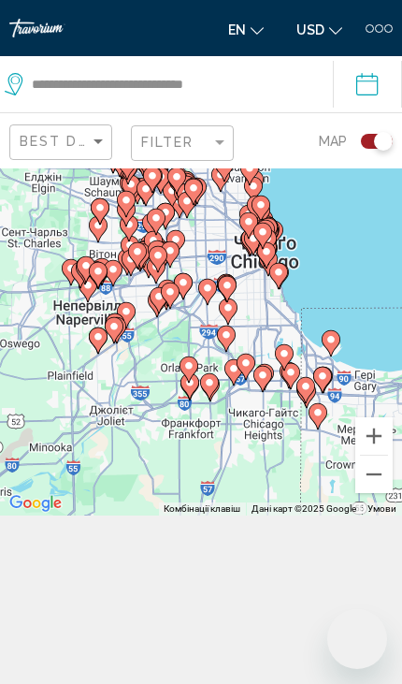
click at [171, 387] on div "Увімкніть режим перетягування за допомогою клавіатури, натиснувши Alt + Enter. …" at bounding box center [201, 258] width 402 height 516
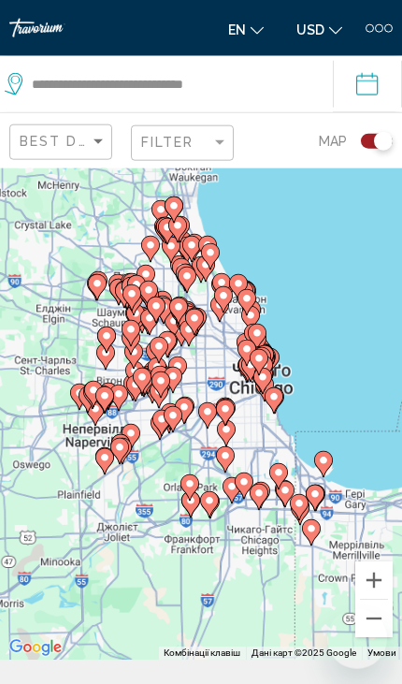
scroll to position [25, 0]
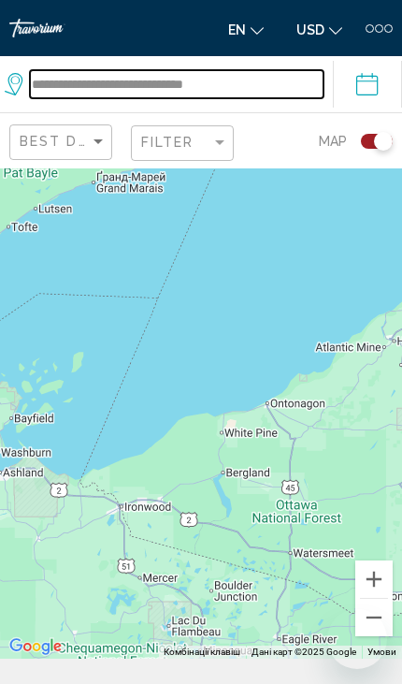
click at [207, 82] on input "**********" at bounding box center [177, 84] width 294 height 28
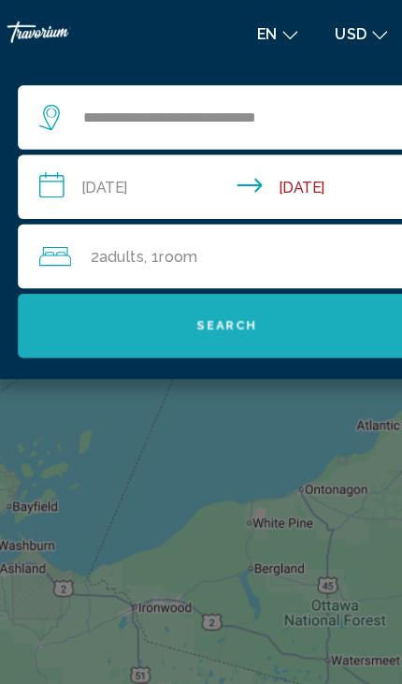
click at [216, 285] on span "Search" at bounding box center [201, 285] width 52 height 12
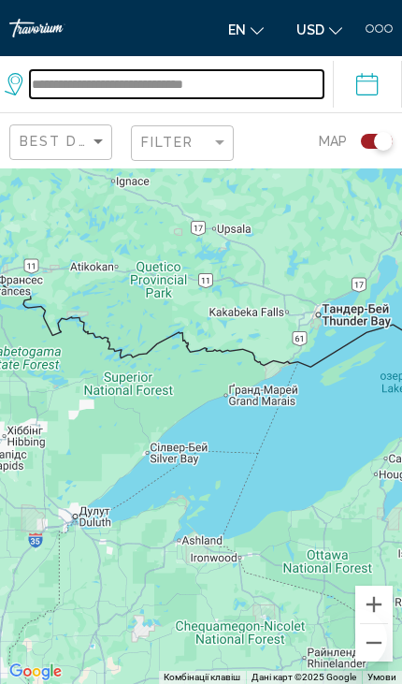
click at [96, 98] on input "**********" at bounding box center [177, 84] width 294 height 28
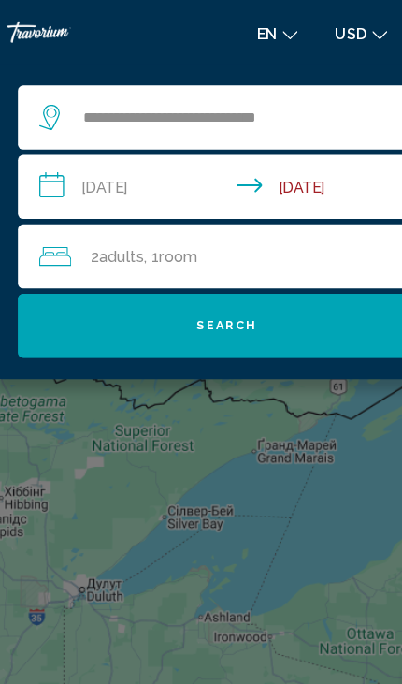
click at [228, 296] on button "Search" at bounding box center [201, 285] width 365 height 56
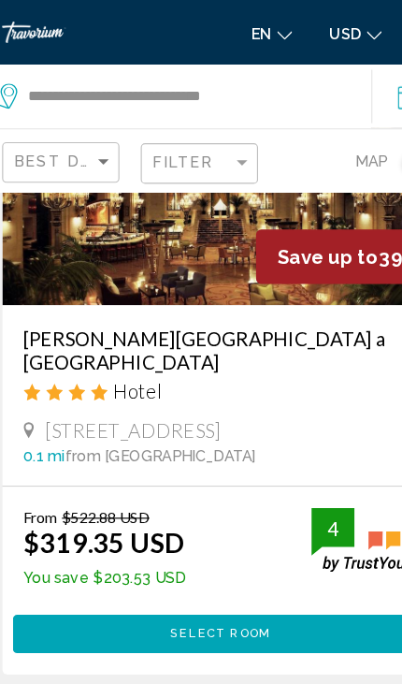
scroll to position [1175, 0]
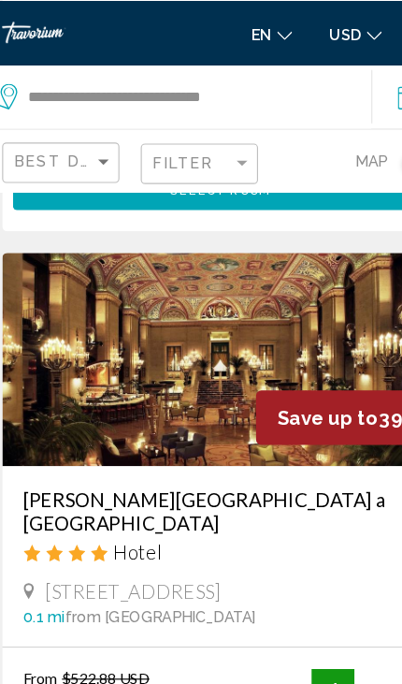
click at [135, 325] on img "Main content" at bounding box center [201, 314] width 384 height 187
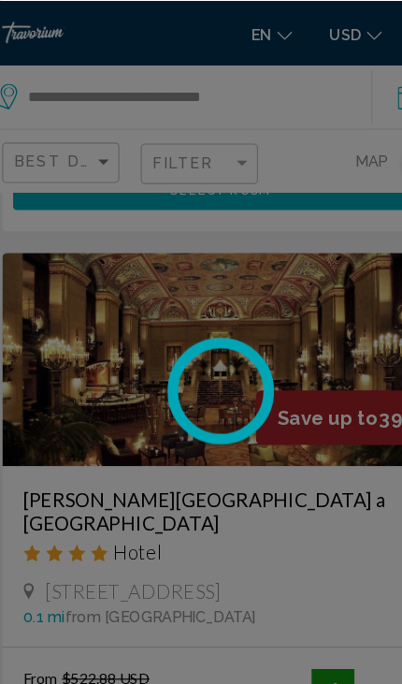
scroll to position [1065, 0]
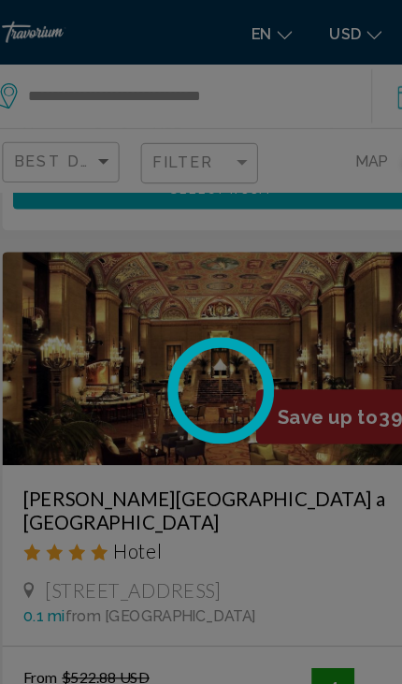
click at [199, 330] on circle at bounding box center [201, 342] width 96 height 96
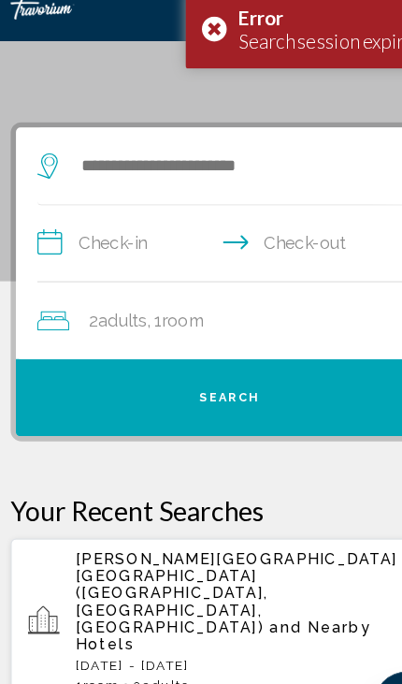
click at [180, 514] on div "[PERSON_NAME][GEOGRAPHIC_DATA] a [GEOGRAPHIC_DATA] ([GEOGRAPHIC_DATA], [GEOGRAP…" at bounding box center [222, 565] width 312 height 125
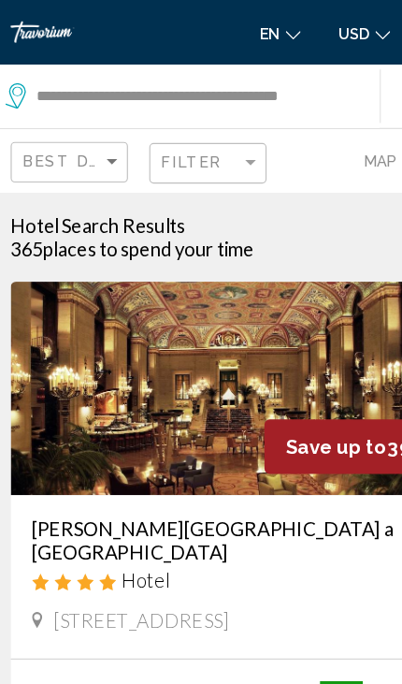
click at [166, 373] on img "Main content" at bounding box center [201, 340] width 384 height 187
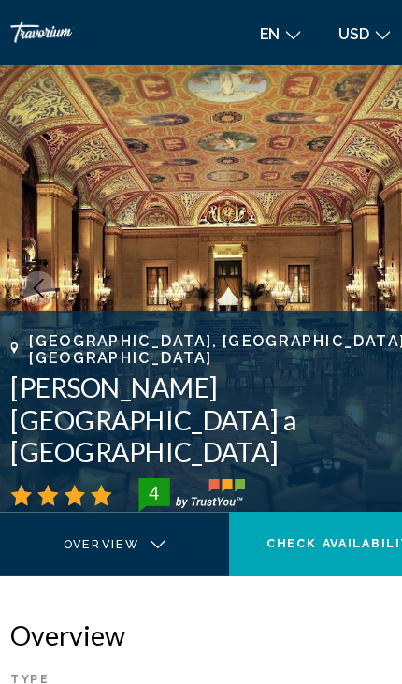
click at [321, 260] on img "Main content" at bounding box center [201, 252] width 402 height 393
click at [317, 215] on img "Main content" at bounding box center [201, 252] width 402 height 393
click at [322, 247] on img "Main content" at bounding box center [201, 252] width 402 height 393
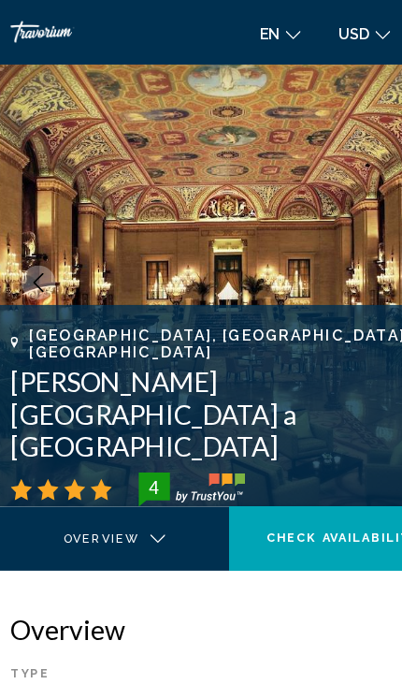
scroll to position [2, 0]
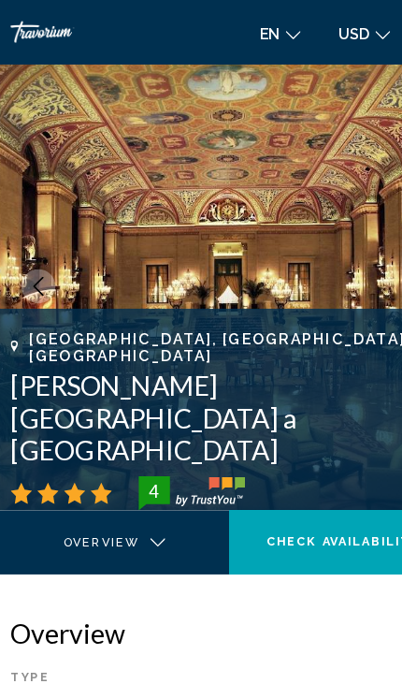
click at [281, 229] on img "Main content" at bounding box center [201, 250] width 402 height 393
click at [267, 244] on img "Main content" at bounding box center [201, 250] width 402 height 393
click at [263, 246] on img "Main content" at bounding box center [201, 250] width 402 height 393
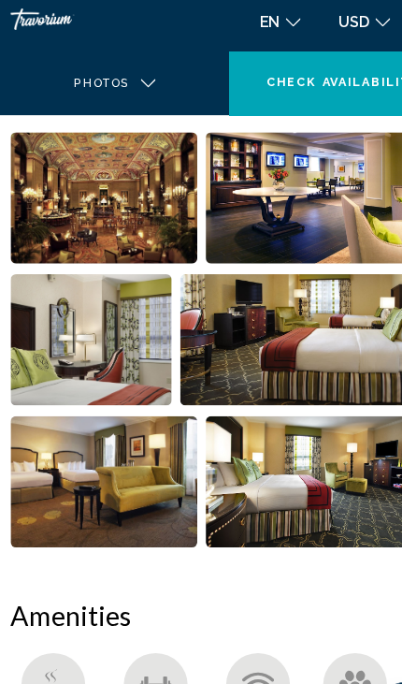
scroll to position [821, 0]
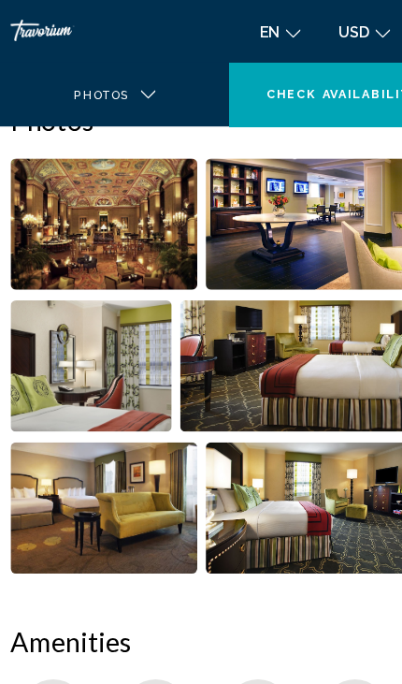
click at [119, 445] on img "Open full-screen image slider" at bounding box center [91, 446] width 164 height 115
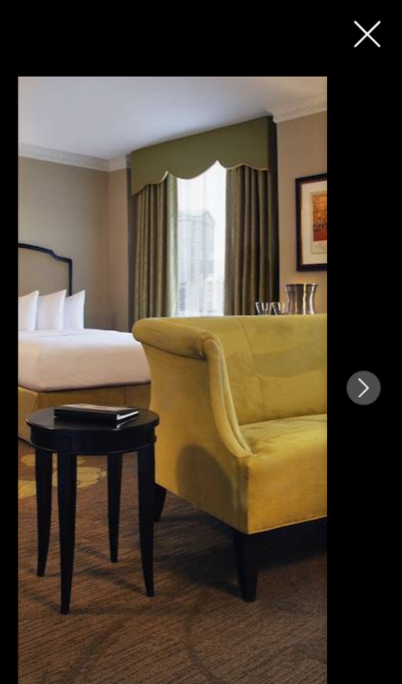
click at [314, 321] on div "Main content" at bounding box center [201, 341] width 402 height 547
click at [360, 338] on icon "Next image" at bounding box center [368, 341] width 17 height 17
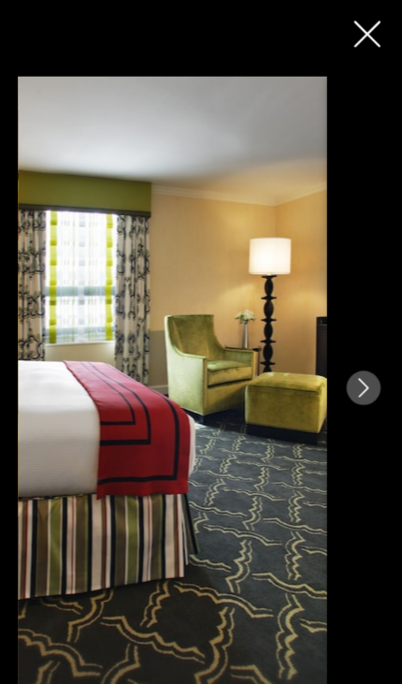
click at [364, 336] on icon "Next image" at bounding box center [368, 341] width 9 height 17
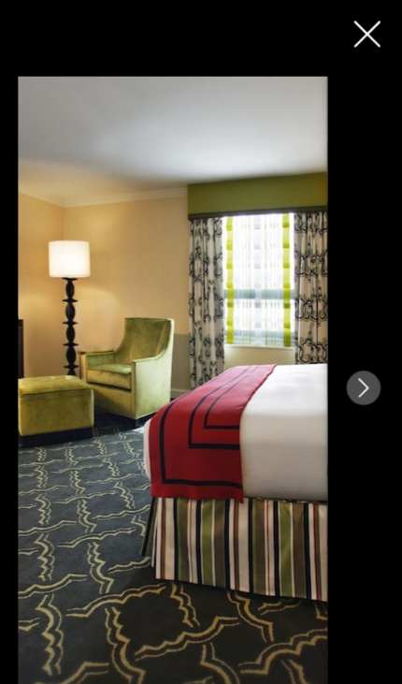
click at [360, 337] on icon "Next image" at bounding box center [368, 341] width 17 height 17
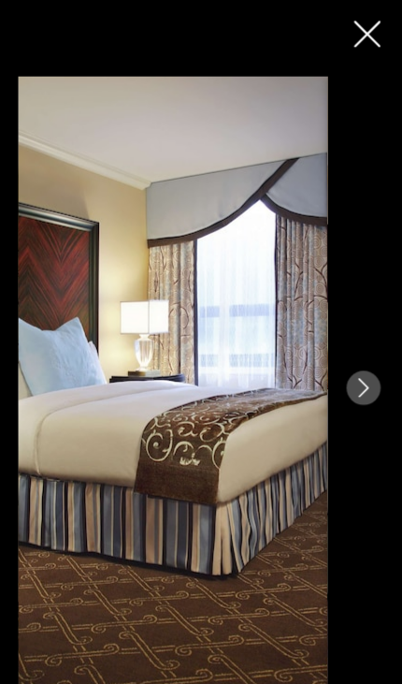
click at [360, 333] on icon "Next image" at bounding box center [368, 341] width 17 height 17
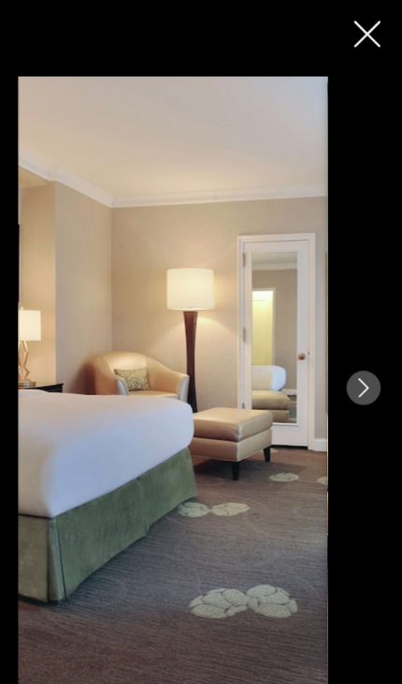
click at [360, 343] on icon "Next image" at bounding box center [368, 341] width 17 height 17
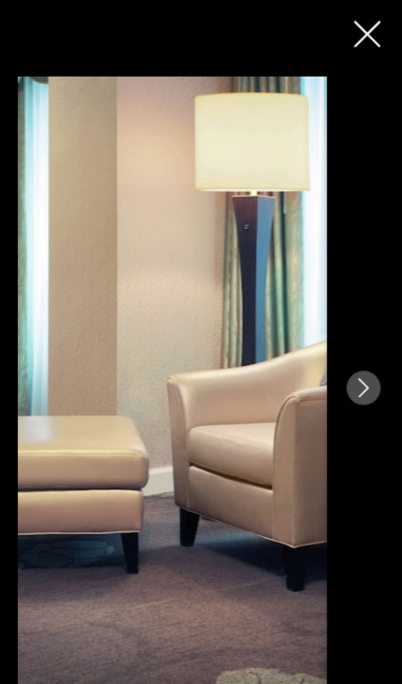
click at [360, 31] on icon "Close slideshow" at bounding box center [371, 31] width 23 height 23
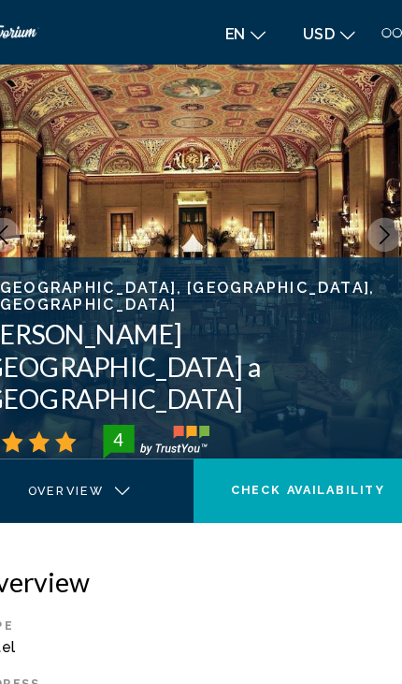
scroll to position [0, 0]
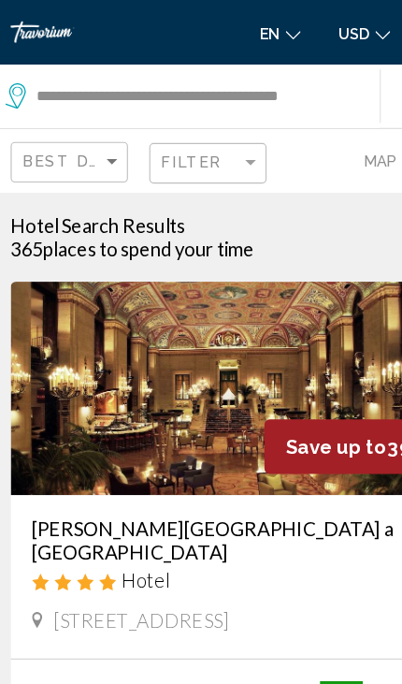
scroll to position [7, 0]
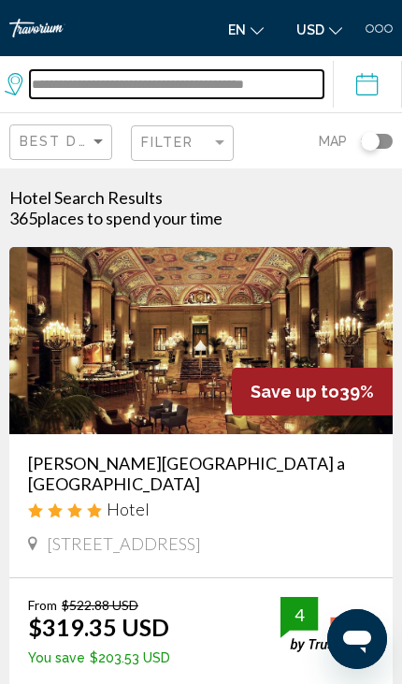
click at [189, 80] on input "**********" at bounding box center [177, 84] width 294 height 28
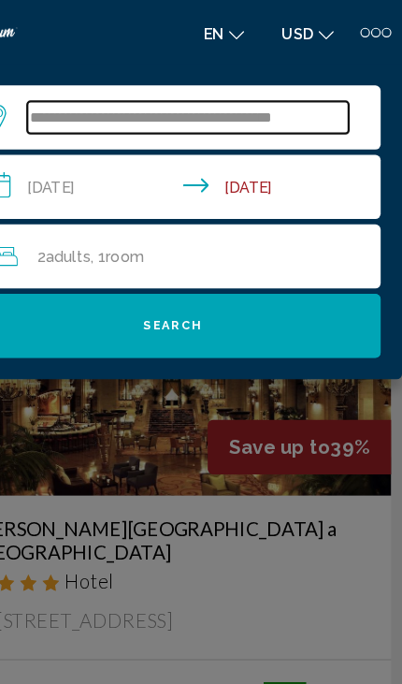
click at [291, 111] on input "**********" at bounding box center [215, 103] width 282 height 28
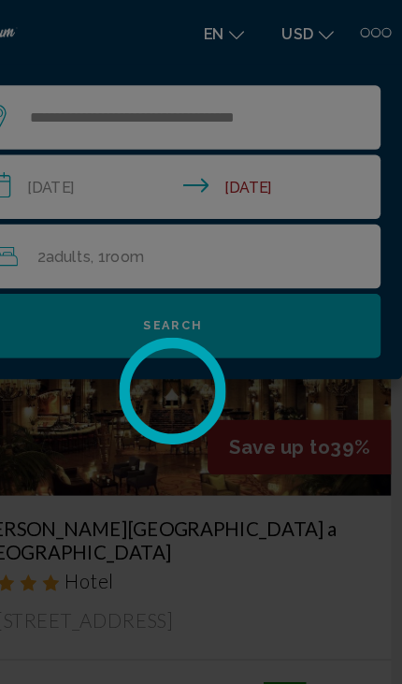
click at [286, 102] on div at bounding box center [201, 342] width 402 height 684
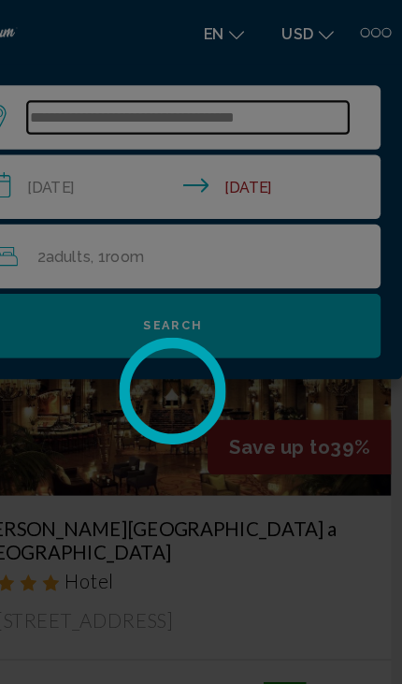
click at [279, 106] on input "**********" at bounding box center [215, 103] width 282 height 28
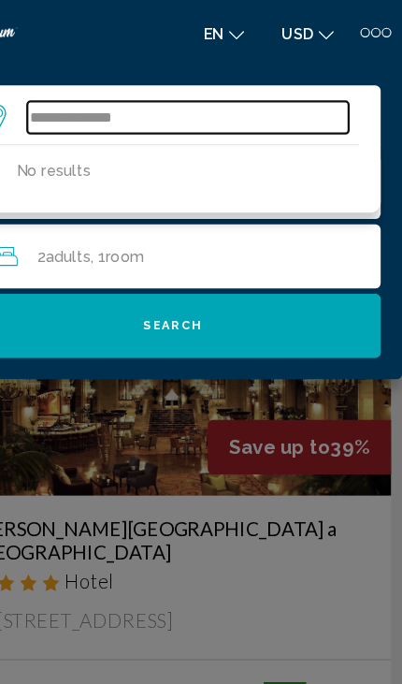
type input "**********"
click at [74, 109] on input "Search widget" at bounding box center [215, 103] width 282 height 28
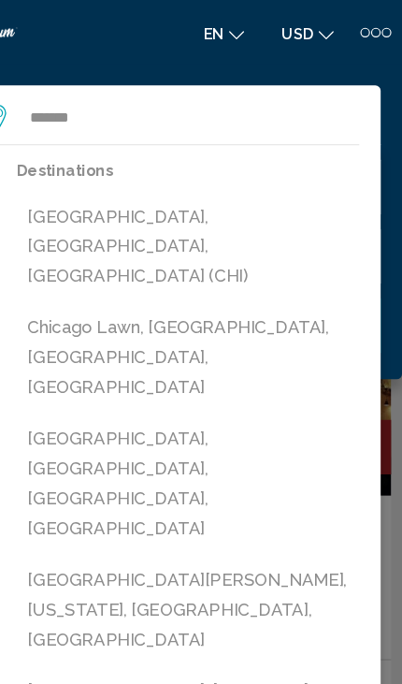
click at [65, 199] on button "[GEOGRAPHIC_DATA], [GEOGRAPHIC_DATA], [GEOGRAPHIC_DATA] (CHI)" at bounding box center [215, 216] width 300 height 88
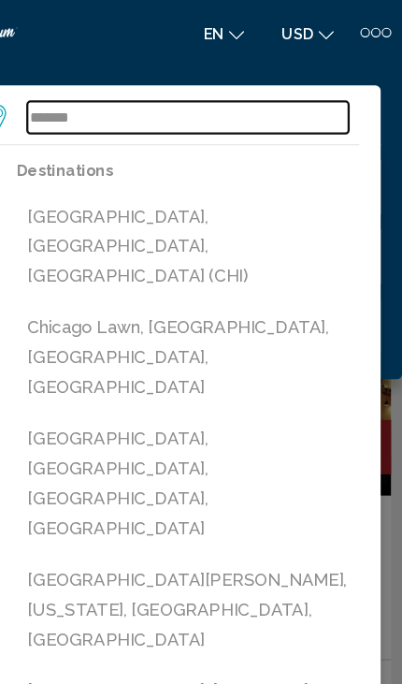
type input "**********"
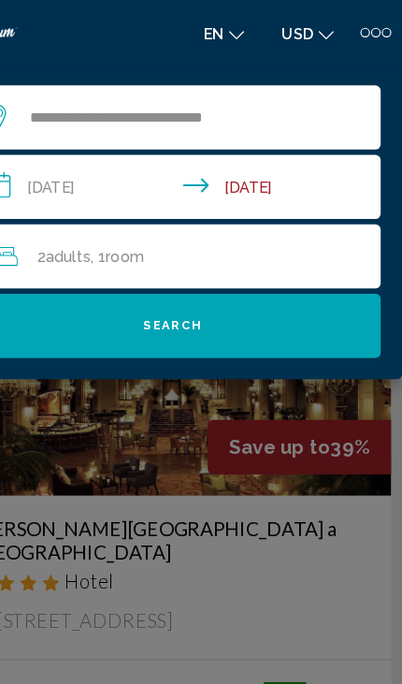
click at [99, 303] on button "Search" at bounding box center [201, 285] width 365 height 56
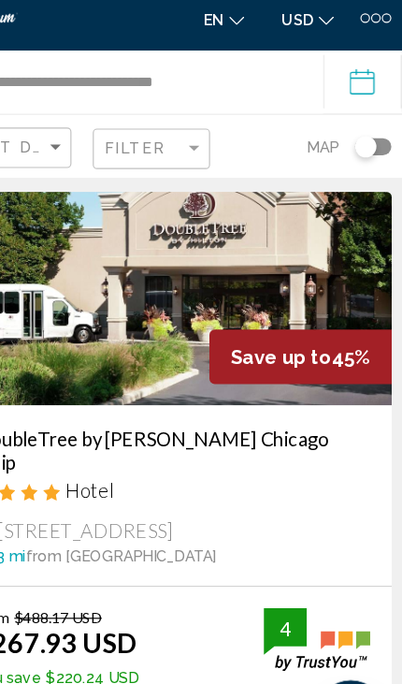
scroll to position [67, 0]
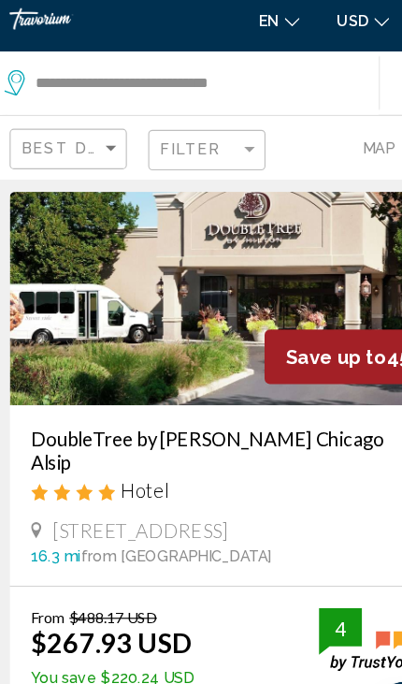
click at [195, 638] on button "Select Room" at bounding box center [201, 655] width 365 height 34
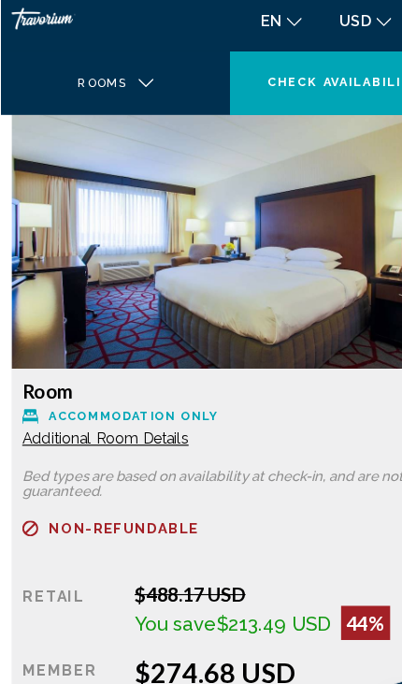
scroll to position [3728, 0]
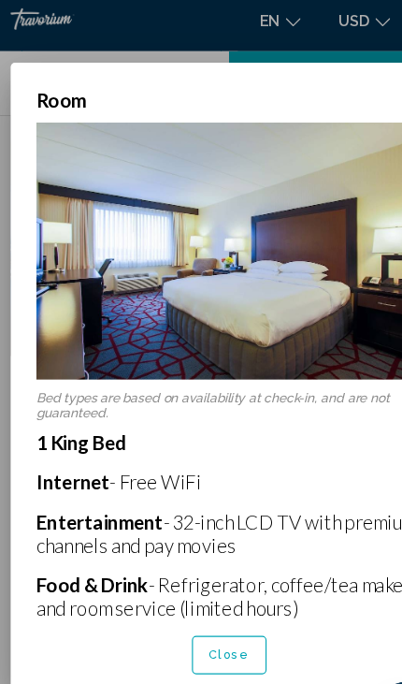
scroll to position [0, 0]
click at [195, 591] on span "Close" at bounding box center [201, 585] width 36 height 12
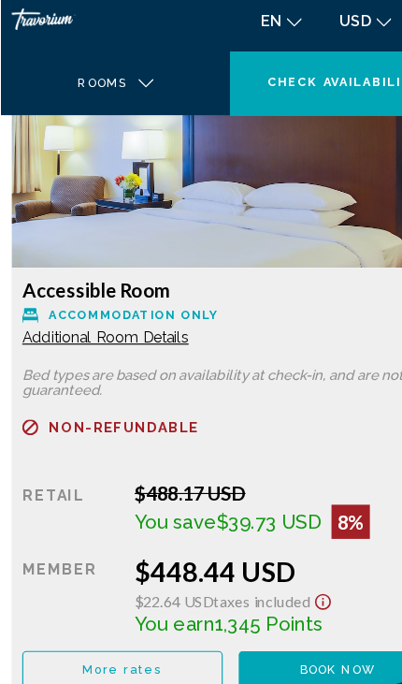
scroll to position [5088, 0]
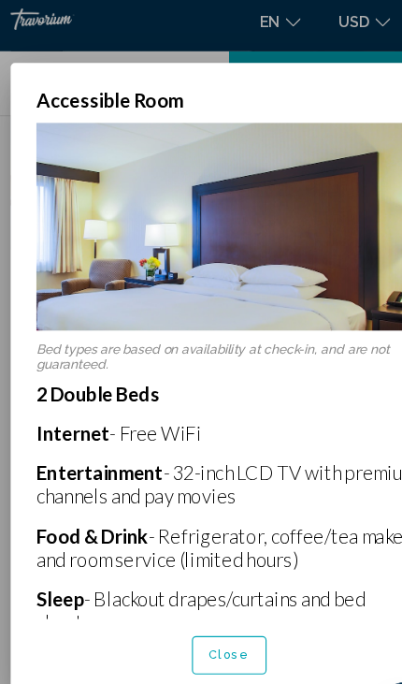
click at [98, 144] on img at bounding box center [201, 210] width 339 height 182
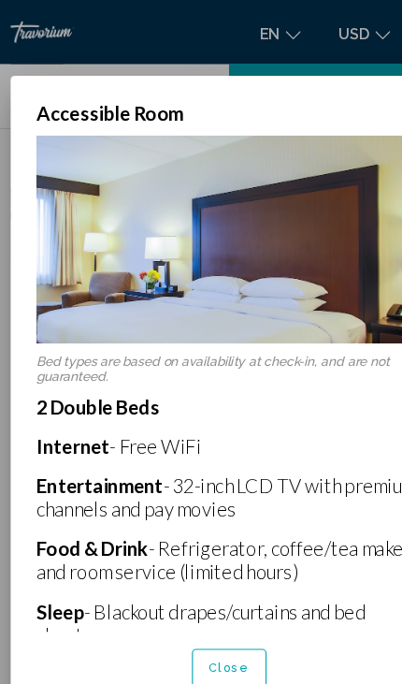
click at [28, 13] on div at bounding box center [201, 342] width 402 height 684
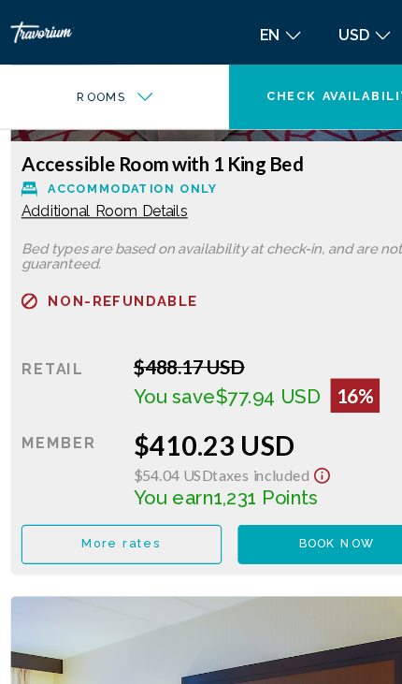
scroll to position [4561, 0]
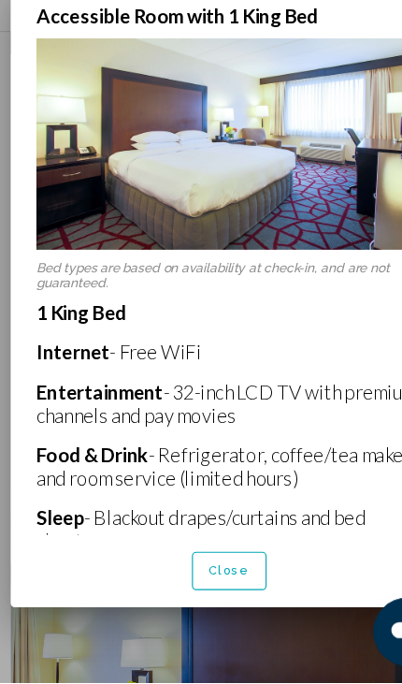
click at [170, 588] on div at bounding box center [201, 342] width 402 height 684
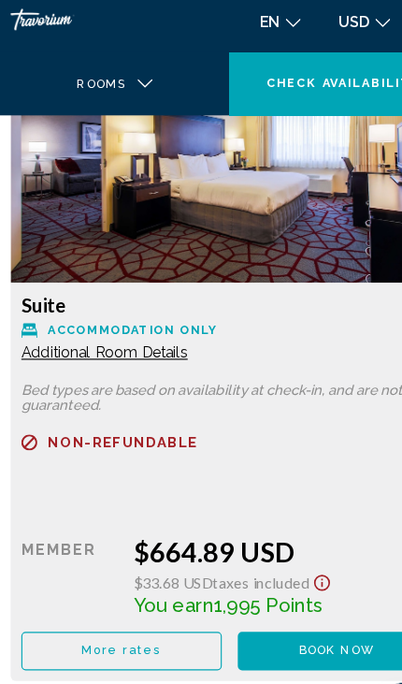
scroll to position [6956, 0]
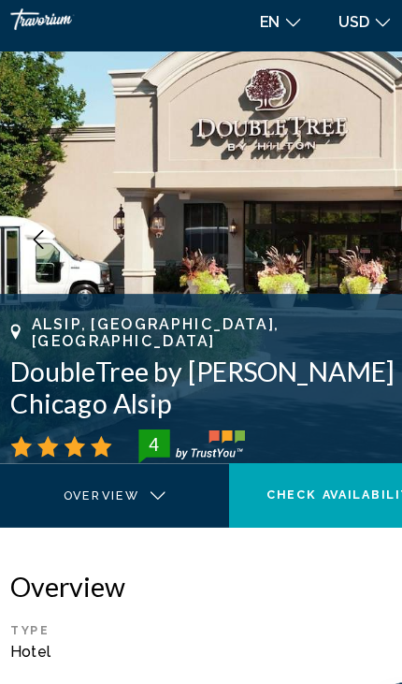
scroll to position [0, 0]
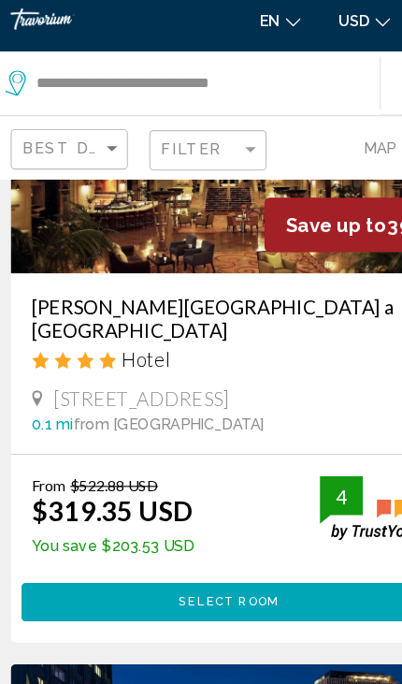
scroll to position [1223, 0]
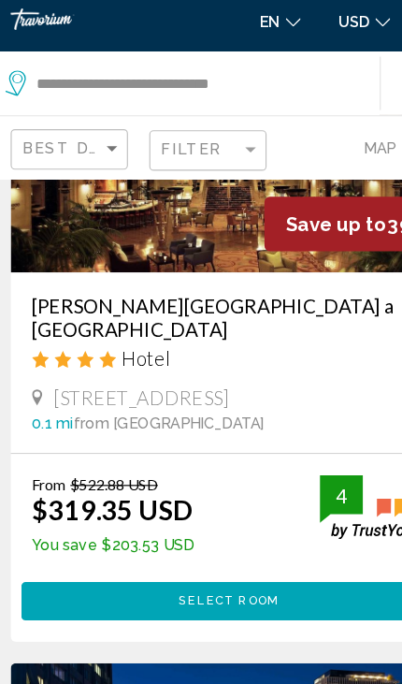
click at [212, 532] on span "Select Room" at bounding box center [200, 538] width 89 height 12
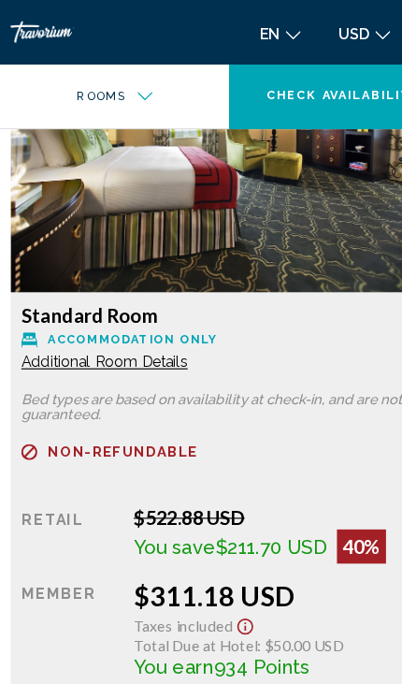
scroll to position [2544, 0]
click at [139, 323] on span "Additional Room Details" at bounding box center [92, 317] width 146 height 15
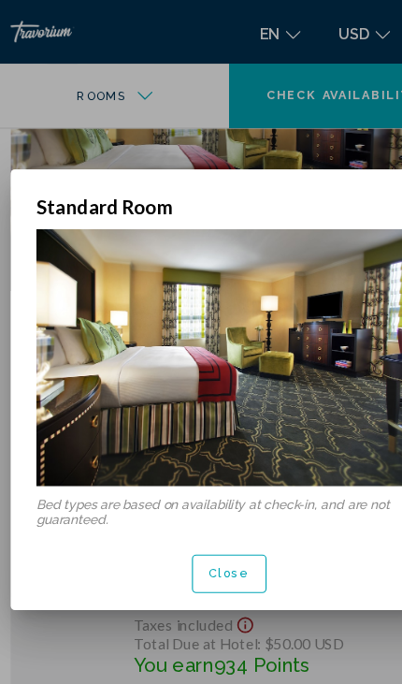
scroll to position [0, 0]
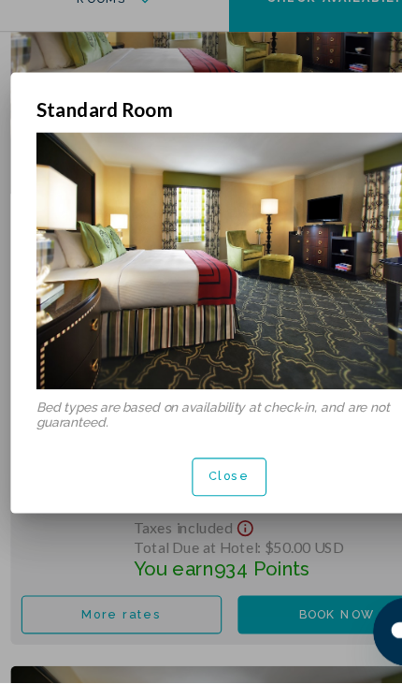
click at [170, 485] on div at bounding box center [201, 342] width 402 height 684
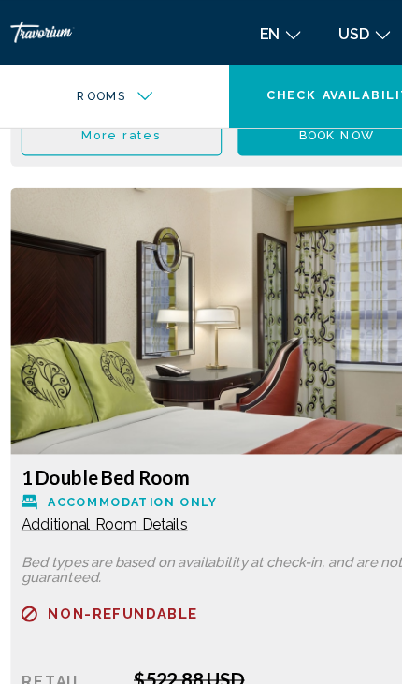
scroll to position [5617, 0]
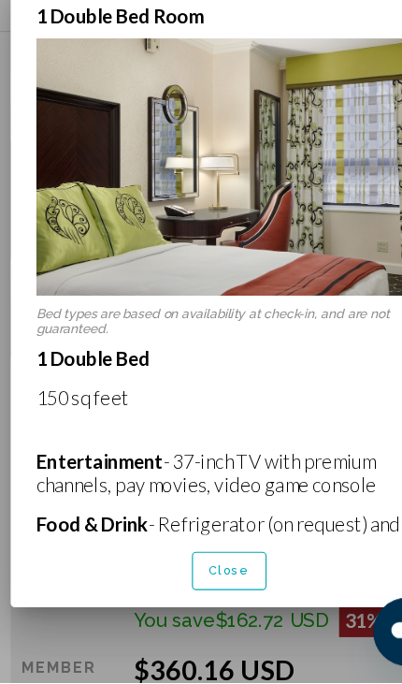
click at [130, 586] on div at bounding box center [201, 342] width 402 height 684
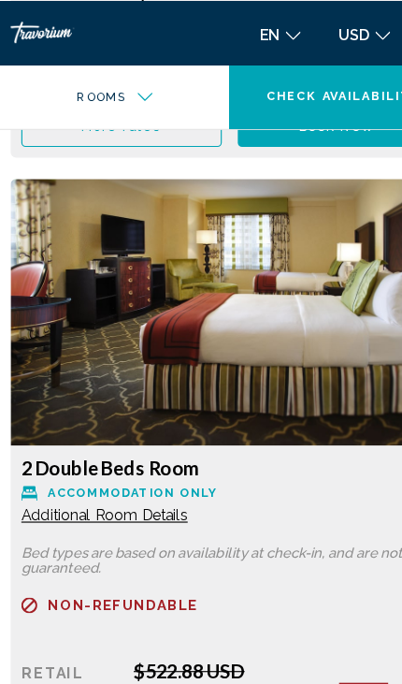
scroll to position [4352, 0]
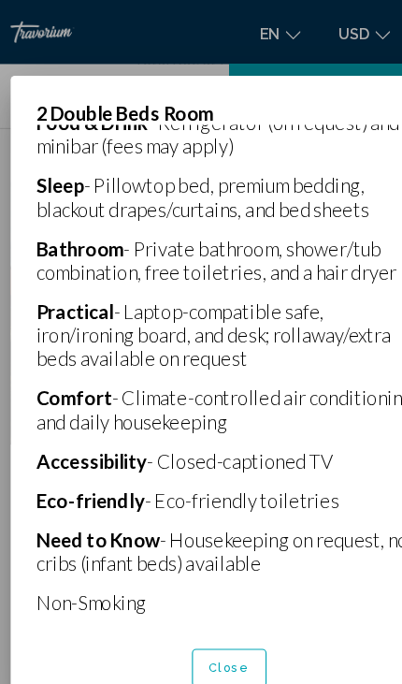
scroll to position [436, 0]
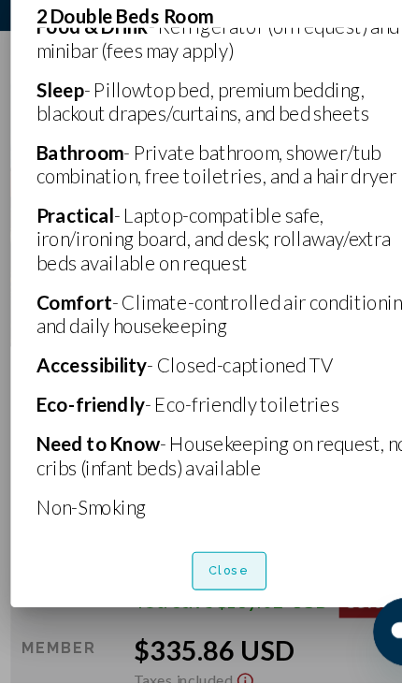
click at [199, 579] on span "Close" at bounding box center [201, 585] width 36 height 12
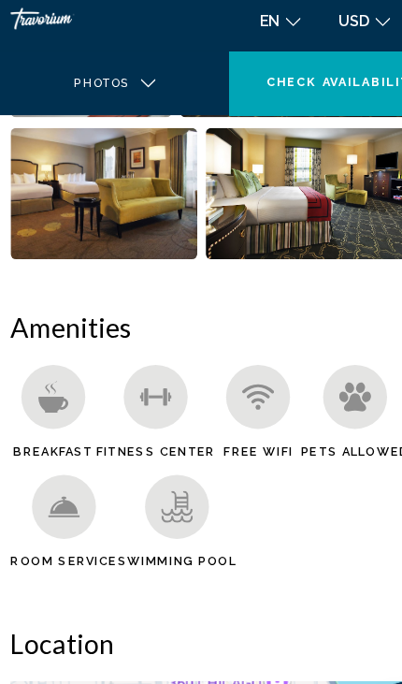
scroll to position [1087, 0]
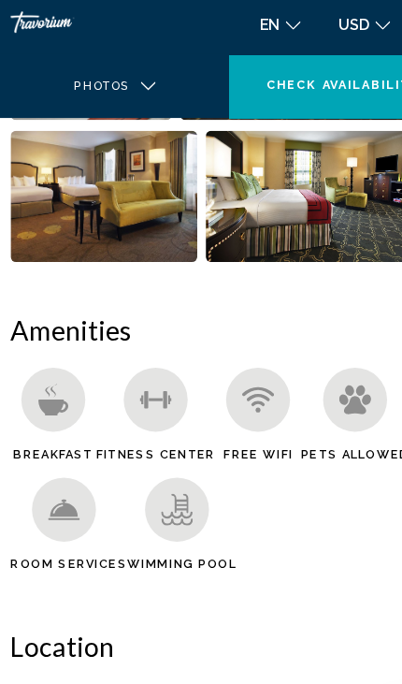
click at [30, 291] on h2 "Amenities" at bounding box center [201, 298] width 384 height 28
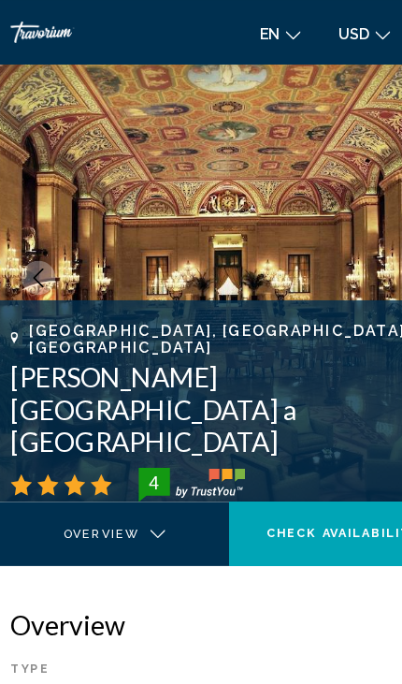
scroll to position [0, 0]
